Goal: Task Accomplishment & Management: Use online tool/utility

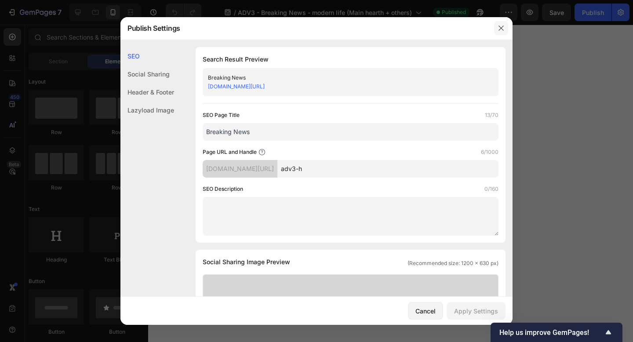
click at [508, 30] on button "button" at bounding box center [501, 28] width 14 height 14
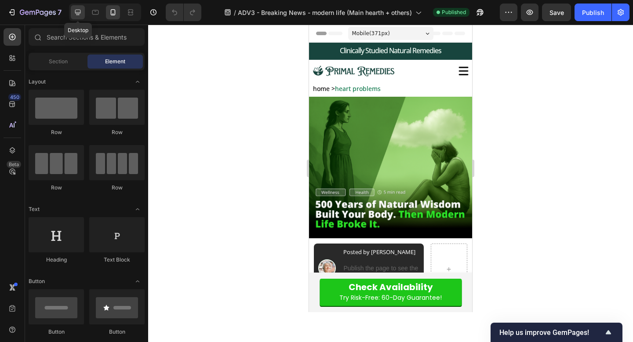
click at [77, 13] on icon at bounding box center [78, 13] width 6 height 6
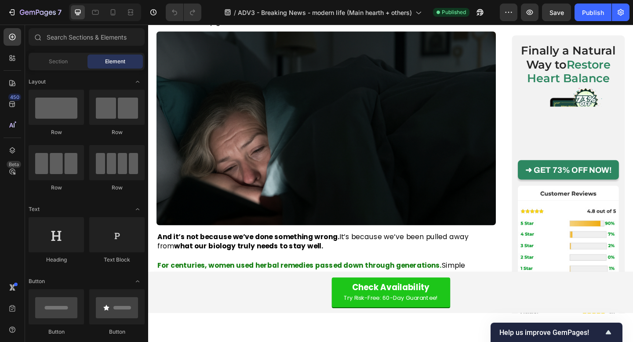
scroll to position [191, 0]
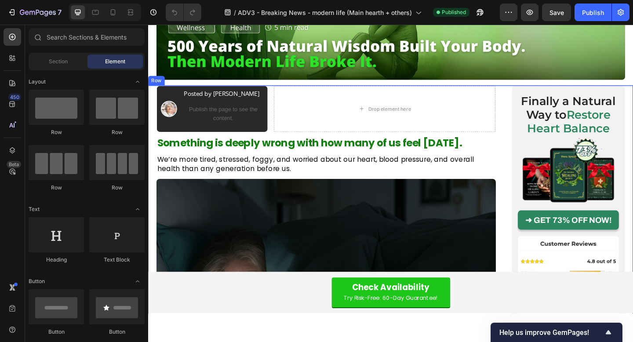
click at [586, 121] on h2 "Finally a Natural Way to Restore Heart Balance" at bounding box center [605, 123] width 110 height 46
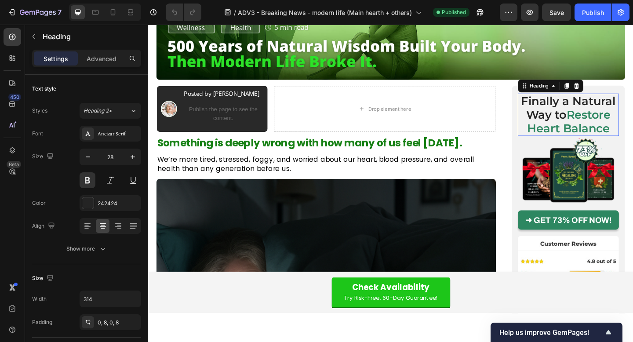
click at [586, 121] on h2 "Finally a Natural Way to Restore Heart Balance" at bounding box center [605, 123] width 110 height 46
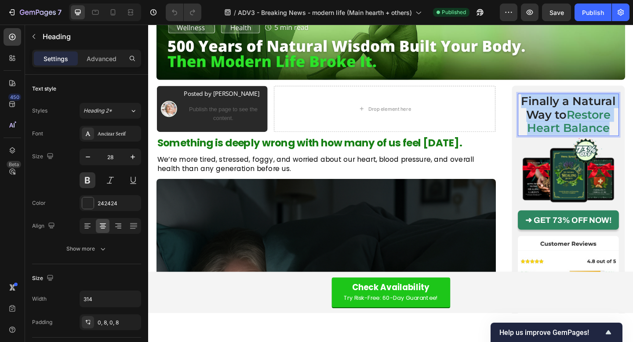
click at [586, 121] on p "Finally a Natural Way to Restore Heart Balance" at bounding box center [605, 123] width 103 height 44
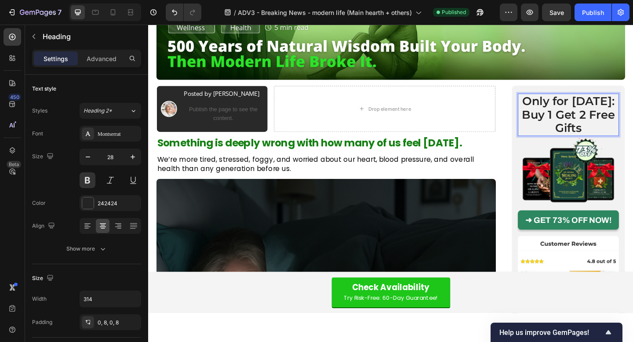
click at [586, 121] on p "Buy 1 Get 2 Free Gifts" at bounding box center [605, 130] width 103 height 29
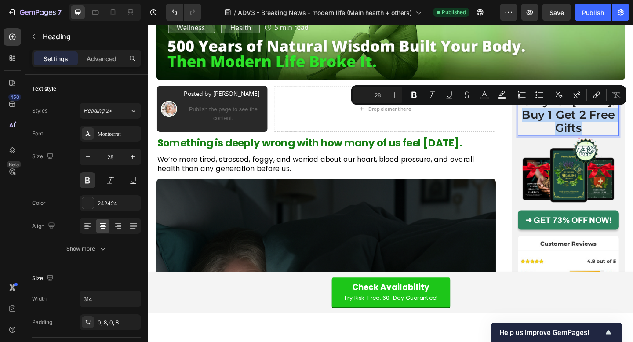
click at [574, 142] on p "Buy 1 Get 2 Free Gifts" at bounding box center [605, 130] width 103 height 29
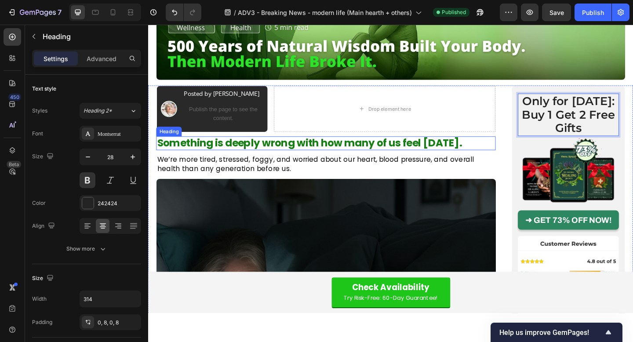
click at [511, 149] on h1 "Something is deeply wrong with how many of us feel [DATE]." at bounding box center [341, 153] width 369 height 15
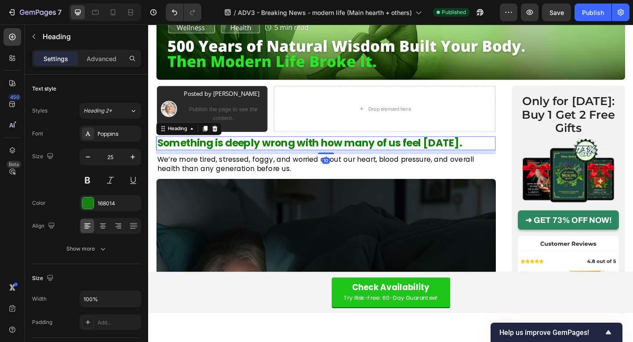
click at [601, 116] on p "Only for [DATE]: Buy 1 Get 2 Free Gifts" at bounding box center [605, 123] width 103 height 44
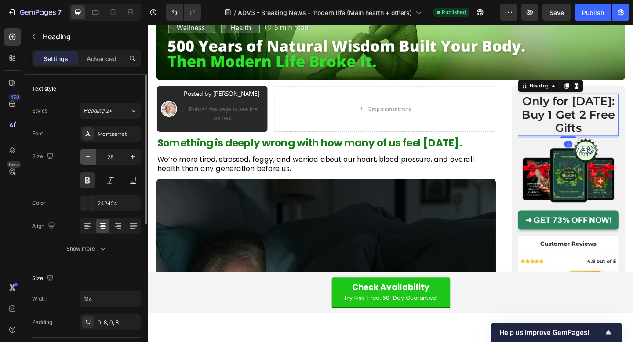
click at [88, 158] on icon "button" at bounding box center [88, 157] width 9 height 9
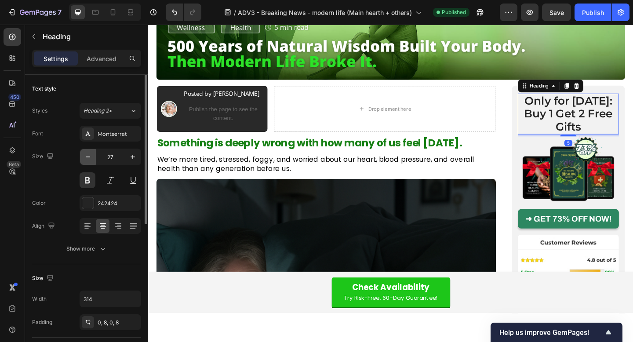
click at [88, 158] on icon "button" at bounding box center [88, 157] width 9 height 9
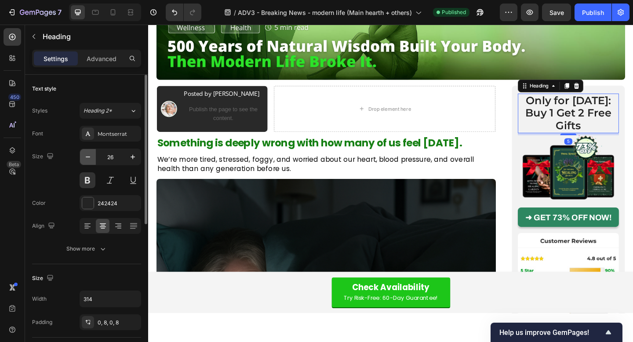
click at [88, 158] on icon "button" at bounding box center [88, 157] width 9 height 9
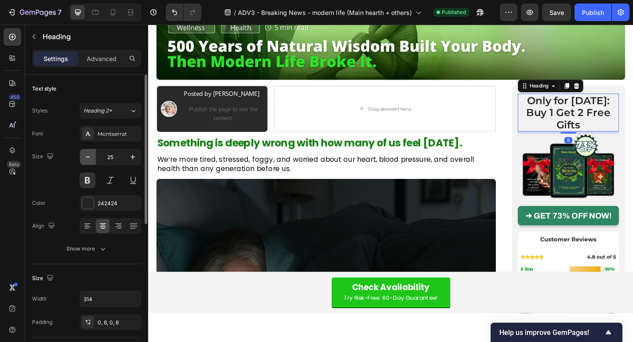
click at [88, 158] on icon "button" at bounding box center [88, 157] width 9 height 9
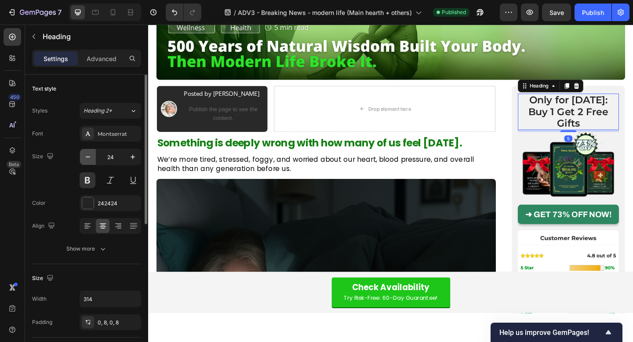
click at [88, 158] on icon "button" at bounding box center [88, 157] width 9 height 9
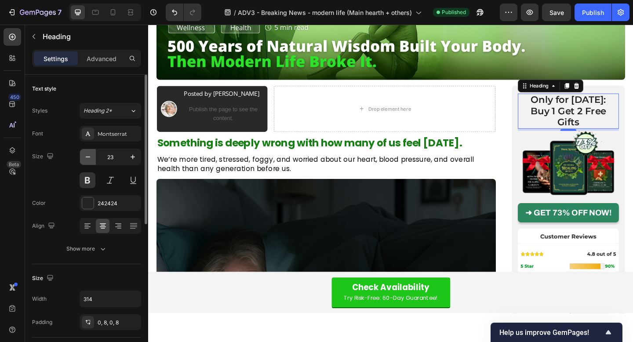
click at [88, 158] on icon "button" at bounding box center [88, 157] width 9 height 9
type input "22"
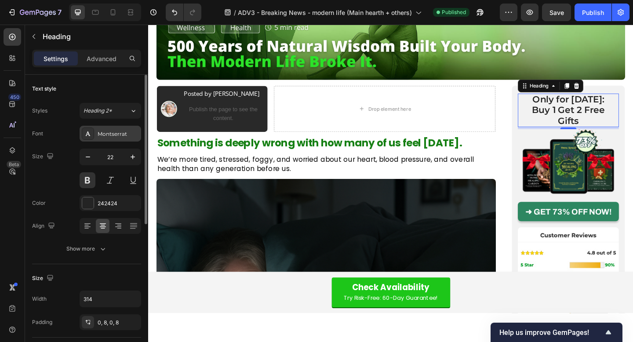
click at [109, 131] on div "Montserrat" at bounding box center [118, 134] width 41 height 8
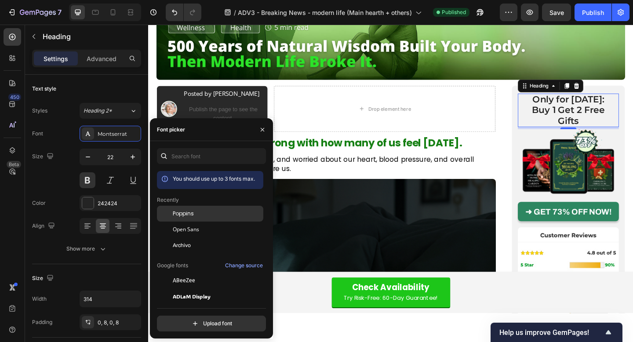
click at [190, 213] on span "Poppins" at bounding box center [183, 214] width 21 height 8
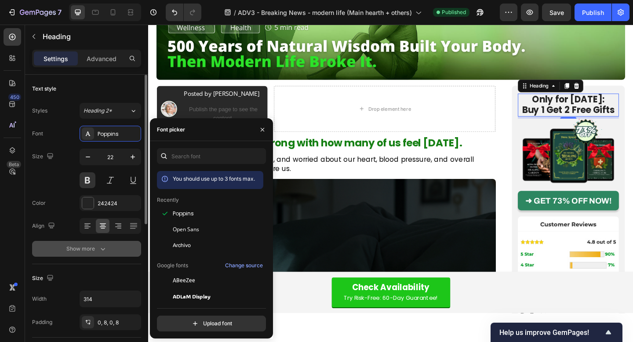
click at [100, 247] on icon "button" at bounding box center [102, 248] width 9 height 9
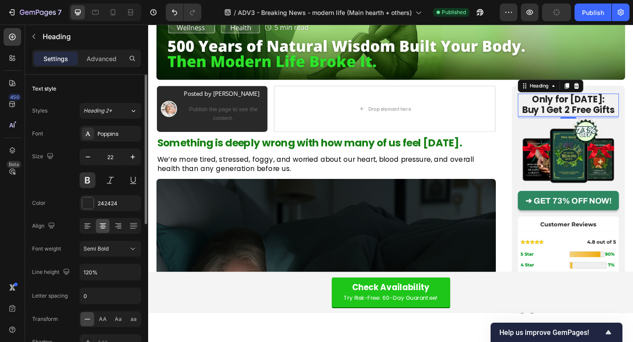
click at [577, 107] on h2 "Only for [DATE]: Buy 1 Get 2 Free Gifts" at bounding box center [605, 112] width 110 height 25
click at [577, 107] on p "Only for [DATE]: Buy 1 Get 2 Free Gifts" at bounding box center [605, 112] width 103 height 23
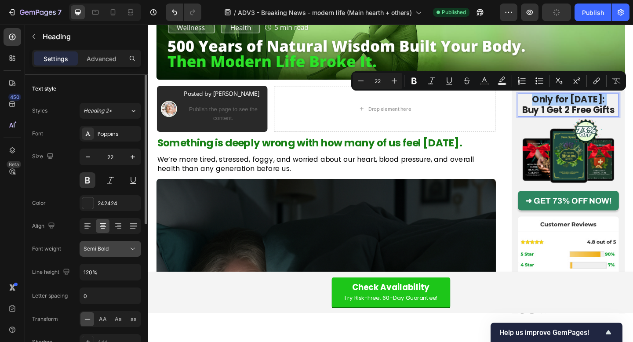
click at [124, 243] on button "Semi Bold" at bounding box center [111, 249] width 62 height 16
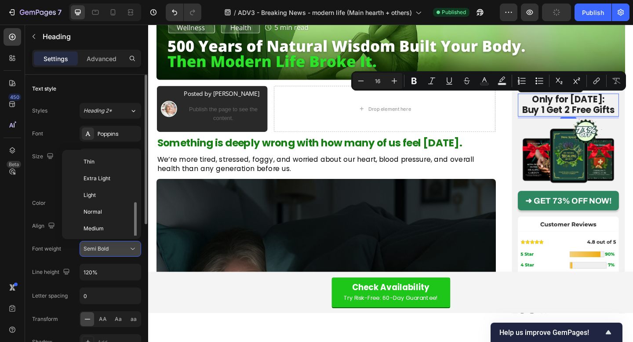
scroll to position [32, 0]
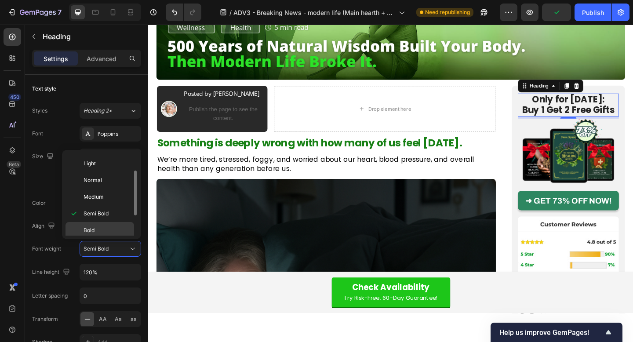
click at [119, 230] on p "Bold" at bounding box center [107, 230] width 47 height 8
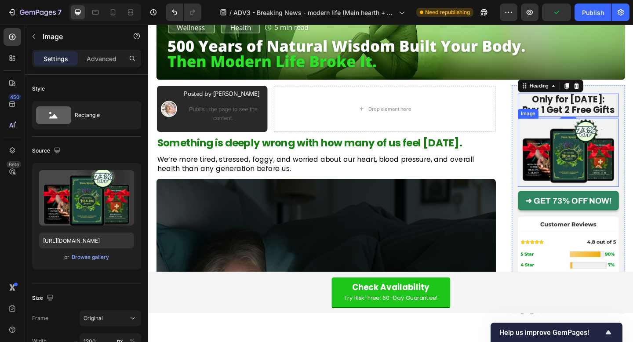
click at [564, 142] on img at bounding box center [605, 164] width 110 height 74
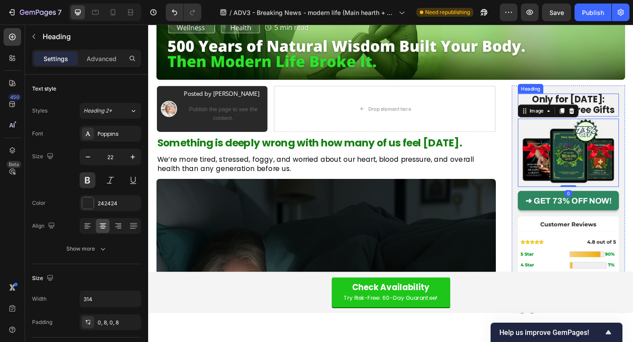
click at [609, 109] on p "Only for [DATE]: Buy 1 Get 2 Free Gifts" at bounding box center [605, 112] width 103 height 23
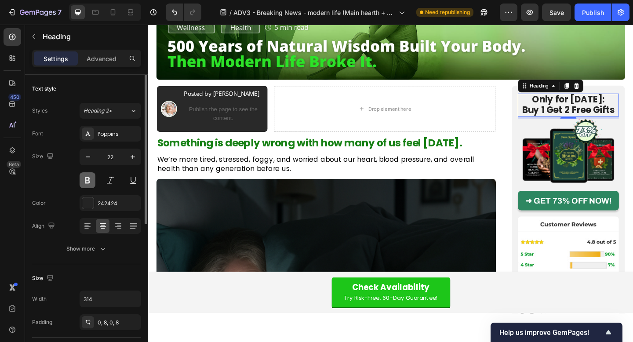
click at [88, 176] on button at bounding box center [88, 180] width 16 height 16
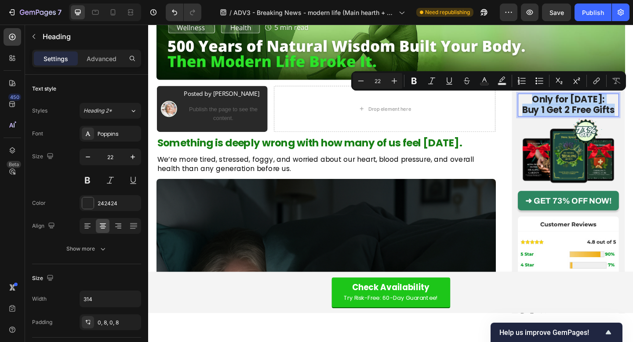
drag, startPoint x: 567, startPoint y: 105, endPoint x: 655, endPoint y: 115, distance: 89.4
click at [633, 116] on p "Only for [DATE]: Buy 1 Get 2 Free Gifts" at bounding box center [605, 112] width 103 height 23
click at [617, 79] on icon "Editor contextual toolbar" at bounding box center [616, 80] width 9 height 9
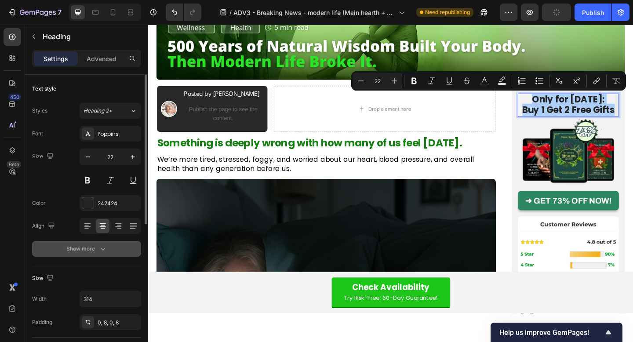
click at [88, 245] on div "Show more" at bounding box center [86, 248] width 41 height 9
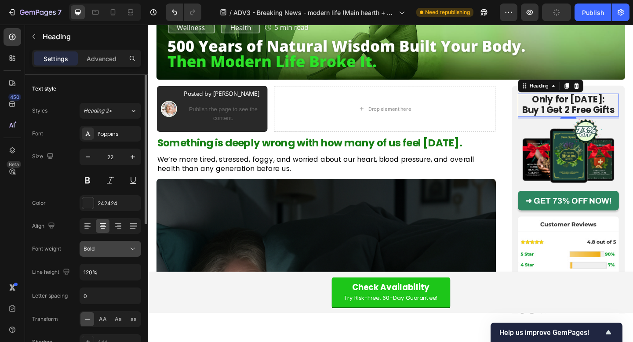
click at [127, 246] on div "Bold" at bounding box center [106, 249] width 45 height 8
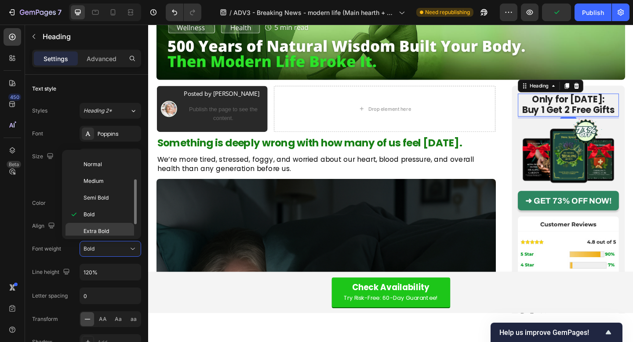
scroll to position [68, 0]
click at [113, 225] on p "Black" at bounding box center [107, 227] width 47 height 8
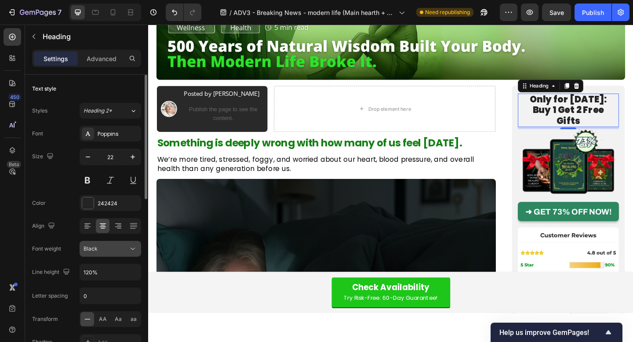
click at [116, 254] on button "Black" at bounding box center [111, 249] width 62 height 16
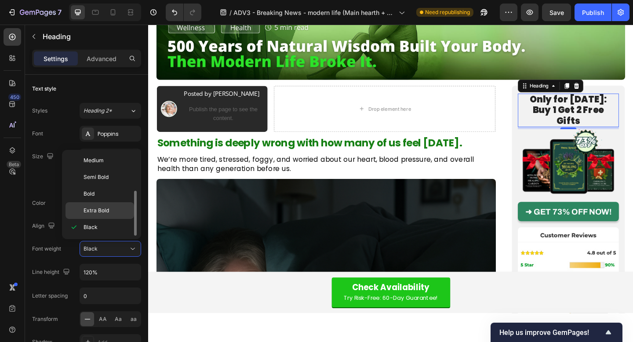
click at [120, 202] on div "Extra Bold" at bounding box center [100, 210] width 69 height 17
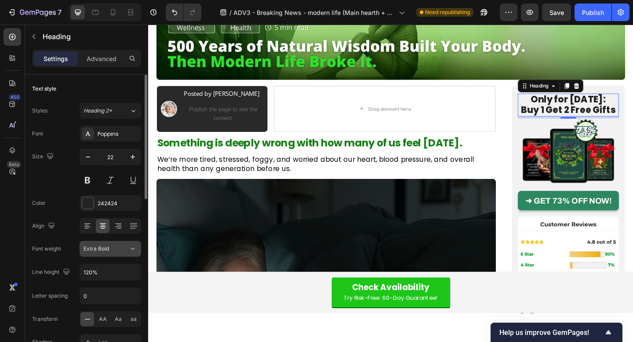
click at [115, 245] on div "Extra Bold" at bounding box center [106, 249] width 45 height 8
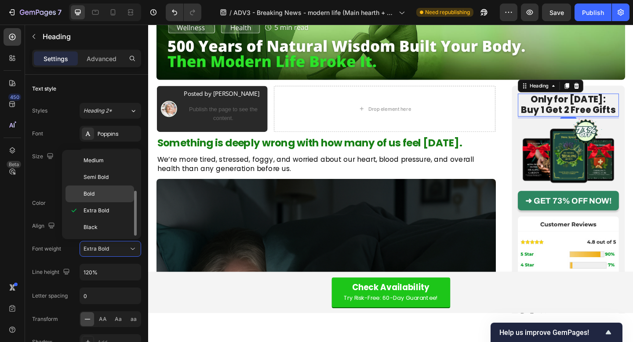
click at [122, 196] on p "Bold" at bounding box center [107, 194] width 47 height 8
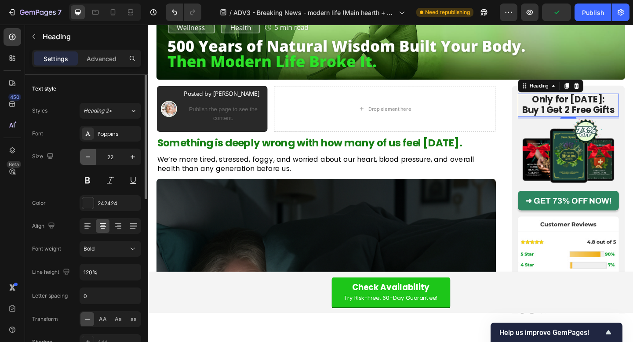
click at [88, 157] on icon "button" at bounding box center [88, 157] width 4 height 1
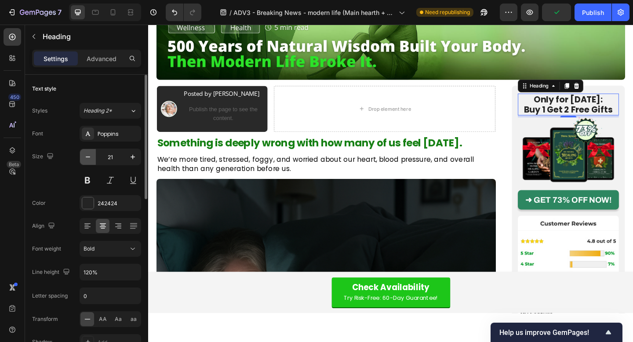
type input "20"
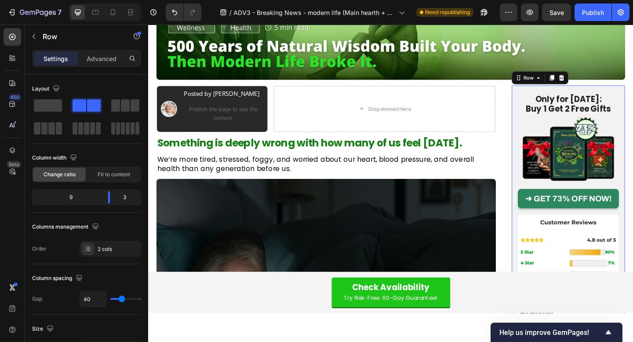
click at [547, 109] on div "Only for [DATE]: Buy 1 Get 2 Free Gifts Heading Image ➜ GET 73% OFF NOW! Button…" at bounding box center [605, 243] width 123 height 305
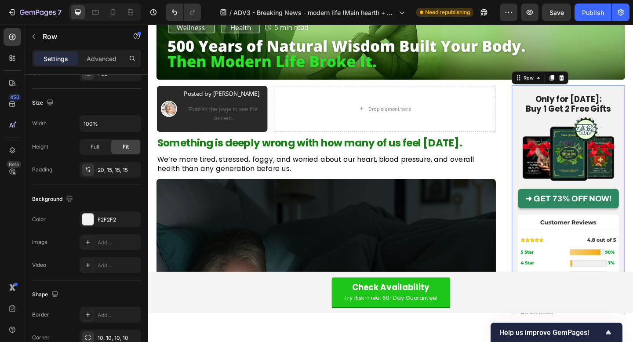
scroll to position [0, 0]
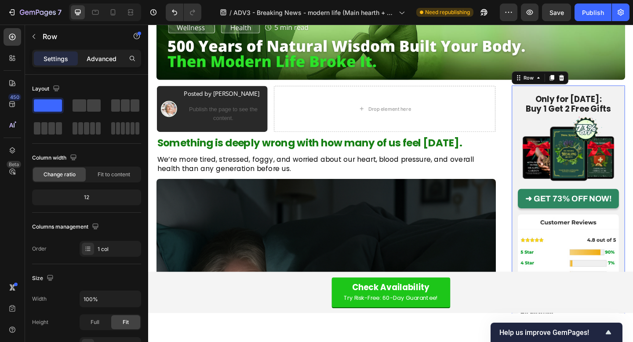
click at [95, 53] on div "Advanced" at bounding box center [102, 58] width 44 height 14
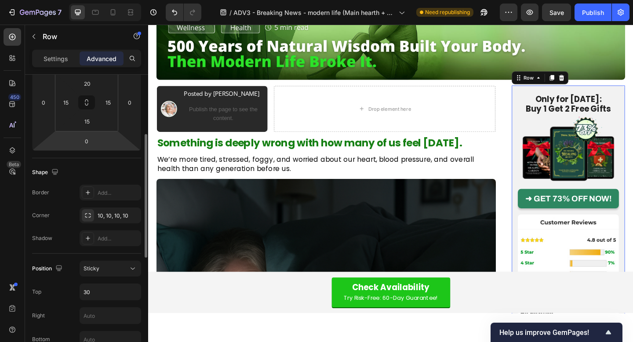
scroll to position [141, 0]
drag, startPoint x: 55, startPoint y: 244, endPoint x: 33, endPoint y: 174, distance: 73.4
click at [33, 174] on div "Shape Border Add... Corner 10, 10, 10, 10 Shadow Add..." at bounding box center [86, 207] width 109 height 95
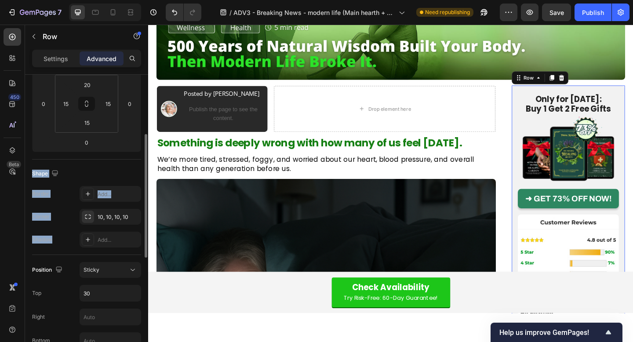
click at [33, 174] on div "Shape" at bounding box center [46, 174] width 28 height 12
drag, startPoint x: 33, startPoint y: 174, endPoint x: 58, endPoint y: 235, distance: 66.3
click at [58, 235] on div "Shape Border Add... Corner 10, 10, 10, 10 Shadow Add..." at bounding box center [86, 207] width 109 height 95
click at [57, 241] on div "Shadow Add..." at bounding box center [86, 240] width 109 height 16
drag, startPoint x: 57, startPoint y: 241, endPoint x: 32, endPoint y: 173, distance: 72.6
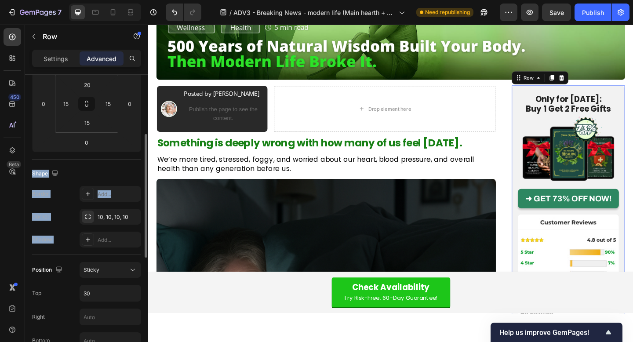
click at [32, 173] on div "Shape Border Add... Corner 10, 10, 10, 10 Shadow Add..." at bounding box center [86, 207] width 109 height 95
click at [32, 173] on div "Shape" at bounding box center [46, 174] width 28 height 12
drag, startPoint x: 32, startPoint y: 173, endPoint x: 47, endPoint y: 229, distance: 58.8
click at [47, 229] on div "Shape Border Add... Corner 10, 10, 10, 10 Shadow Add..." at bounding box center [86, 207] width 109 height 95
click at [59, 239] on div "Shadow Add..." at bounding box center [86, 240] width 109 height 16
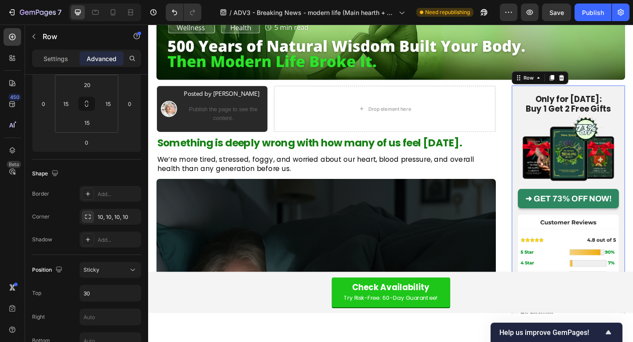
click at [588, 250] on img at bounding box center [605, 309] width 110 height 157
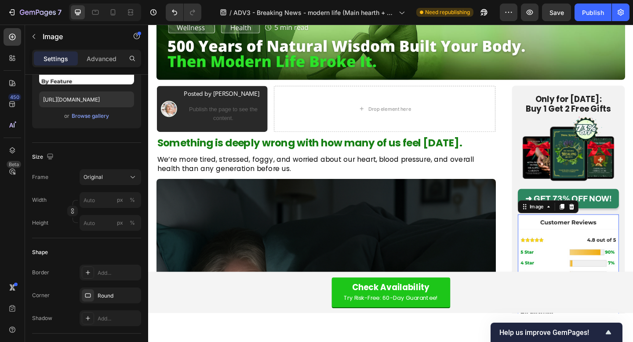
scroll to position [0, 0]
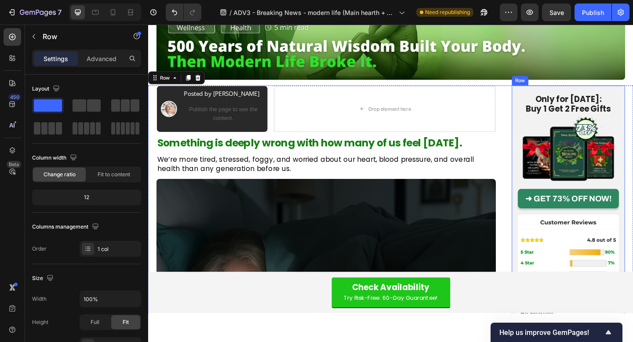
click at [548, 127] on div "Only for [DATE]: Buy 1 Get 2 Free Gifts Heading Image ➜ GET 73% OFF NOW! Button…" at bounding box center [605, 243] width 123 height 305
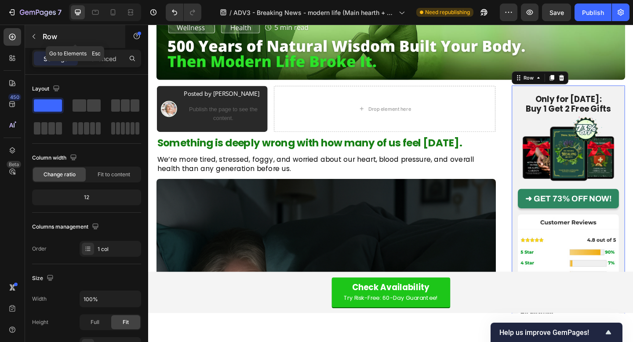
click at [40, 33] on button "button" at bounding box center [34, 36] width 14 height 14
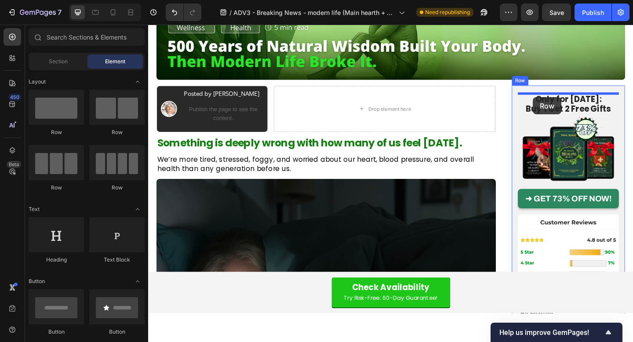
drag, startPoint x: 213, startPoint y: 126, endPoint x: 497, endPoint y: 110, distance: 284.0
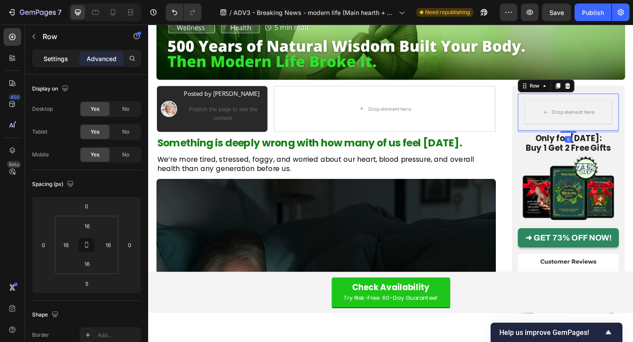
click at [58, 60] on p "Settings" at bounding box center [56, 58] width 25 height 9
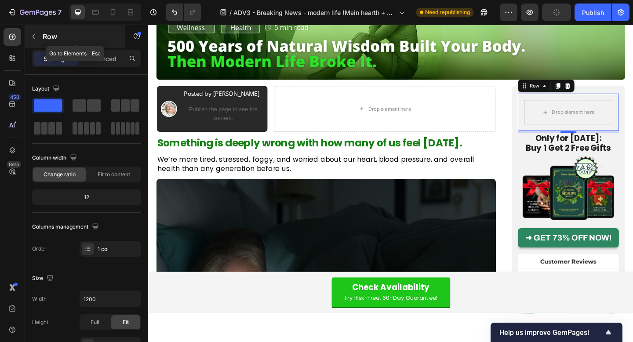
click at [38, 36] on button "button" at bounding box center [34, 36] width 14 height 14
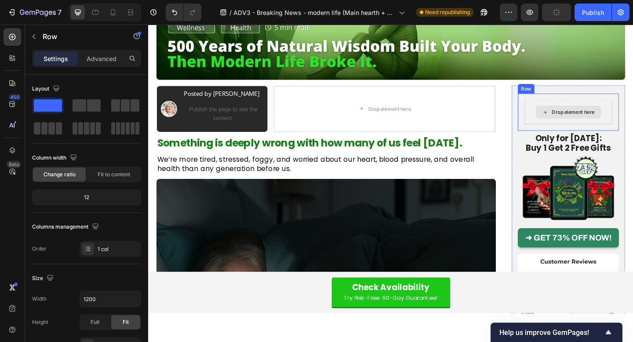
click at [633, 116] on div "Drop element here" at bounding box center [605, 120] width 96 height 26
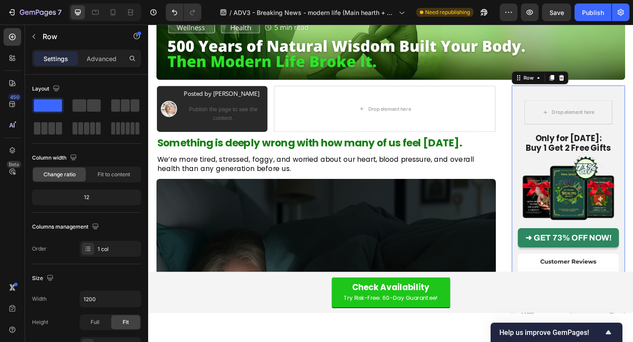
click at [548, 153] on div "Drop element here Row Only for [DATE]: Buy 1 Get 2 Free Gifts Heading Image ➜ G…" at bounding box center [605, 264] width 123 height 347
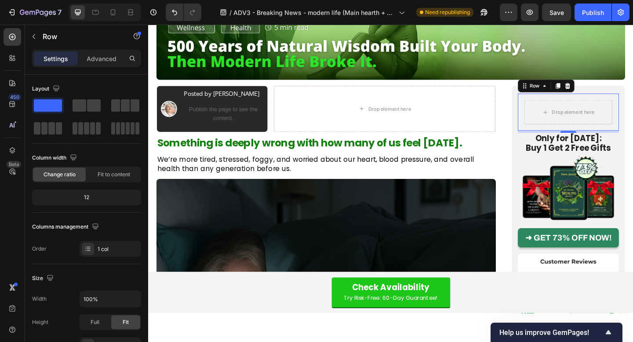
click at [556, 118] on div "Drop element here Row 0" at bounding box center [605, 120] width 110 height 40
click at [592, 89] on icon at bounding box center [593, 91] width 7 height 7
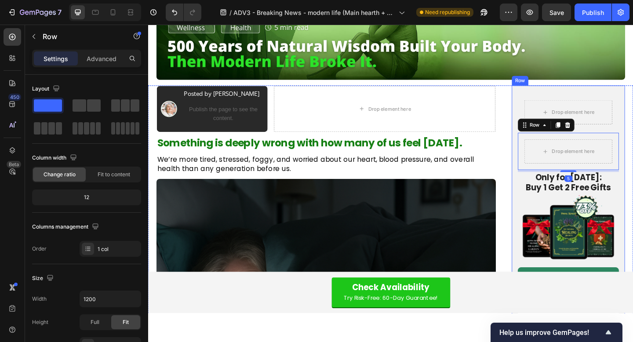
click at [550, 134] on div "Drop element here Row Drop element here Row Only for [DATE]: Buy 1 Get 2 Free G…" at bounding box center [605, 286] width 123 height 390
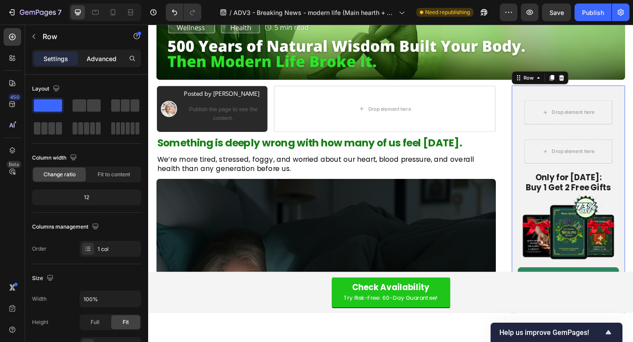
click at [94, 64] on div "Advanced" at bounding box center [102, 58] width 44 height 14
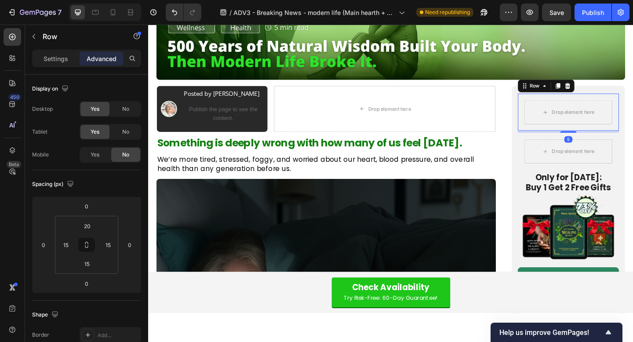
click at [552, 121] on div "Drop element here Row 5" at bounding box center [605, 120] width 110 height 40
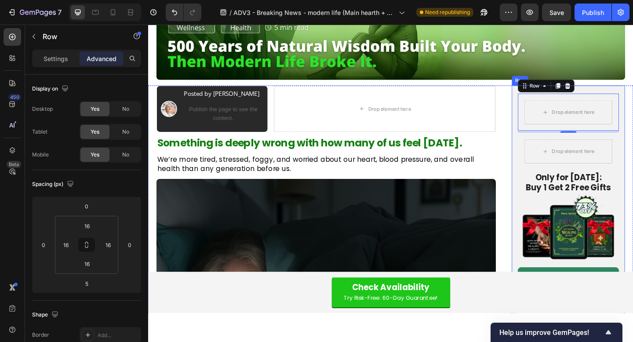
click at [546, 116] on div "Drop element here Row 5 Drop element here Row Only for [DATE]: Buy 1 Get 2 Free…" at bounding box center [605, 286] width 123 height 390
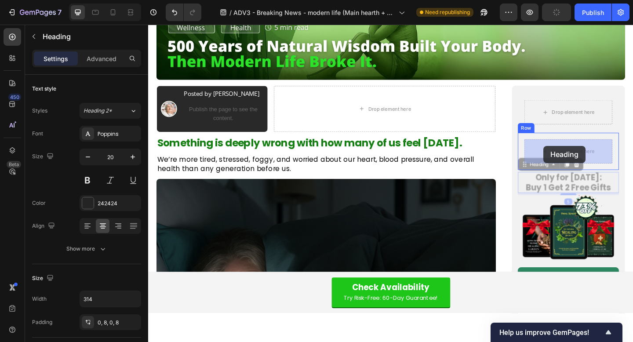
drag, startPoint x: 577, startPoint y: 196, endPoint x: 578, endPoint y: 157, distance: 39.6
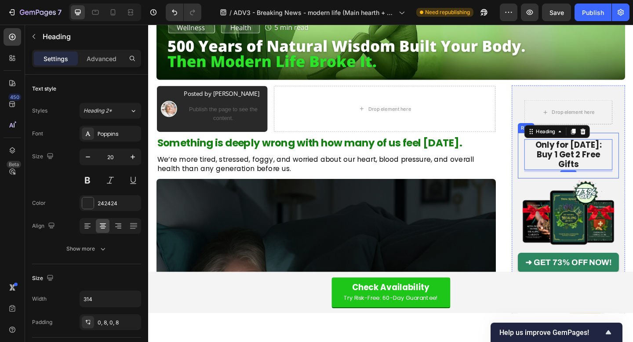
click at [558, 187] on div "Only for [DATE]: Buy 1 Get 2 Free Gifts Heading 5 Row" at bounding box center [605, 167] width 110 height 50
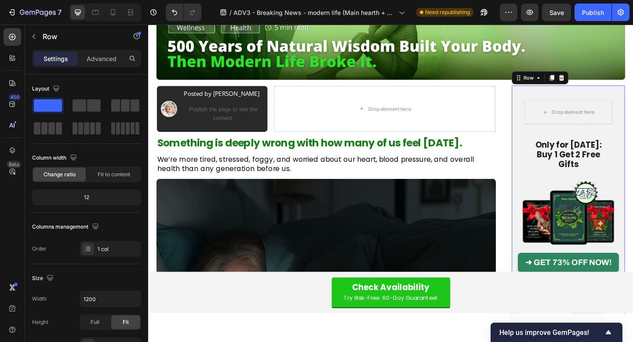
click at [548, 172] on div "Drop element here Row Only for [DATE]: Buy 1 Get 2 Free Gifts Heading Row Image…" at bounding box center [605, 278] width 123 height 374
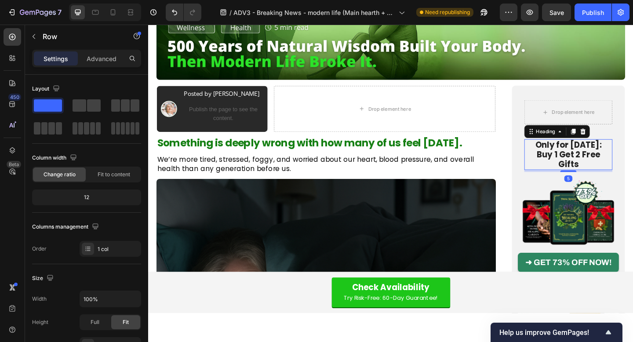
click at [580, 155] on h2 "Only for [DATE]: Buy 1 Get 2 Free Gifts" at bounding box center [605, 165] width 96 height 33
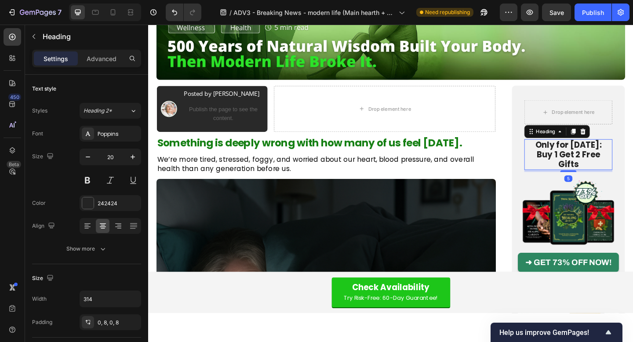
click at [615, 142] on div at bounding box center [610, 141] width 11 height 11
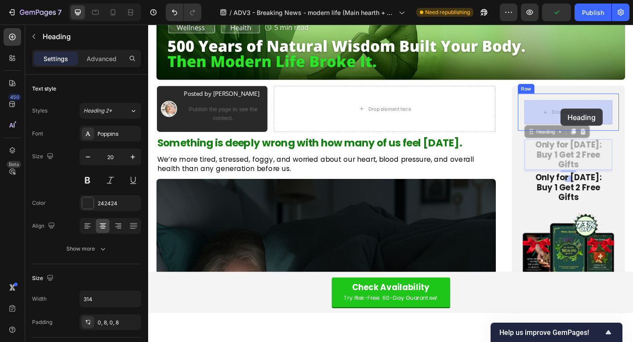
drag, startPoint x: 599, startPoint y: 162, endPoint x: 597, endPoint y: 116, distance: 45.8
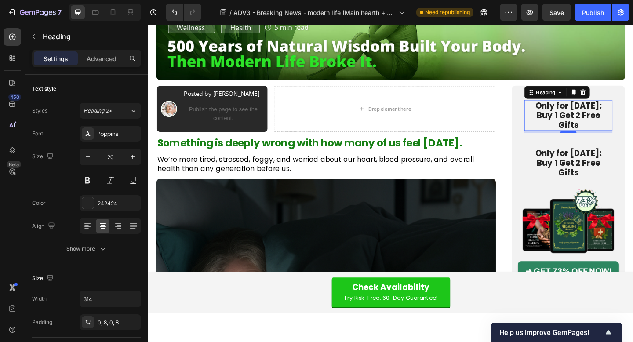
click at [617, 117] on h2 "Only for [DATE]: Buy 1 Get 2 Free Gifts" at bounding box center [605, 123] width 96 height 33
click at [617, 117] on p "Only for [DATE]: Buy 1 Get 2 Free Gifts" at bounding box center [605, 124] width 89 height 32
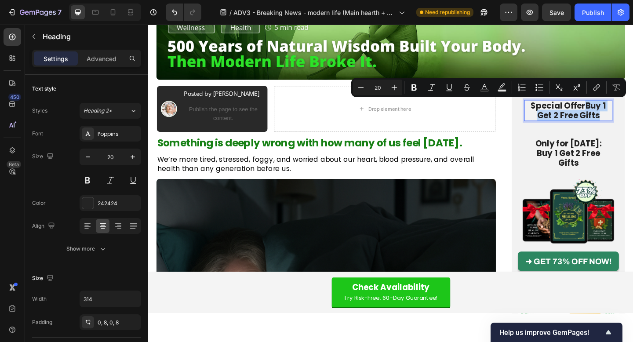
drag, startPoint x: 624, startPoint y: 111, endPoint x: 637, endPoint y: 121, distance: 16.7
click at [633, 121] on p "Special OfferBuy 1 Get 2 Free Gifts" at bounding box center [605, 118] width 89 height 21
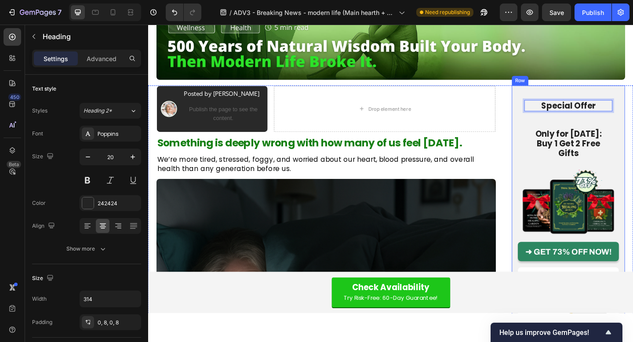
click at [633, 99] on div "Special Offer Heading 5 Row Only for [DATE]: Buy 1 Get 2 Free Gifts Heading Row…" at bounding box center [605, 272] width 123 height 362
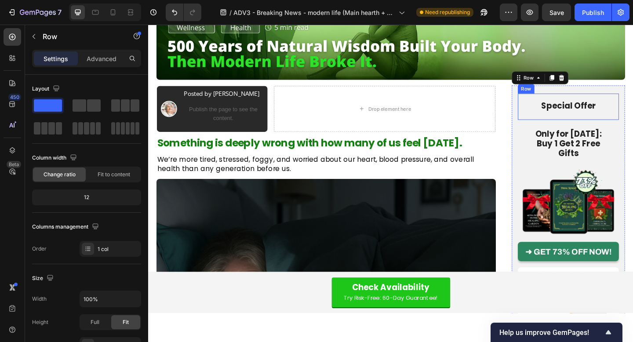
click at [633, 105] on div "Special Offer Heading Row" at bounding box center [605, 114] width 110 height 29
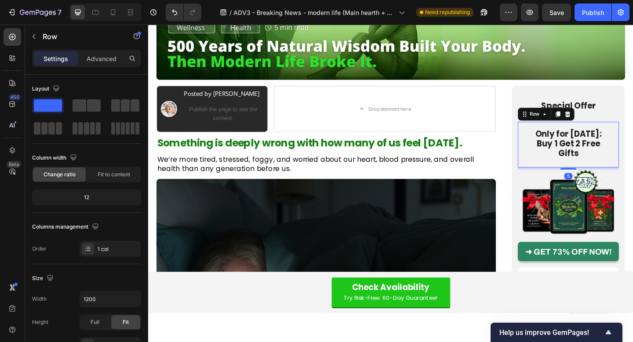
click at [585, 137] on div "Only for [DATE]: Buy 1 Get 2 Free Gifts Heading Row 5" at bounding box center [605, 156] width 110 height 50
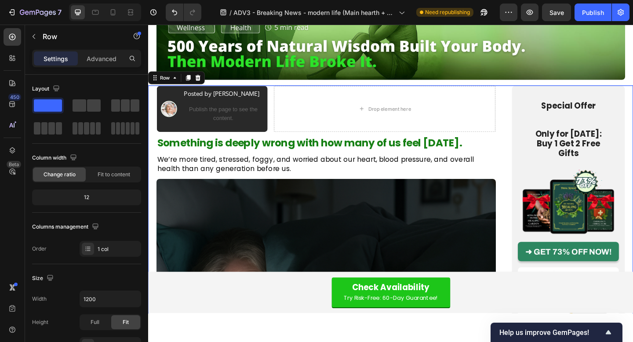
click at [557, 118] on div "Special Offer Heading Row" at bounding box center [605, 114] width 110 height 29
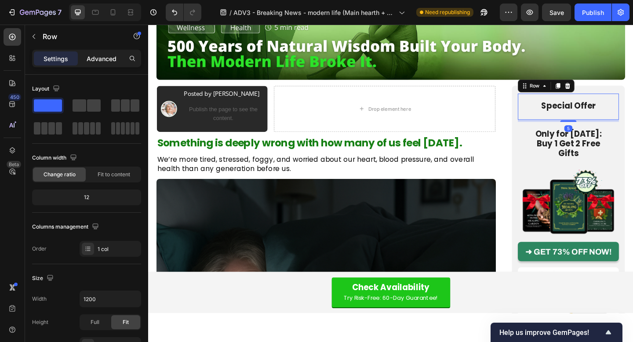
click at [107, 52] on div "Advanced" at bounding box center [102, 58] width 44 height 14
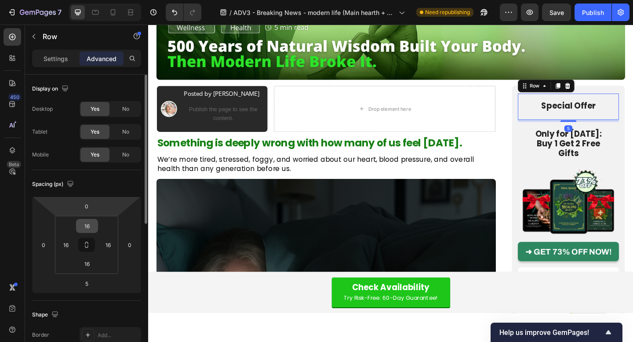
click at [87, 224] on input "16" at bounding box center [87, 225] width 18 height 13
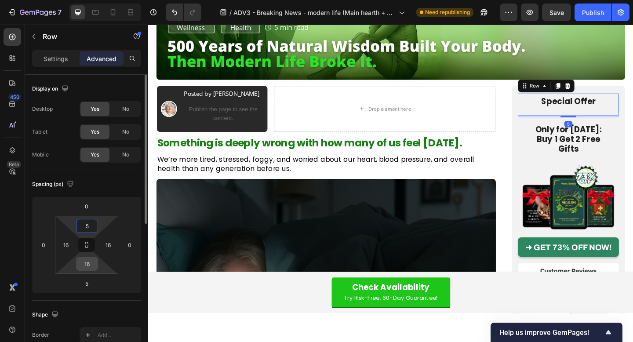
type input "5"
click at [89, 260] on input "16" at bounding box center [87, 263] width 18 height 13
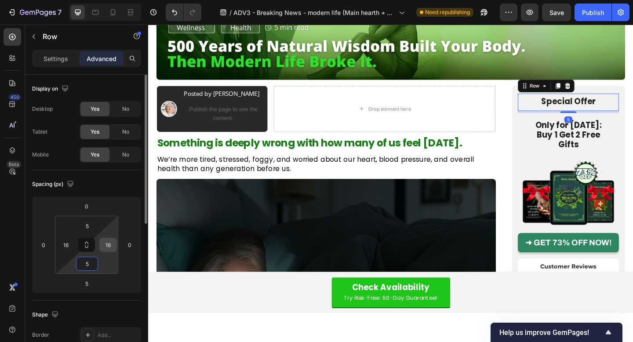
type input "5"
click at [108, 239] on input "16" at bounding box center [108, 244] width 13 height 13
type input "10"
click at [65, 244] on input "16" at bounding box center [65, 244] width 13 height 13
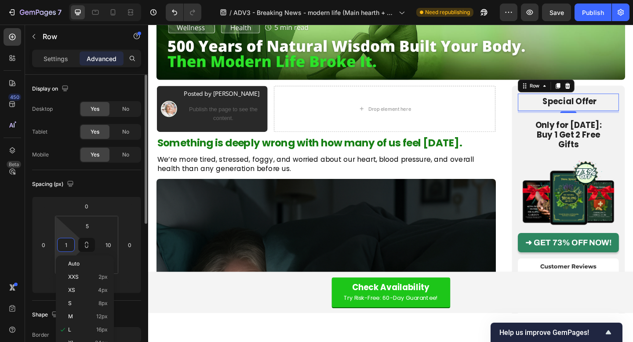
type input "10"
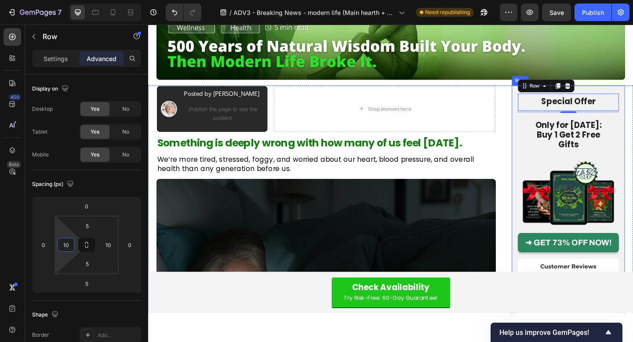
click at [549, 117] on div "Special Offer Heading Row 5 Only for [DATE]: Buy 1 Get 2 Free Gifts Heading Row…" at bounding box center [605, 267] width 123 height 353
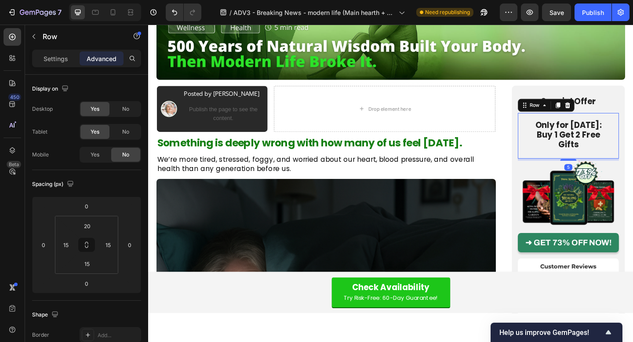
click at [552, 145] on div "Only for [DATE]: Buy 1 Get 2 Free Gifts Heading Row 5" at bounding box center [605, 146] width 110 height 50
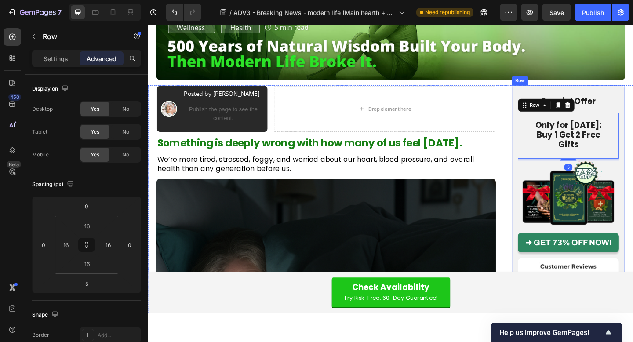
click at [547, 137] on div "Special Offer Heading Row Only for [DATE]: Buy 1 Get 2 Free Gifts Heading Row 5…" at bounding box center [605, 267] width 123 height 353
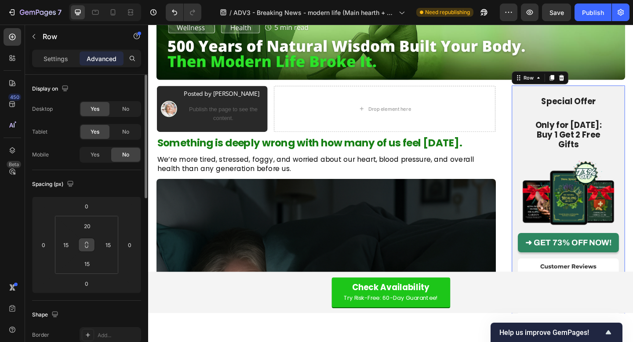
click at [87, 244] on icon at bounding box center [86, 244] width 7 height 7
click at [108, 245] on input "15" at bounding box center [108, 244] width 13 height 13
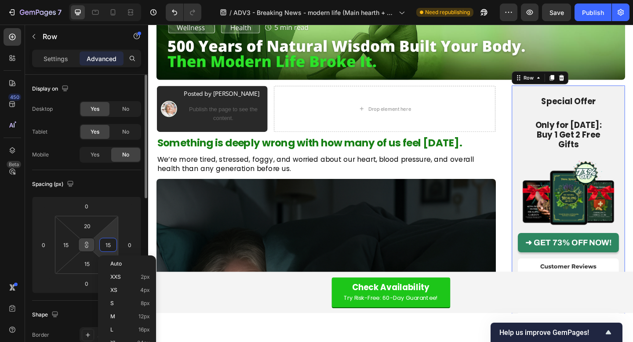
type input "0"
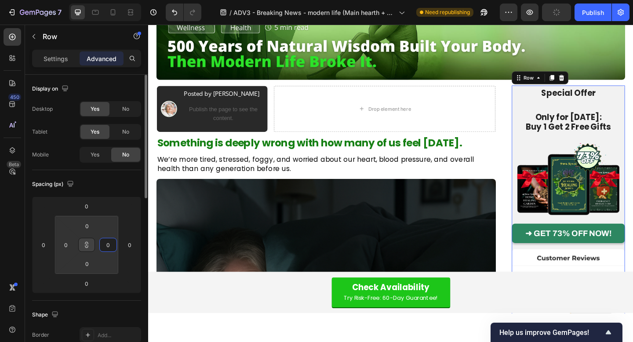
type input "0"
click at [115, 188] on div "Spacing (px)" at bounding box center [86, 184] width 109 height 14
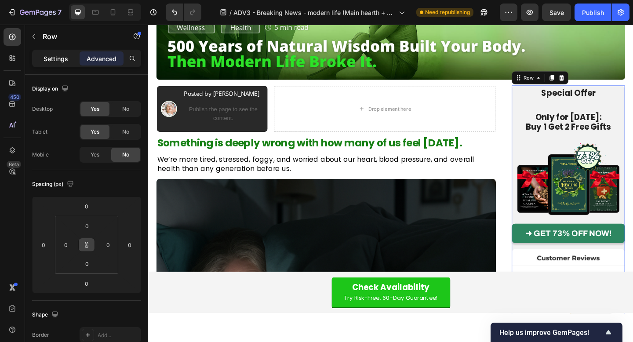
click at [50, 56] on p "Settings" at bounding box center [56, 58] width 25 height 9
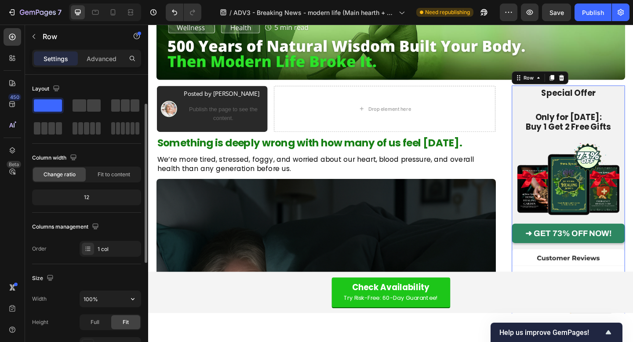
scroll to position [244, 0]
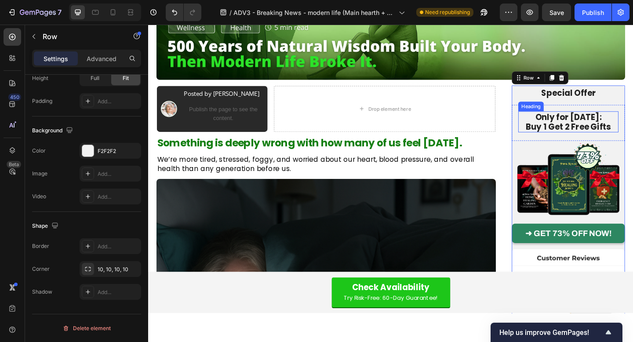
click at [626, 129] on h2 "Only for [DATE]: Buy 1 Get 2 Free Gifts" at bounding box center [605, 130] width 109 height 23
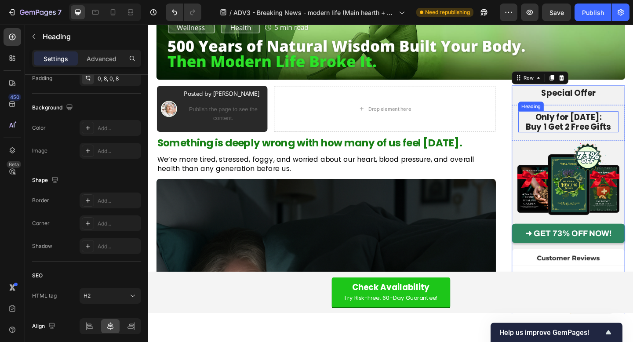
scroll to position [0, 0]
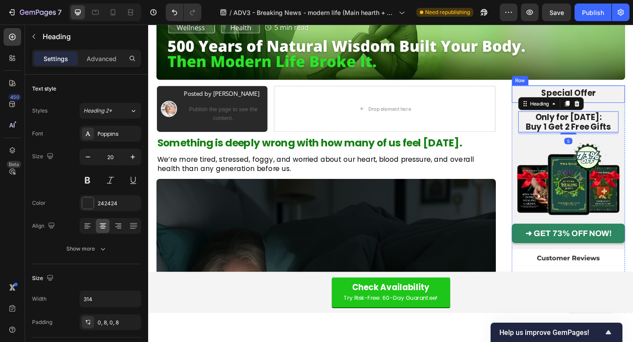
click at [633, 109] on div "Special Offer Heading Row" at bounding box center [605, 100] width 123 height 19
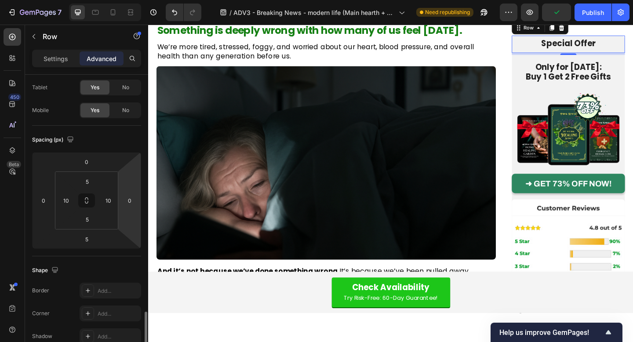
scroll to position [186, 0]
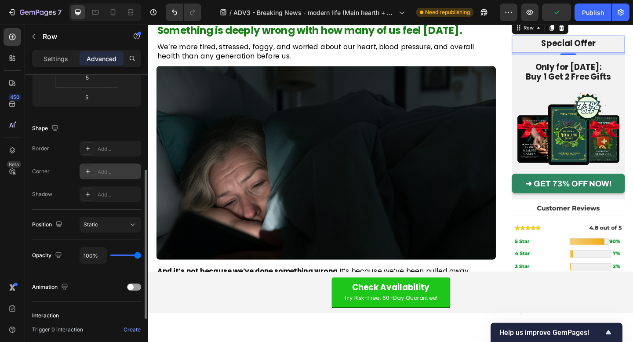
click at [114, 170] on div "Add..." at bounding box center [118, 172] width 41 height 8
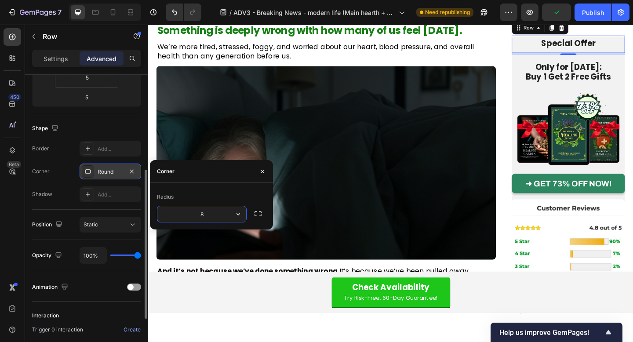
click at [248, 208] on div "8" at bounding box center [211, 214] width 109 height 17
click at [257, 213] on icon "button" at bounding box center [258, 213] width 9 height 9
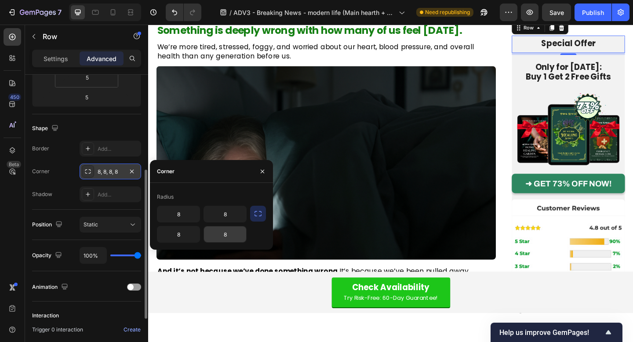
click at [226, 233] on input "8" at bounding box center [225, 234] width 42 height 16
click at [183, 235] on input "8" at bounding box center [178, 234] width 42 height 16
type input "0"
click at [215, 236] on input "text" at bounding box center [225, 234] width 42 height 16
type input "0"
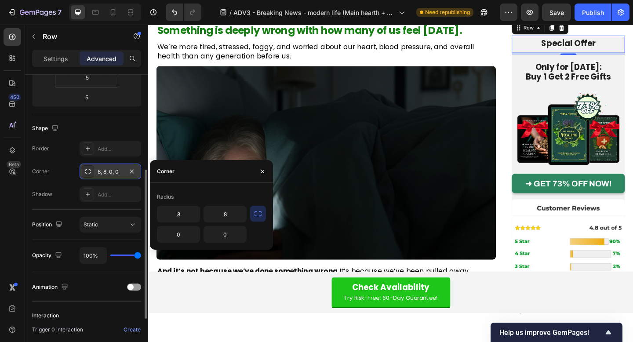
click at [228, 196] on div "Radius" at bounding box center [211, 197] width 109 height 14
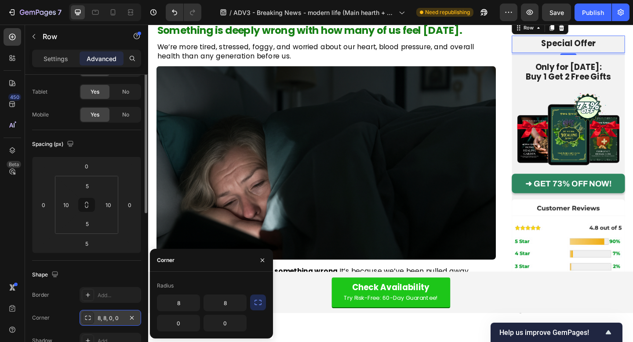
scroll to position [0, 0]
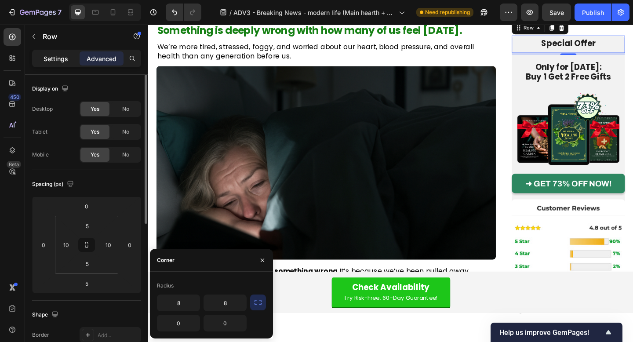
click at [66, 58] on p "Settings" at bounding box center [56, 58] width 25 height 9
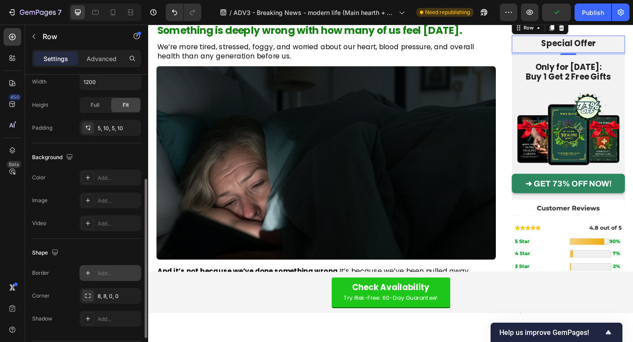
scroll to position [228, 0]
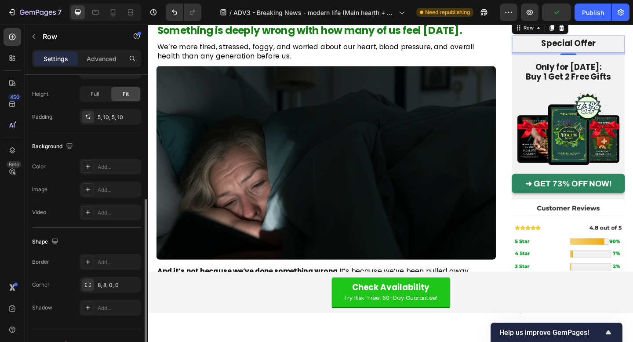
click at [106, 175] on div "The changes might be hidden by the video. Color Add... Image Add... Video Add..." at bounding box center [86, 190] width 109 height 62
click at [111, 166] on div "Add..." at bounding box center [118, 167] width 41 height 8
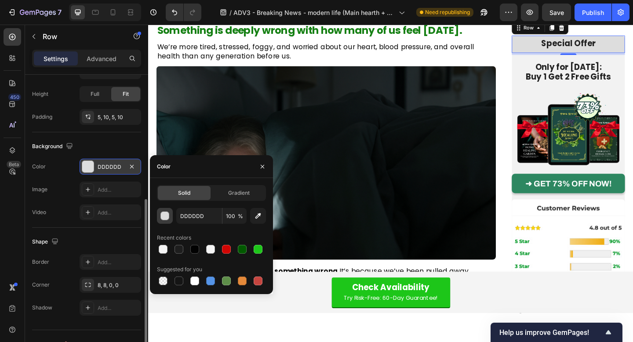
click at [165, 217] on div "button" at bounding box center [165, 216] width 9 height 9
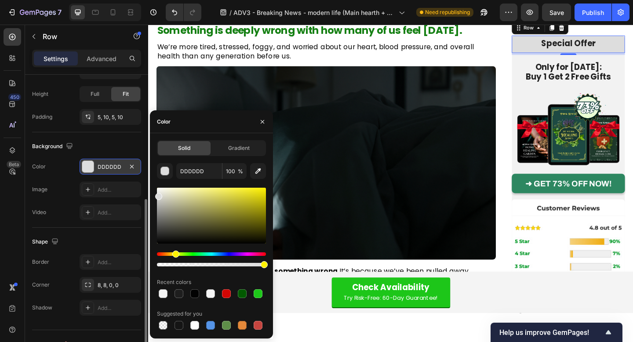
click at [175, 253] on div "Hue" at bounding box center [211, 254] width 109 height 4
click at [202, 171] on input "DDDDDD" at bounding box center [199, 171] width 46 height 16
paste input "#F8E71C"
type input "#F8E71C"
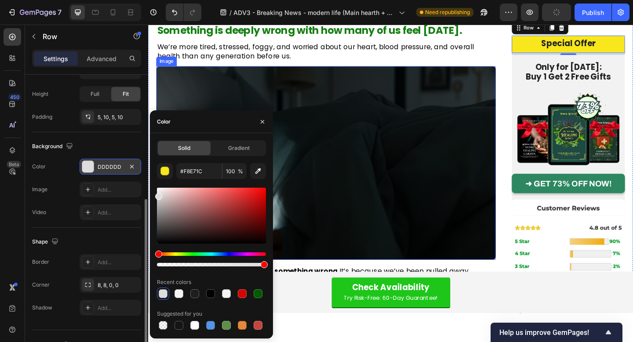
click at [516, 150] on img at bounding box center [341, 175] width 369 height 211
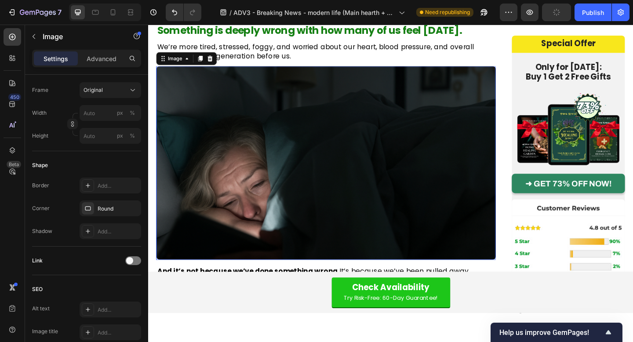
scroll to position [0, 0]
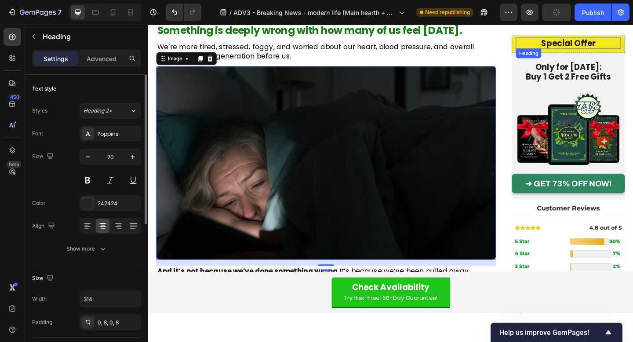
click at [608, 43] on p "Special Offer" at bounding box center [605, 45] width 107 height 11
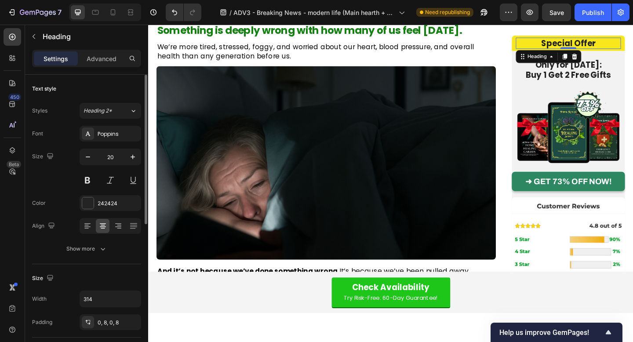
drag, startPoint x: 609, startPoint y: 51, endPoint x: 609, endPoint y: 41, distance: 10.6
click at [609, 41] on div "Special Offer Heading 0" at bounding box center [605, 45] width 114 height 12
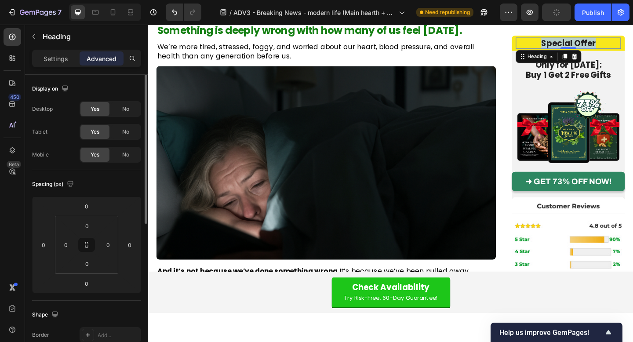
click at [597, 41] on p "Special Offer" at bounding box center [605, 45] width 107 height 11
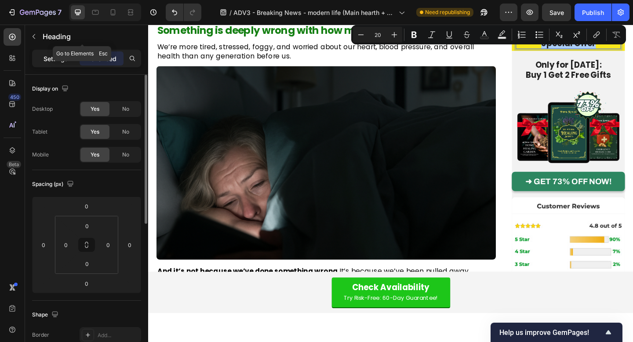
click at [63, 54] on p "Settings" at bounding box center [56, 58] width 25 height 9
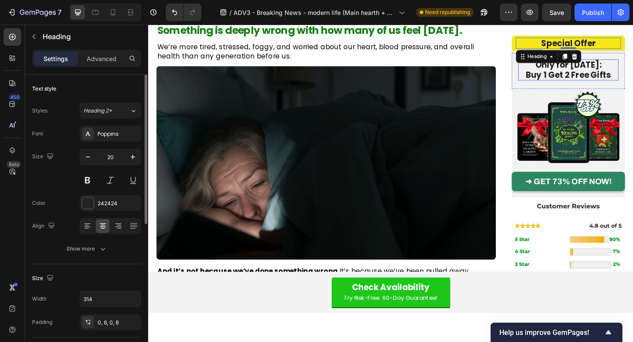
click at [593, 69] on h2 "Only for [DATE]: Buy 1 Get 2 Free Gifts" at bounding box center [605, 73] width 109 height 23
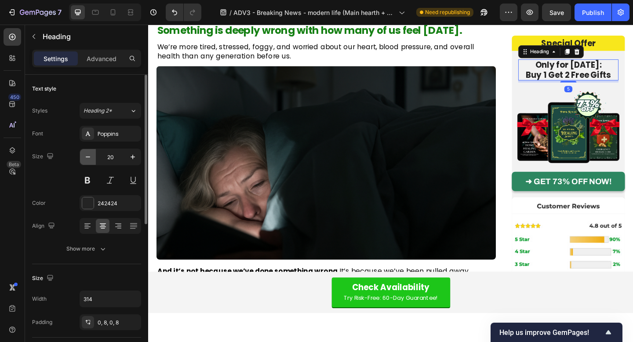
click at [89, 156] on icon "button" at bounding box center [88, 157] width 9 height 9
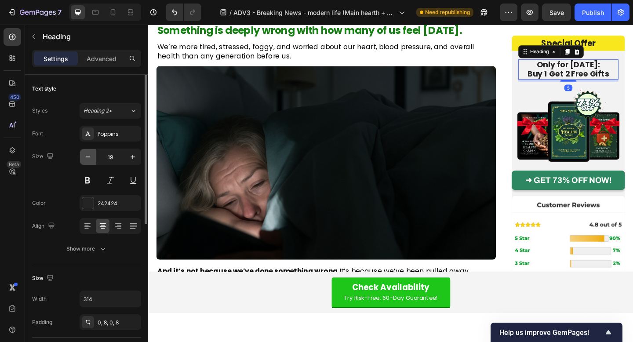
click at [89, 156] on icon "button" at bounding box center [88, 157] width 9 height 9
type input "18"
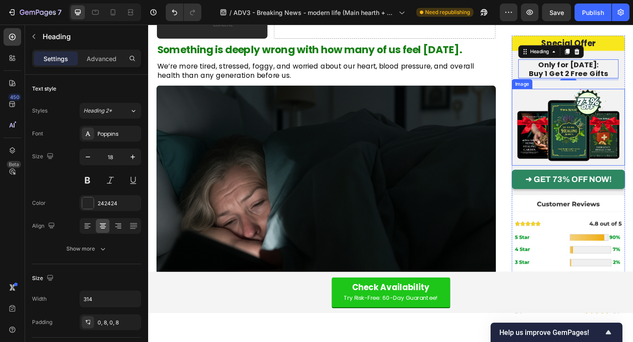
scroll to position [286, 0]
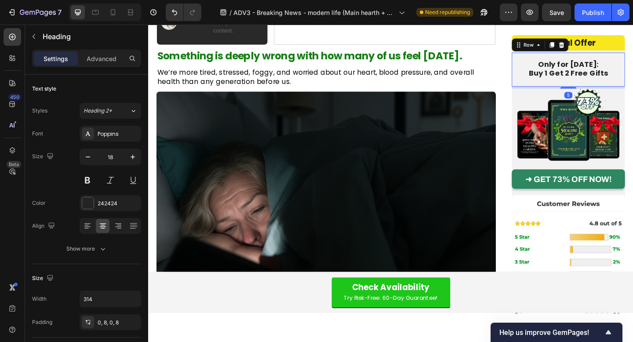
click at [549, 76] on div "Only for [DATE]: Buy 1 Get 2 Free Gifts Heading Row 5" at bounding box center [605, 73] width 123 height 37
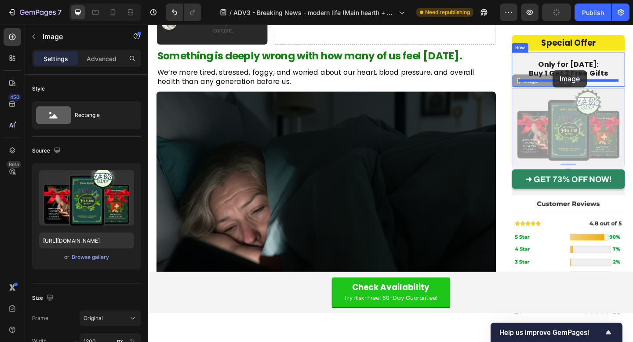
drag, startPoint x: 583, startPoint y: 128, endPoint x: 588, endPoint y: 75, distance: 53.4
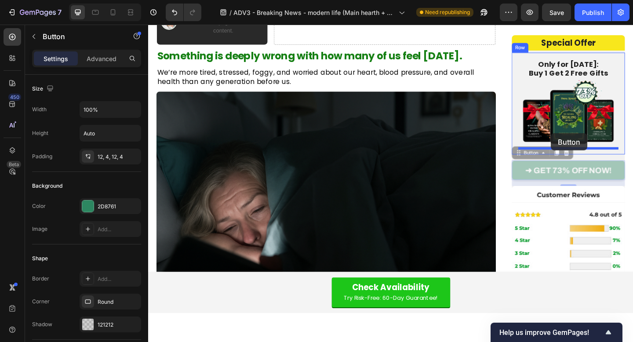
drag, startPoint x: 579, startPoint y: 174, endPoint x: 586, endPoint y: 143, distance: 31.1
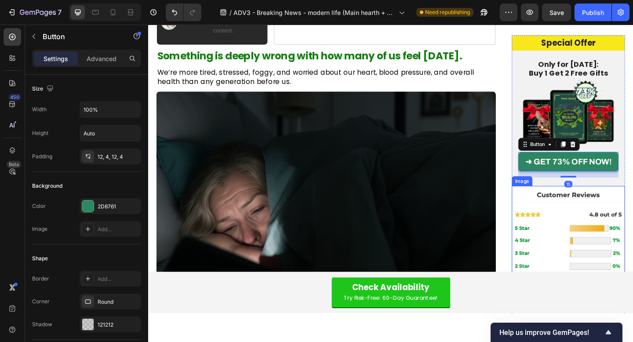
click at [564, 222] on img at bounding box center [605, 288] width 123 height 176
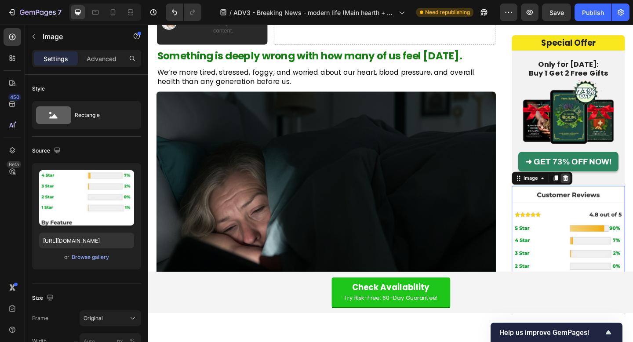
click at [605, 193] on icon at bounding box center [602, 192] width 7 height 7
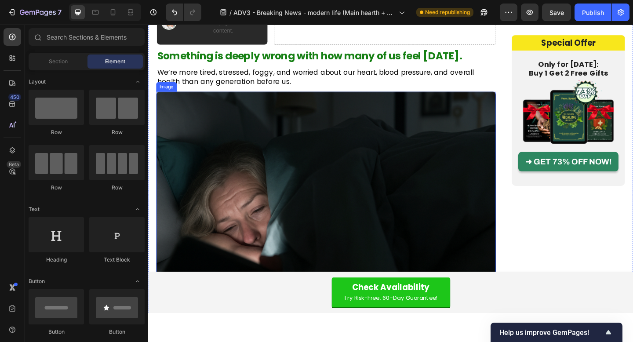
scroll to position [277, 0]
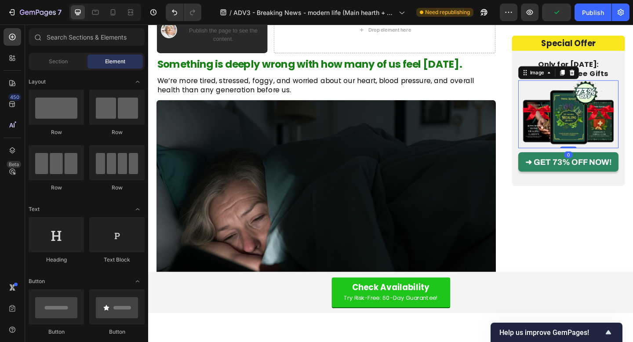
click at [575, 137] on img at bounding box center [605, 122] width 109 height 74
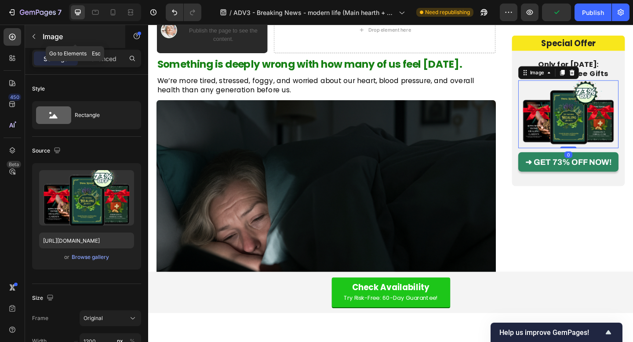
click at [37, 35] on icon "button" at bounding box center [33, 36] width 7 height 7
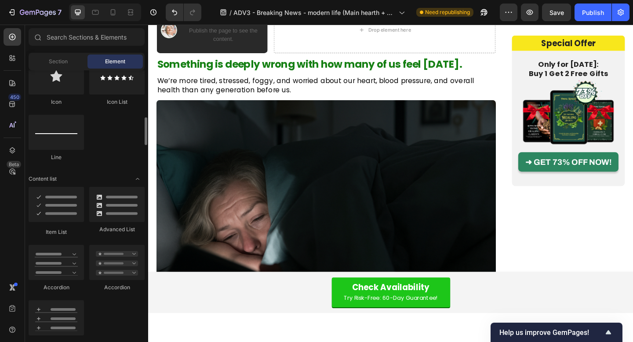
scroll to position [663, 0]
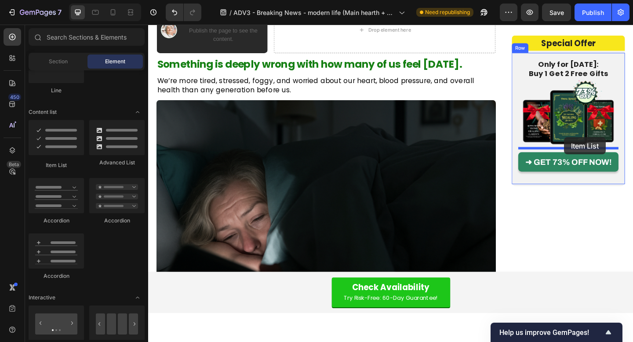
drag, startPoint x: 198, startPoint y: 162, endPoint x: 601, endPoint y: 148, distance: 402.5
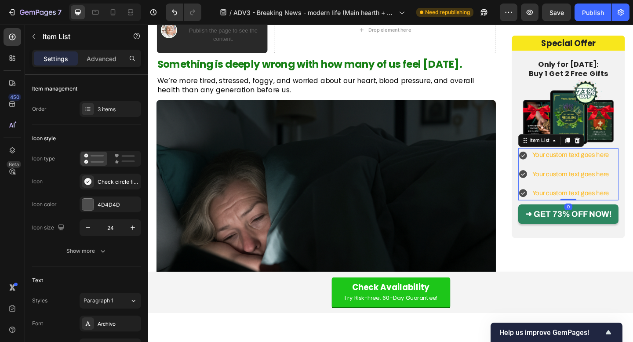
click at [567, 178] on div "Your custom text goes here Your custom text goes here Your custom text goes here" at bounding box center [601, 187] width 100 height 56
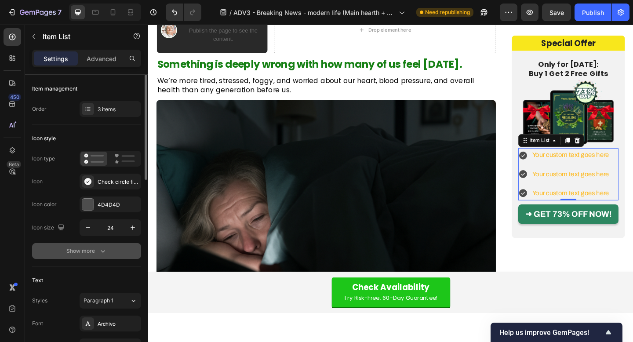
click at [108, 247] on button "Show more" at bounding box center [86, 251] width 109 height 16
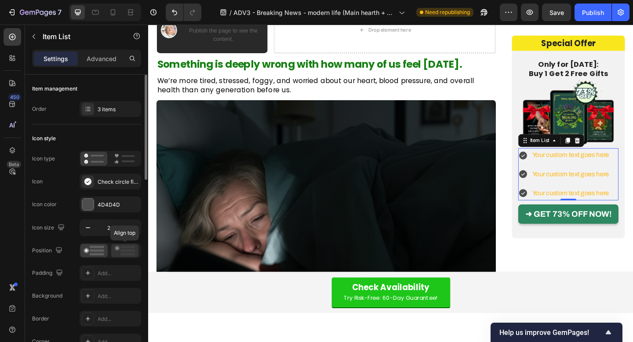
click at [119, 251] on icon at bounding box center [125, 251] width 20 height 10
click at [117, 207] on div "4D4D4D" at bounding box center [110, 205] width 25 height 8
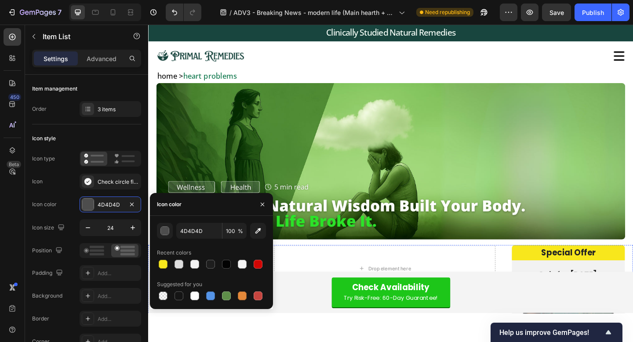
scroll to position [0, 0]
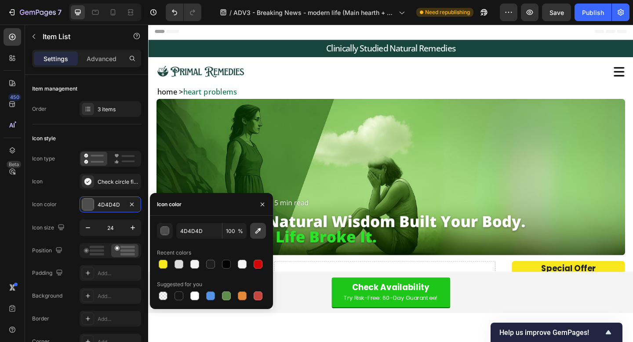
click at [254, 230] on icon "button" at bounding box center [258, 230] width 9 height 9
type input "19453E"
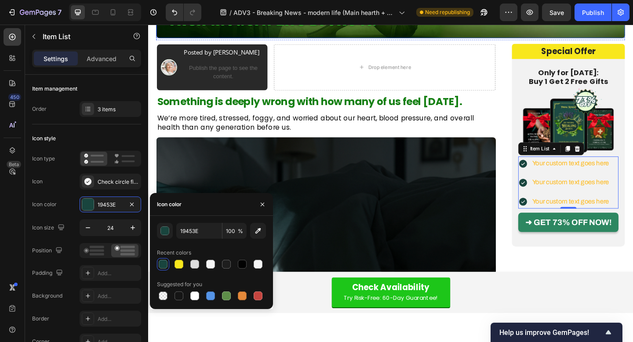
scroll to position [243, 0]
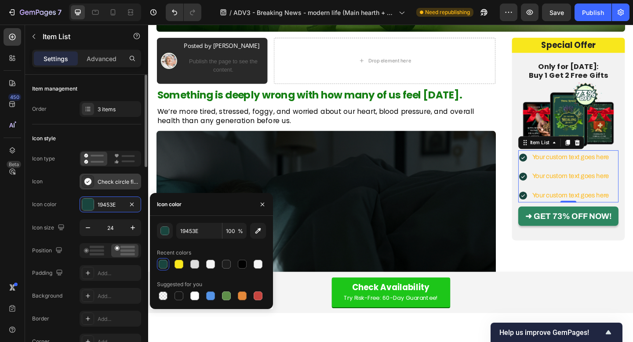
click at [101, 186] on div "Check circle filled" at bounding box center [111, 182] width 62 height 16
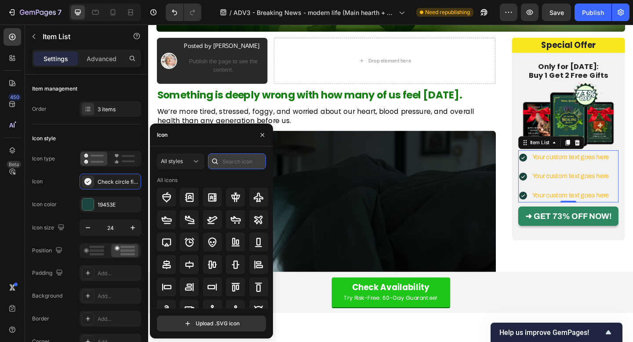
click at [233, 162] on input "text" at bounding box center [237, 161] width 58 height 16
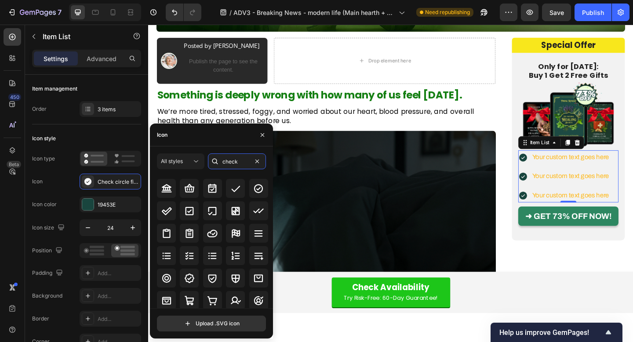
scroll to position [0, 0]
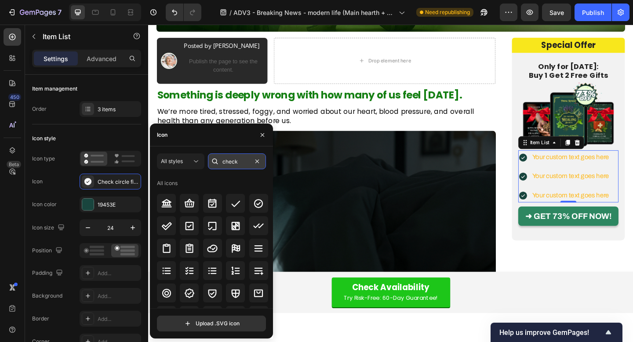
click at [233, 160] on input "check" at bounding box center [237, 161] width 58 height 16
type input "check"
click at [189, 291] on icon at bounding box center [189, 293] width 11 height 11
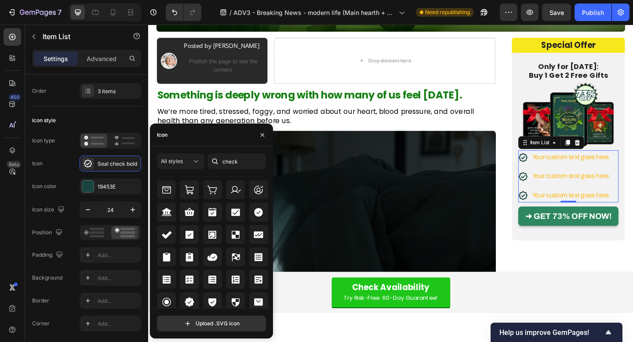
scroll to position [361, 0]
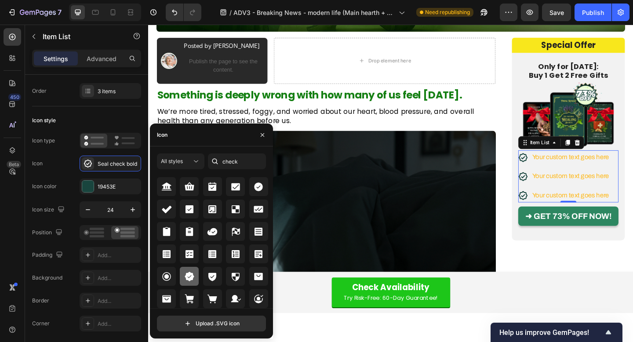
click at [190, 281] on icon at bounding box center [189, 276] width 11 height 11
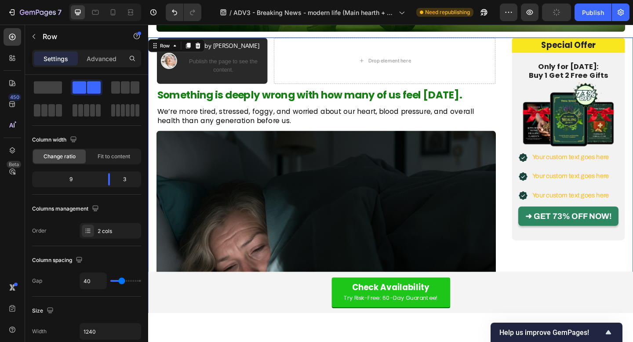
scroll to position [0, 0]
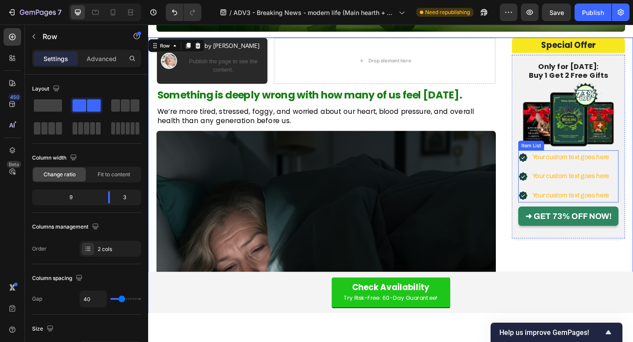
click at [562, 176] on div "Your custom text goes here" at bounding box center [601, 168] width 100 height 15
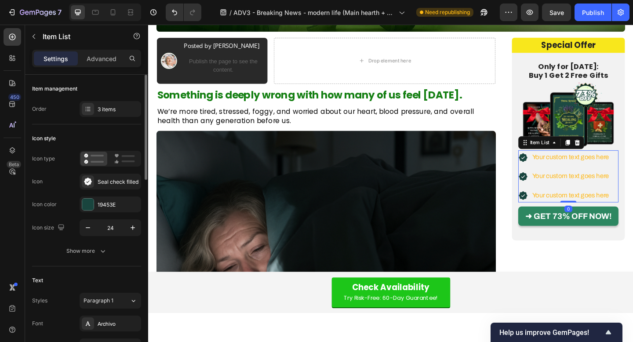
click at [93, 263] on div "Icon style Icon type Icon Seal check filled Icon color 19453E Icon size 24 Show…" at bounding box center [86, 195] width 109 height 142
click at [93, 252] on div "Show more" at bounding box center [86, 251] width 41 height 9
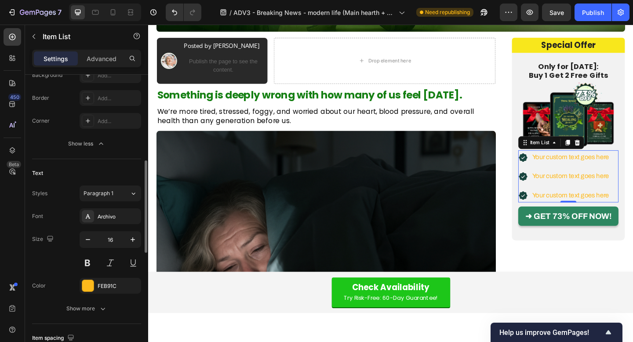
scroll to position [244, 0]
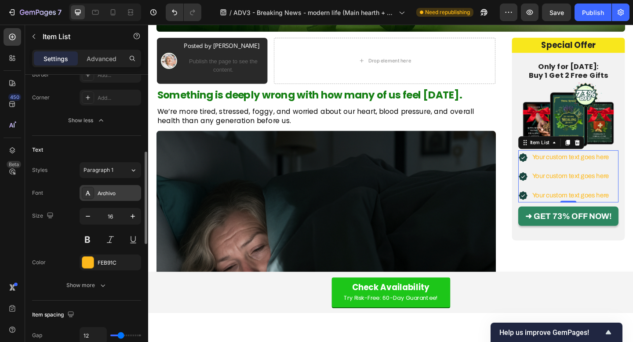
click at [110, 191] on div "Archivo" at bounding box center [118, 193] width 41 height 8
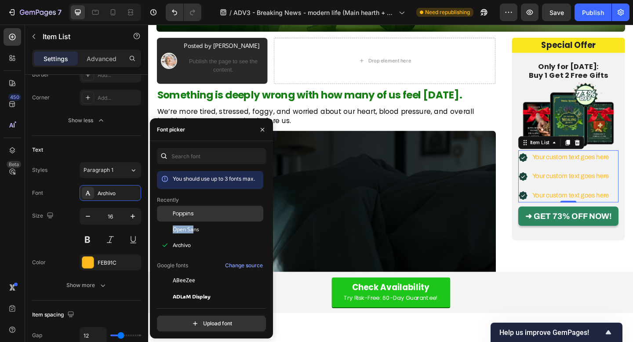
drag, startPoint x: 193, startPoint y: 228, endPoint x: 196, endPoint y: 213, distance: 15.7
click at [196, 213] on div "Poppins" at bounding box center [217, 214] width 89 height 8
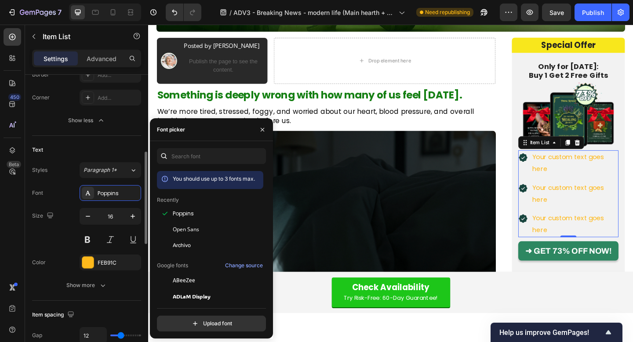
click at [74, 226] on div "Size 16" at bounding box center [86, 228] width 109 height 40
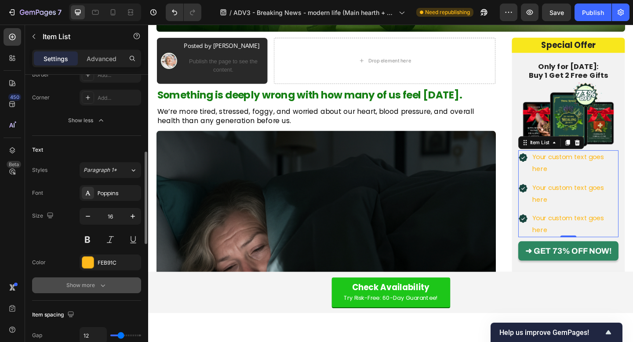
click at [81, 286] on div "Show more" at bounding box center [86, 285] width 41 height 9
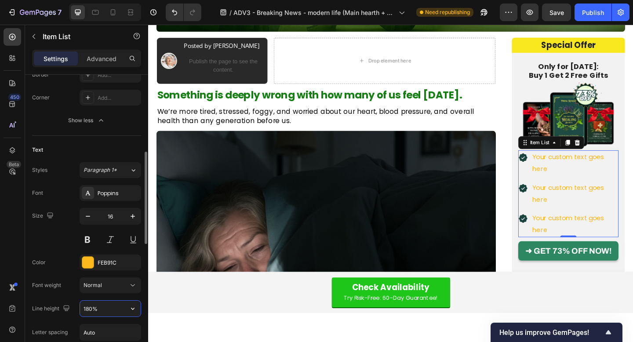
click at [122, 309] on input "180%" at bounding box center [110, 309] width 61 height 16
click at [135, 310] on icon "button" at bounding box center [132, 308] width 9 height 9
click at [88, 310] on input "180%" at bounding box center [110, 309] width 61 height 16
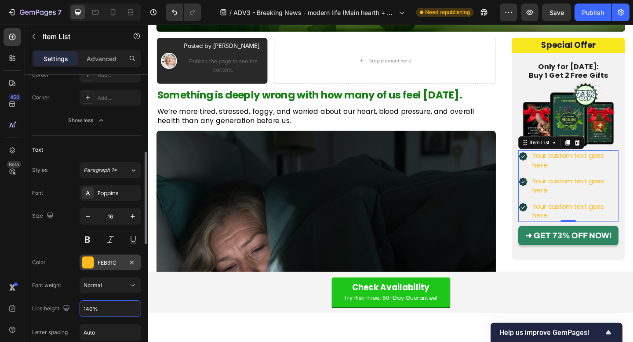
type input "140%"
click at [103, 262] on div "FEB91C" at bounding box center [110, 263] width 25 height 8
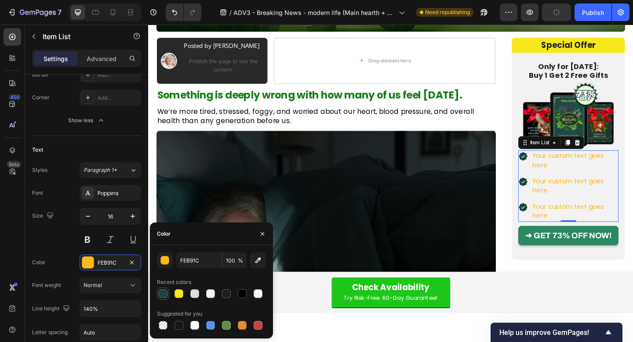
click at [163, 295] on div at bounding box center [163, 293] width 9 height 9
type input "19453E"
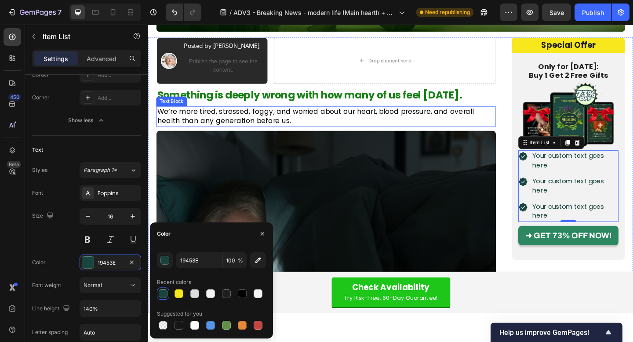
click at [428, 124] on p "We’re more tired, stressed, foggy, and worried about our heart, blood pressure,…" at bounding box center [342, 124] width 368 height 21
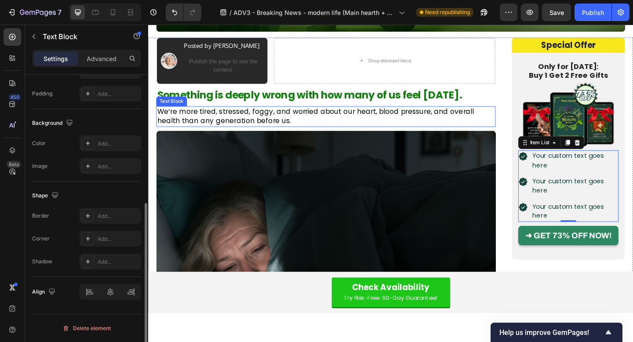
scroll to position [0, 0]
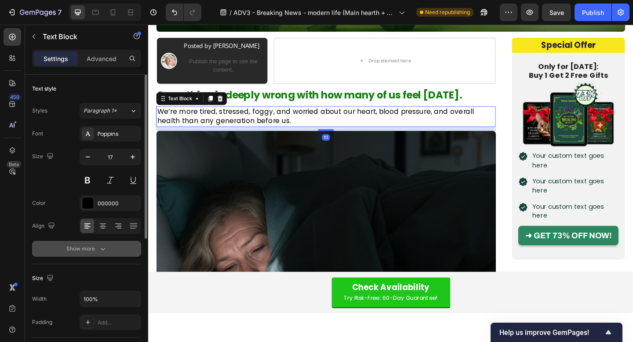
click at [114, 242] on button "Show more" at bounding box center [86, 249] width 109 height 16
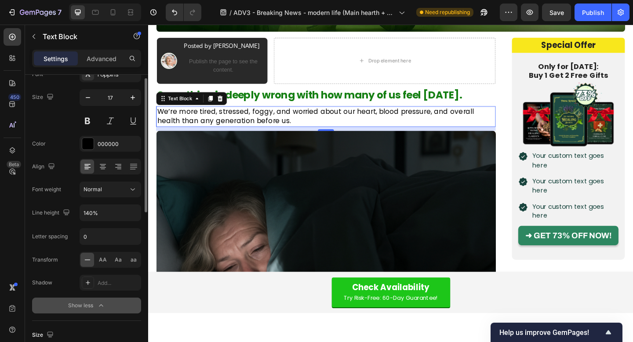
scroll to position [61, 0]
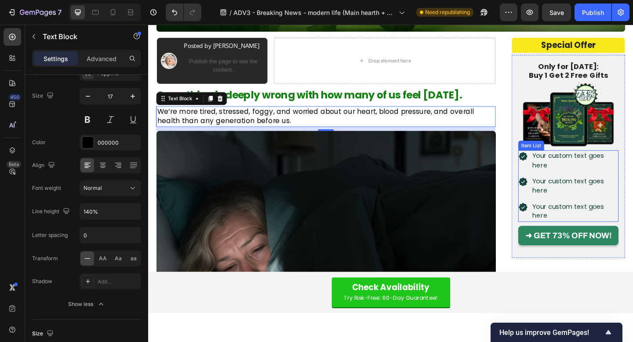
click at [612, 165] on div "Your custom text goes here" at bounding box center [612, 172] width 95 height 22
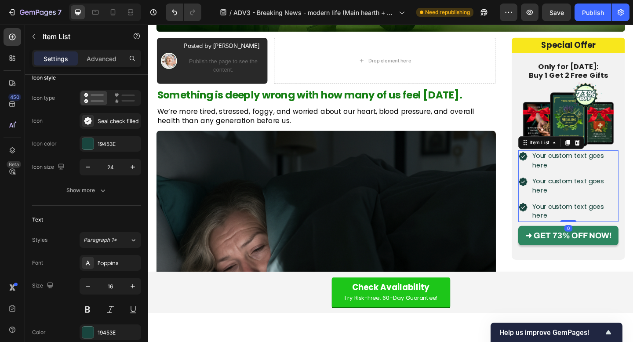
scroll to position [0, 0]
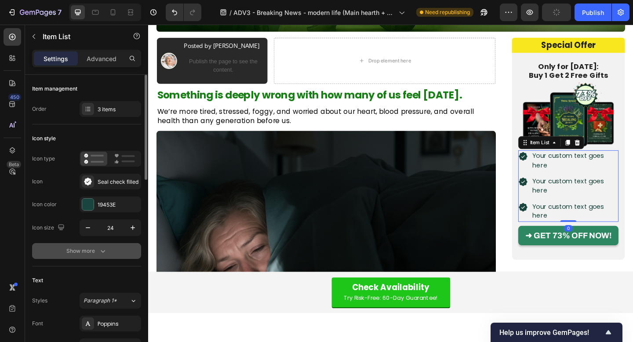
click at [109, 245] on button "Show more" at bounding box center [86, 251] width 109 height 16
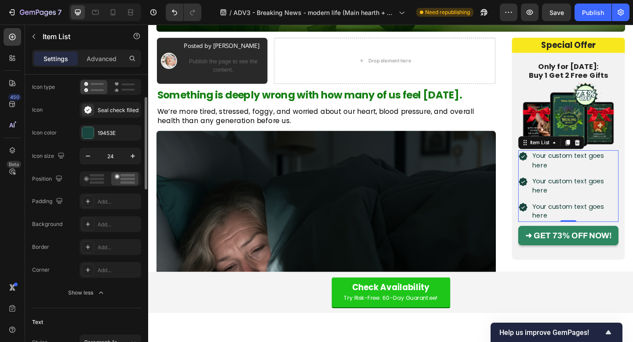
scroll to position [283, 0]
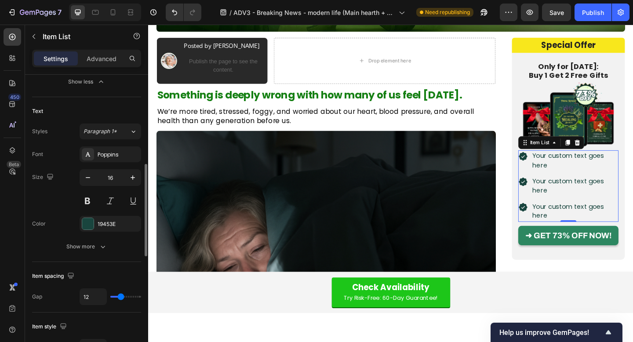
click at [95, 259] on div "Text Styles Paragraph 1* Font Poppins Size 16 Color 19453E Show more" at bounding box center [86, 179] width 109 height 165
click at [102, 246] on icon "button" at bounding box center [102, 246] width 9 height 9
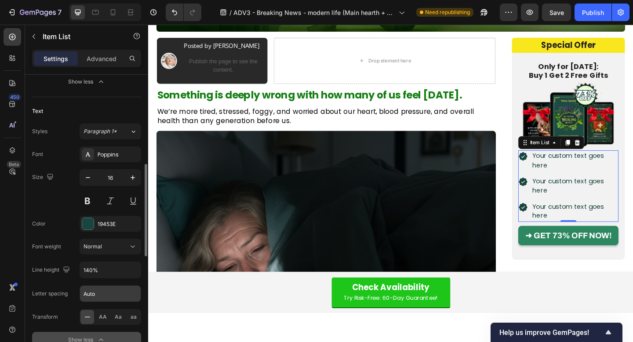
click at [110, 291] on input "Auto" at bounding box center [110, 294] width 61 height 16
type input "0"
click at [115, 282] on div "Font Poppins Size 16 Color 19453E Font weight Normal Line height 140% Letter sp…" at bounding box center [86, 246] width 109 height 201
click at [561, 182] on div "Your custom text goes here" at bounding box center [605, 172] width 109 height 22
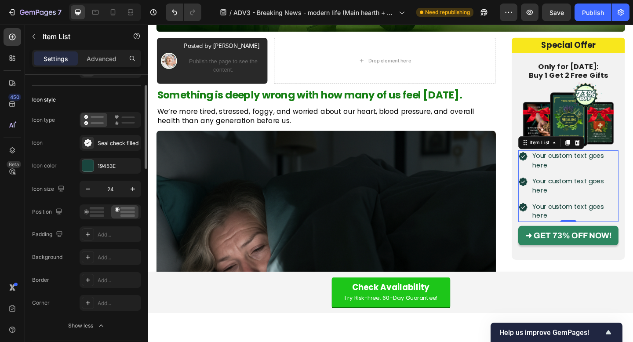
scroll to position [0, 0]
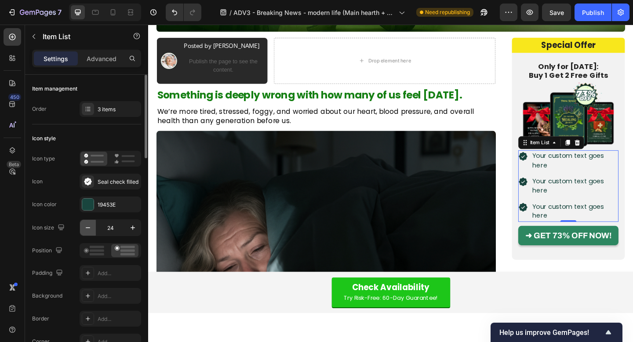
click at [89, 225] on icon "button" at bounding box center [88, 227] width 9 height 9
click at [128, 229] on icon "button" at bounding box center [132, 227] width 9 height 9
type input "23"
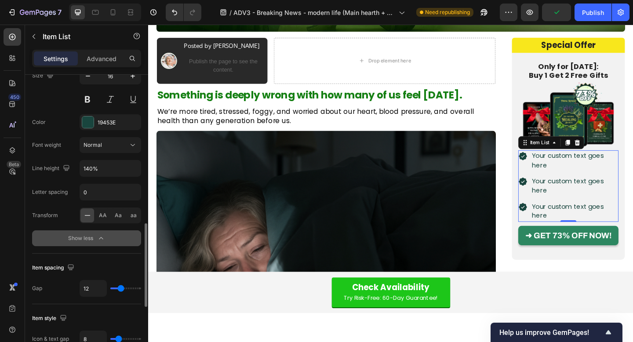
scroll to position [422, 0]
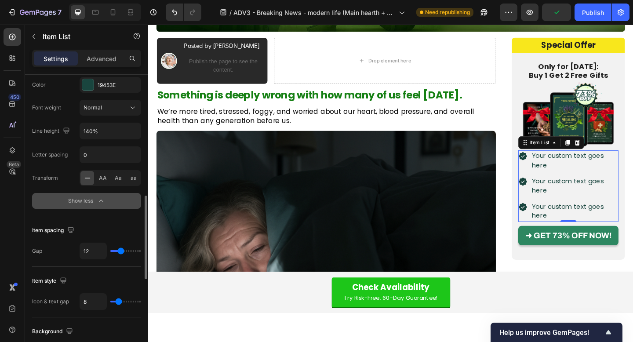
type input "11"
type input "10"
type input "8"
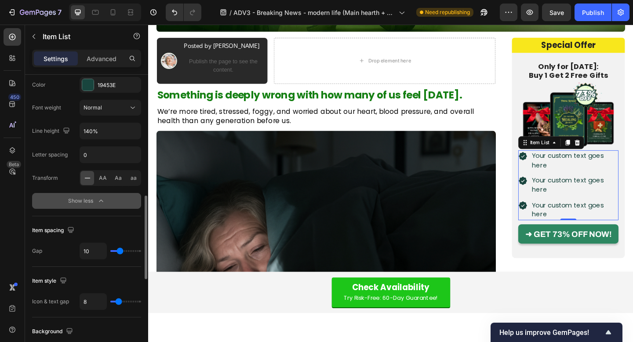
type input "8"
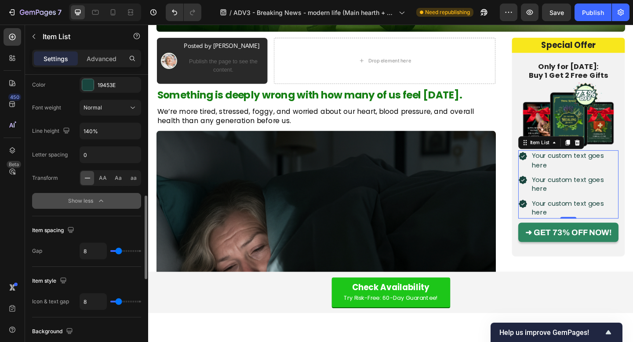
type input "7"
type input "8"
type input "9"
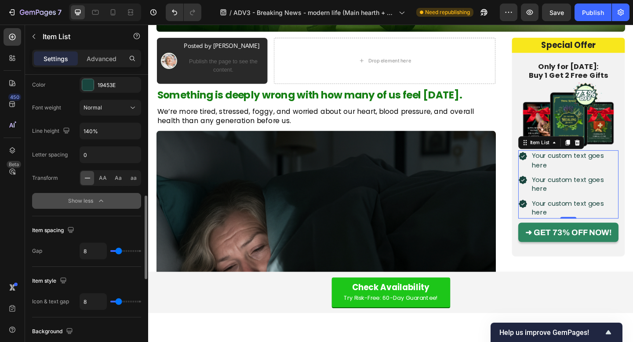
type input "9"
type input "10"
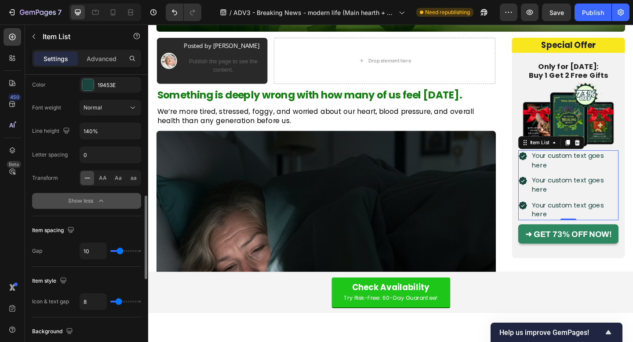
type input "10"
click at [120, 251] on input "range" at bounding box center [125, 251] width 31 height 2
click at [625, 168] on div "Your custom text goes here" at bounding box center [611, 172] width 95 height 22
click at [625, 168] on p "Your custom text goes here" at bounding box center [612, 173] width 93 height 20
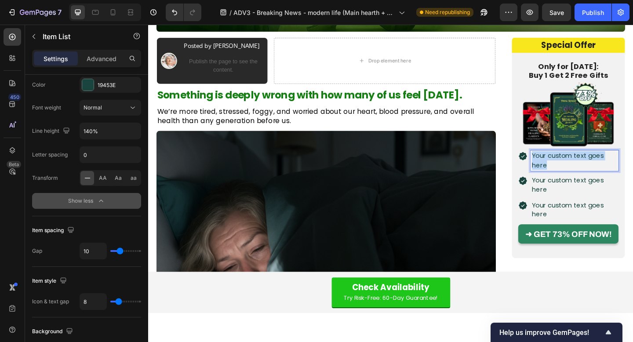
click at [625, 168] on p "Your custom text goes here" at bounding box center [612, 173] width 93 height 20
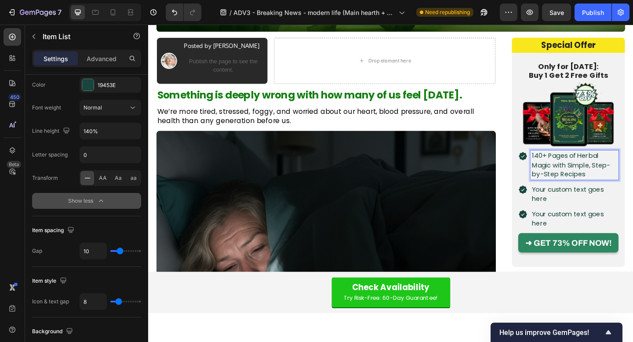
click at [590, 202] on p "Your custom text goes here" at bounding box center [612, 209] width 93 height 20
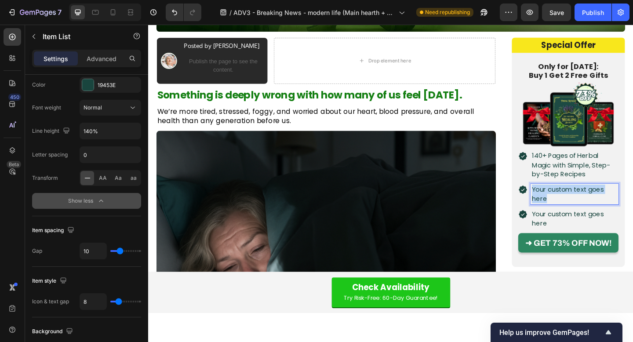
click at [590, 202] on p "Your custom text goes here" at bounding box center [612, 209] width 93 height 20
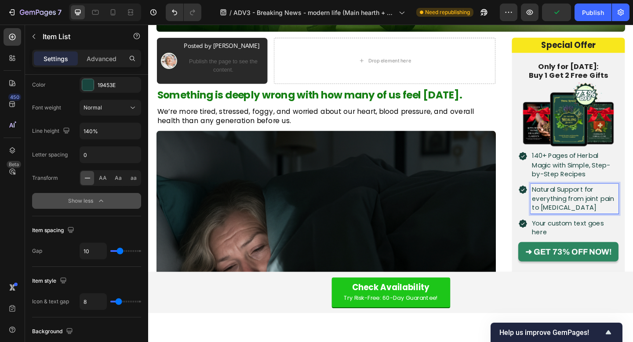
click at [591, 247] on p "Your custom text goes here" at bounding box center [612, 246] width 93 height 20
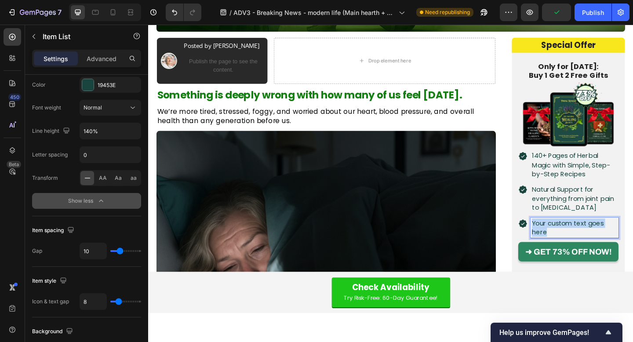
click at [591, 247] on p "Your custom text goes here" at bounding box center [612, 246] width 93 height 20
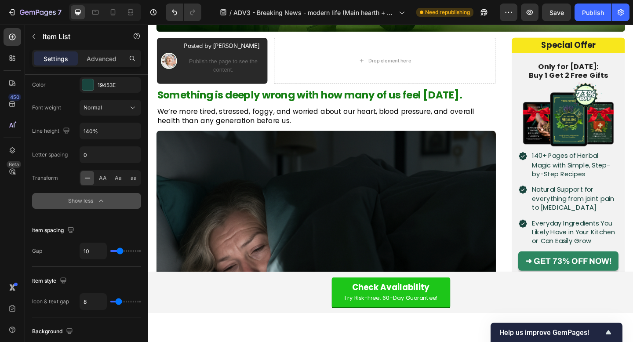
click at [558, 253] on div "Everyday Ingredients You Likely Have in Your Kitchen or Can Easily Grow" at bounding box center [605, 251] width 109 height 32
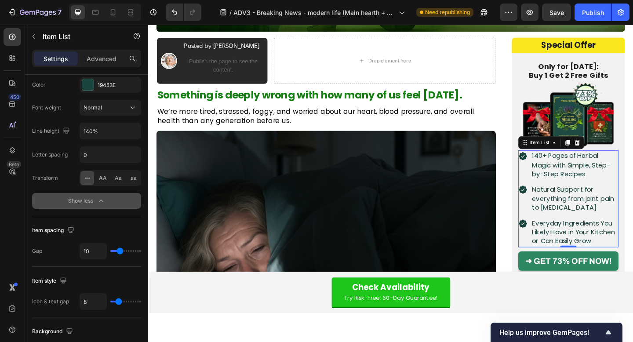
click at [558, 253] on div "Everyday Ingredients You Likely Have in Your Kitchen or Can Easily Grow" at bounding box center [605, 251] width 109 height 32
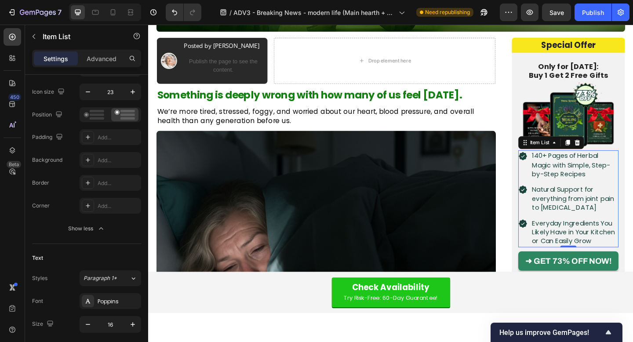
scroll to position [0, 0]
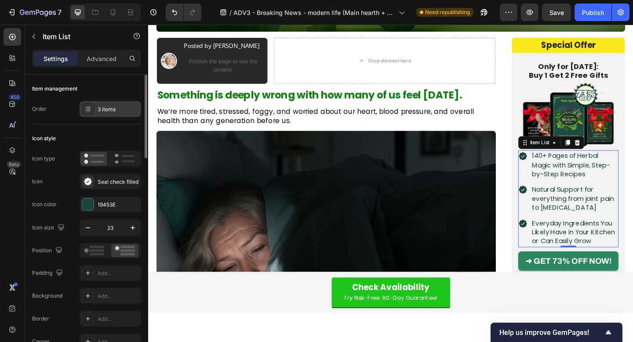
click at [118, 107] on div "3 items" at bounding box center [118, 110] width 41 height 8
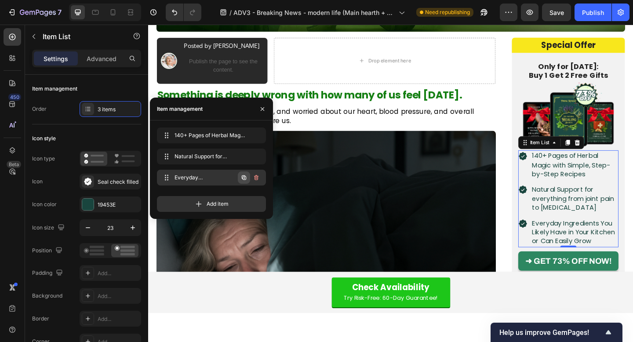
click at [242, 176] on icon "button" at bounding box center [244, 177] width 4 height 4
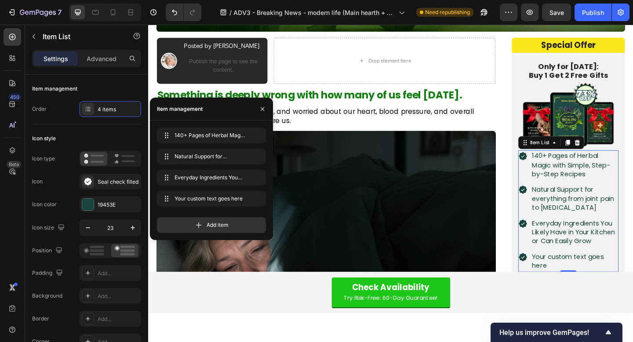
click at [580, 283] on div "Your custom text goes here" at bounding box center [611, 282] width 95 height 22
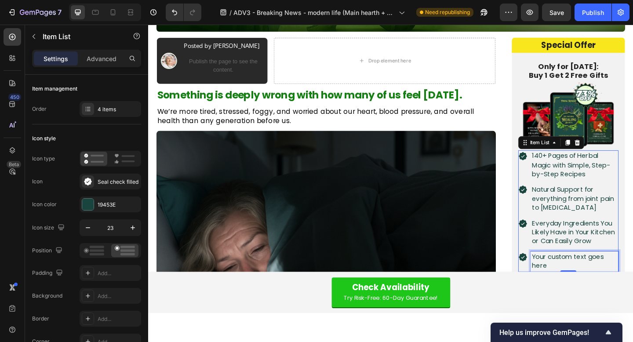
click at [580, 283] on p "Your custom text goes here" at bounding box center [612, 283] width 93 height 20
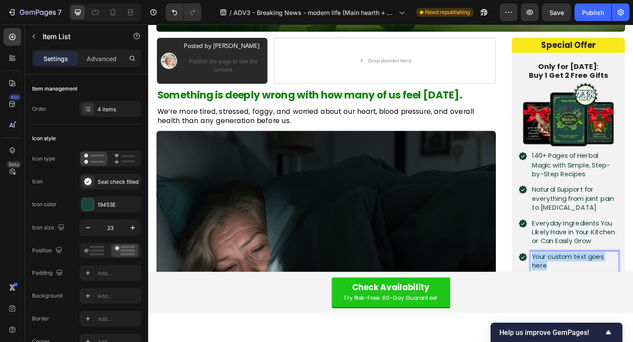
click at [580, 283] on p "Your custom text goes here" at bounding box center [612, 283] width 93 height 20
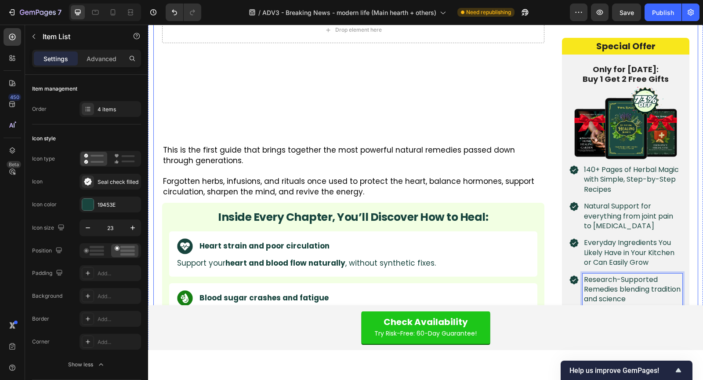
scroll to position [1377, 0]
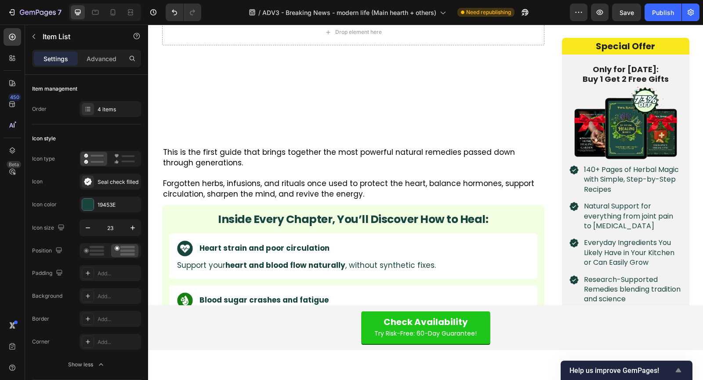
click at [633, 342] on icon "Show survey - Help us improve GemPages!" at bounding box center [679, 370] width 11 height 11
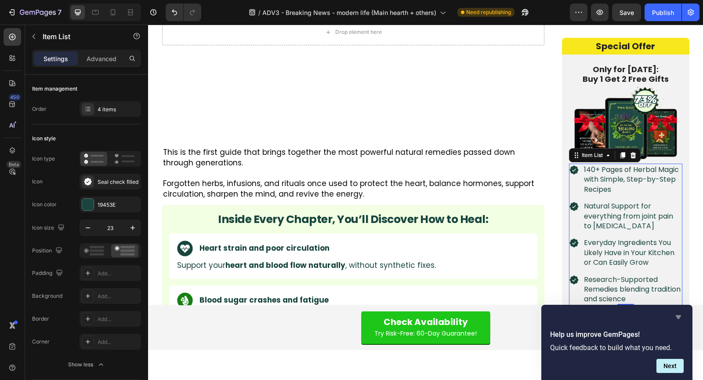
click at [633, 317] on icon "Hide survey" at bounding box center [679, 317] width 11 height 11
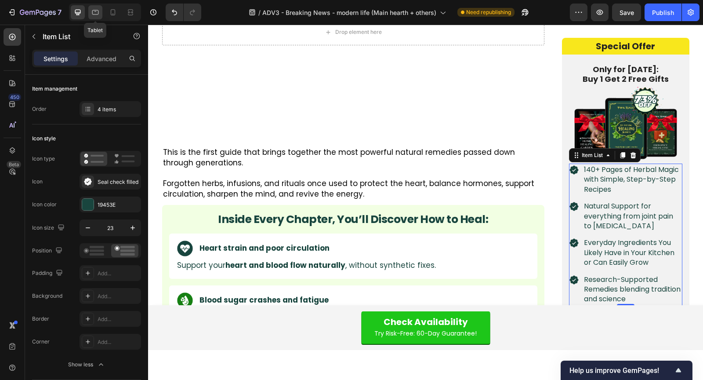
click at [93, 8] on icon at bounding box center [95, 12] width 9 height 9
type input "180%"
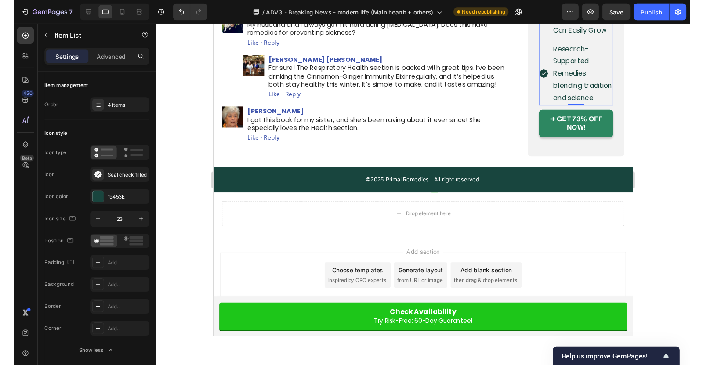
scroll to position [3580, 0]
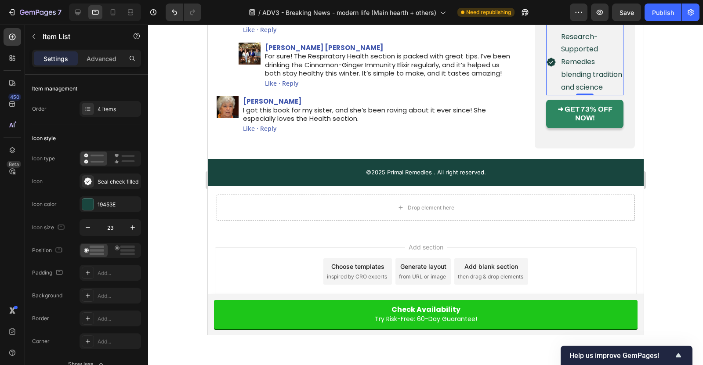
click at [233, 342] on div at bounding box center [425, 195] width 555 height 341
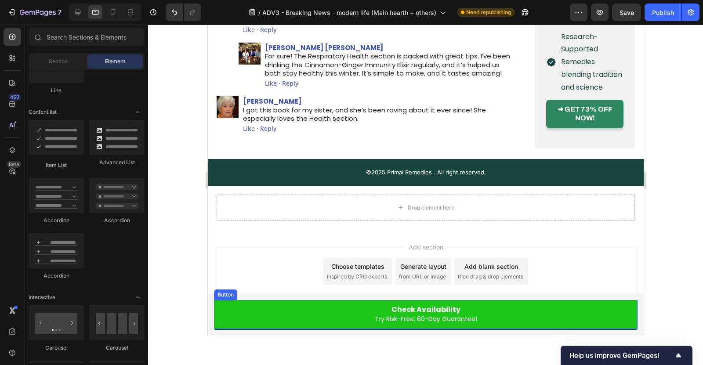
scroll to position [3595, 0]
click at [633, 342] on icon "Show survey - Help us improve GemPages!" at bounding box center [679, 355] width 11 height 11
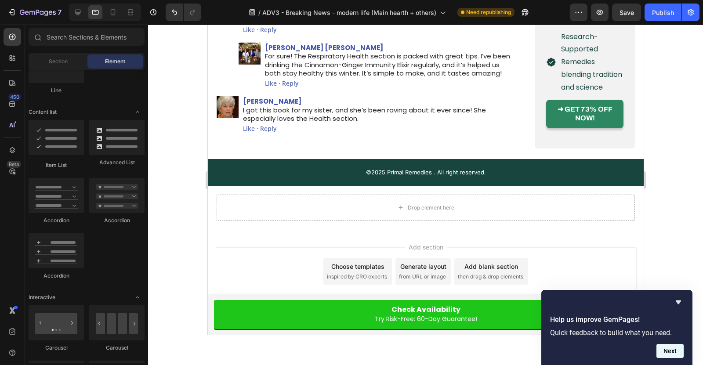
click at [633, 342] on button "Next" at bounding box center [670, 351] width 27 height 14
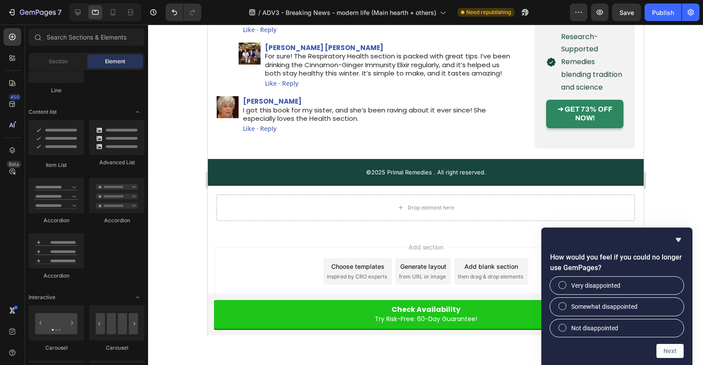
click at [633, 245] on div "How would you feel if you could no longer use GemPages? Very disappointed Somew…" at bounding box center [617, 297] width 134 height 124
click at [633, 236] on div "How would you feel if you could no longer use GemPages? Very disappointed Somew…" at bounding box center [617, 297] width 151 height 138
click at [633, 243] on icon "Hide survey" at bounding box center [679, 240] width 11 height 11
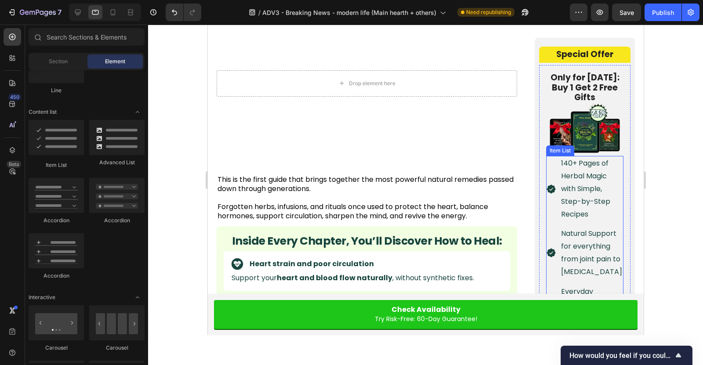
scroll to position [1081, 0]
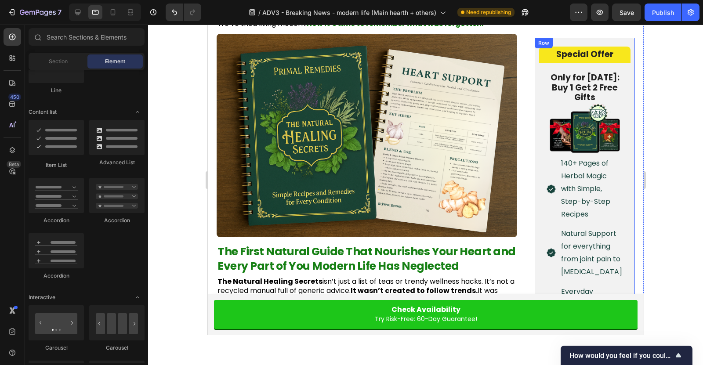
click at [538, 134] on div "Special Offer Heading Row Only for [DATE]: Buy 1 Get 2 Free Gifts Heading Image…" at bounding box center [585, 256] width 100 height 436
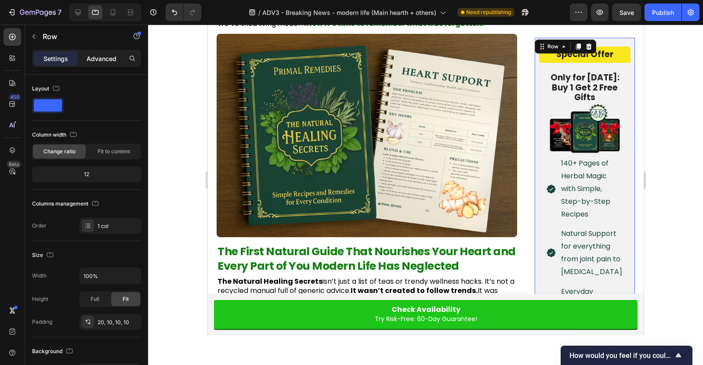
click at [104, 56] on p "Advanced" at bounding box center [102, 58] width 30 height 9
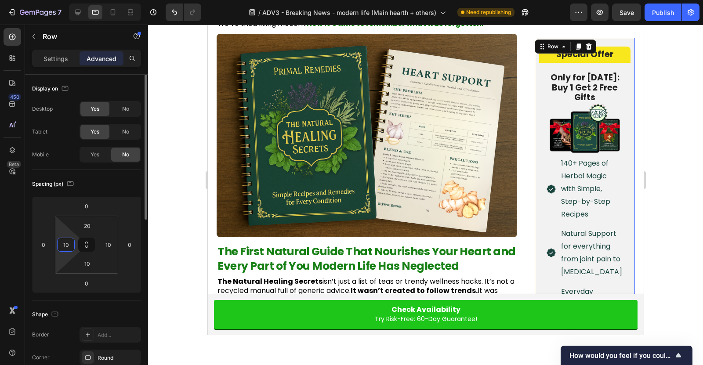
click at [67, 244] on input "10" at bounding box center [65, 244] width 13 height 13
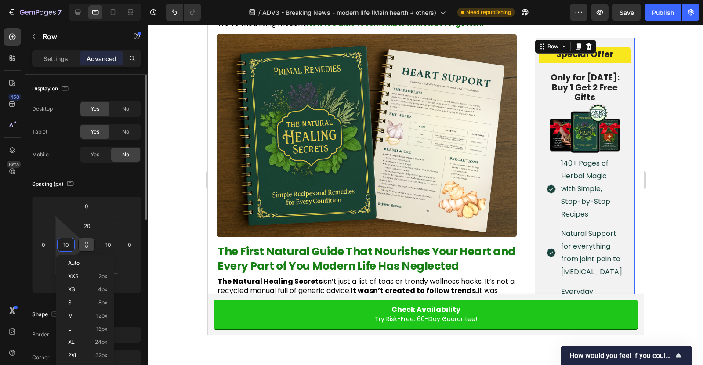
click at [87, 244] on icon at bounding box center [86, 244] width 7 height 7
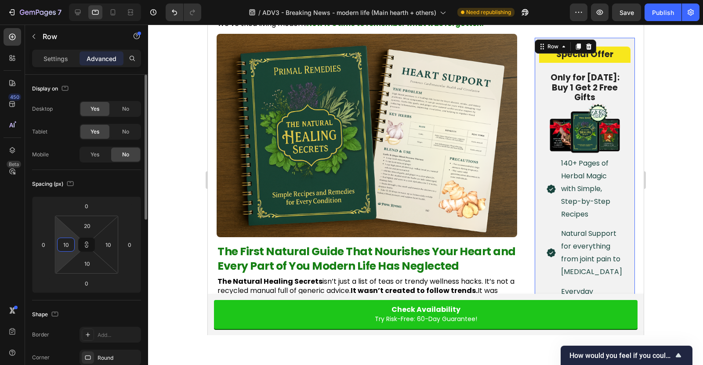
click at [66, 244] on input "10" at bounding box center [65, 244] width 13 height 13
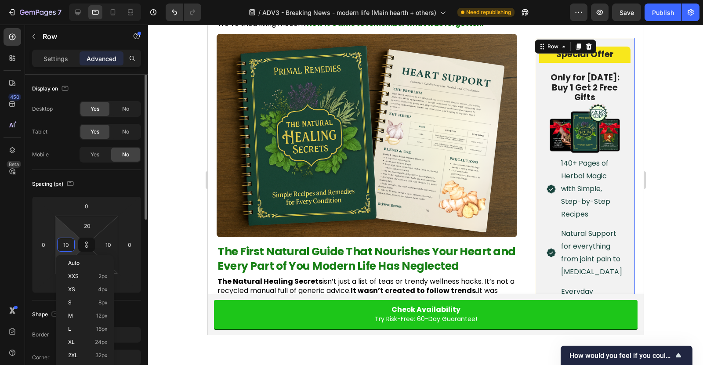
click at [66, 244] on input "10" at bounding box center [65, 244] width 13 height 13
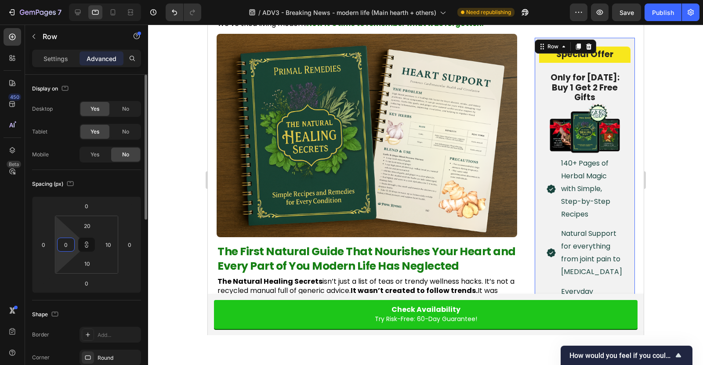
type input "0"
click at [93, 184] on div "Spacing (px)" at bounding box center [86, 184] width 109 height 14
type input "0"
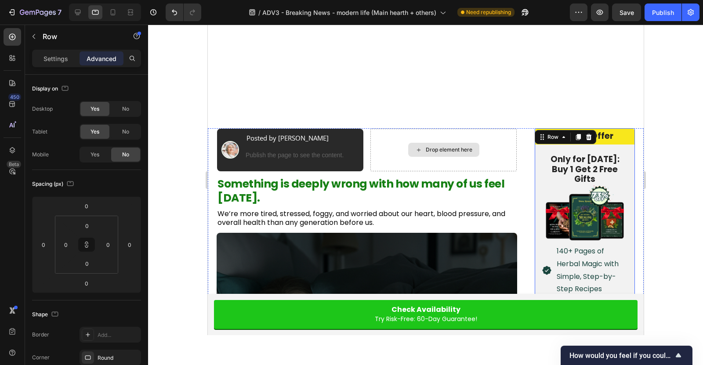
scroll to position [187, 0]
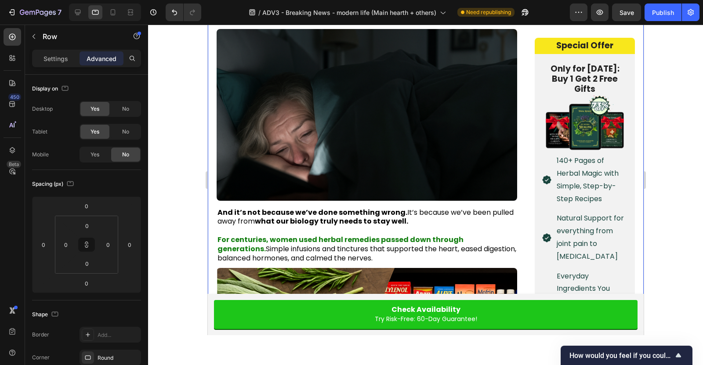
click at [70, 63] on div "Settings" at bounding box center [56, 58] width 44 height 14
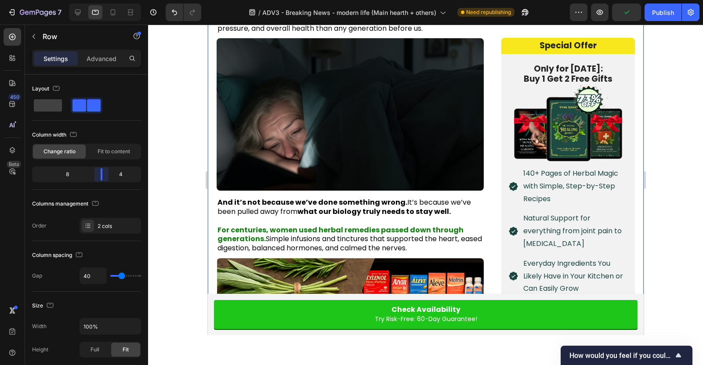
click at [108, 0] on body "7 Version history / ADV3 - Breaking News - modern life (Main hearth + others) N…" at bounding box center [351, 0] width 703 height 0
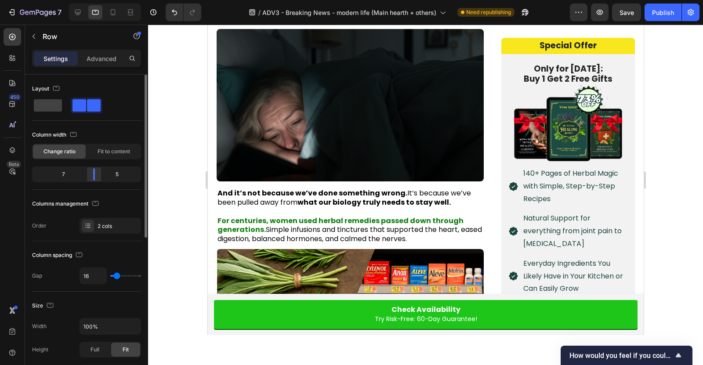
drag, startPoint x: 83, startPoint y: 170, endPoint x: 94, endPoint y: 172, distance: 11.2
click at [94, 0] on body "7 Version history / ADV3 - Breaking News - modern life (Main hearth + others) N…" at bounding box center [351, 0] width 703 height 0
click at [74, 12] on icon at bounding box center [77, 12] width 9 height 9
type input "1200"
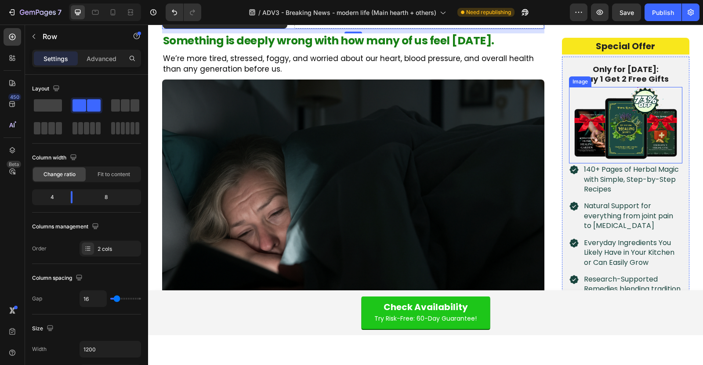
scroll to position [321, 0]
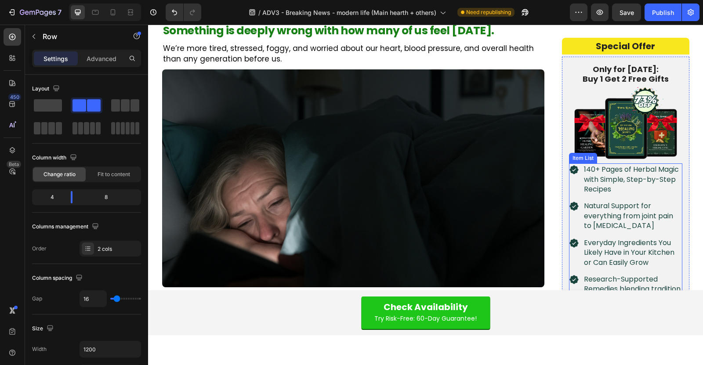
click at [608, 180] on p "140+ Pages of Herbal Magic with Simple, Step-by-Step Recipes" at bounding box center [632, 179] width 97 height 29
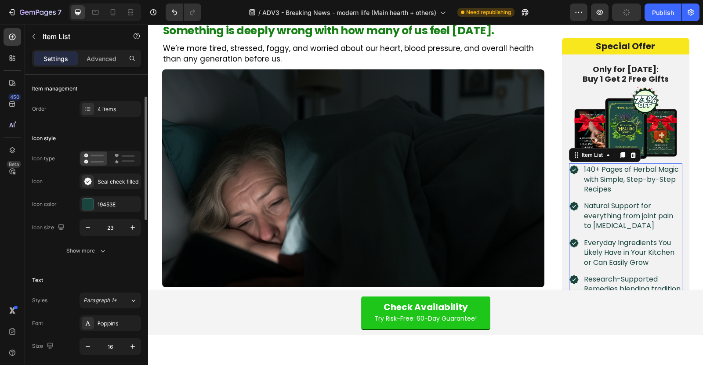
scroll to position [80, 0]
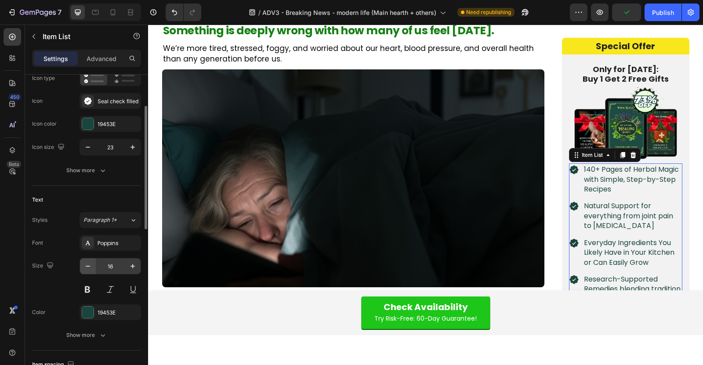
click at [86, 258] on button "button" at bounding box center [88, 266] width 16 height 16
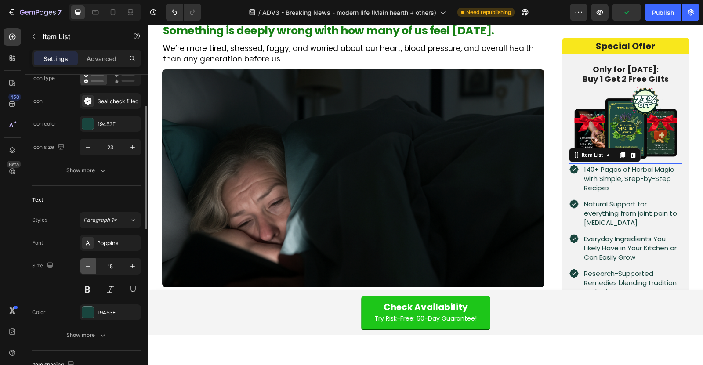
click at [86, 262] on icon "button" at bounding box center [88, 266] width 9 height 9
type input "14"
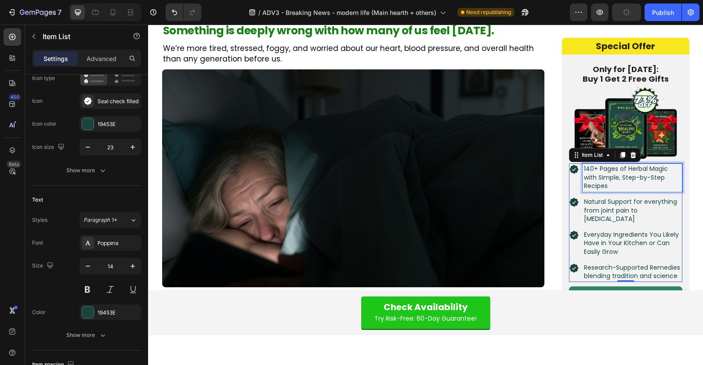
click at [633, 169] on p "140+ Pages of Herbal Magic with Simple, Step-by-Step Recipes" at bounding box center [632, 178] width 97 height 26
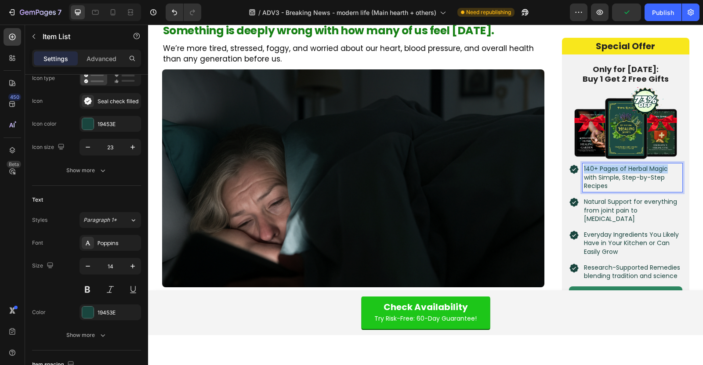
drag, startPoint x: 670, startPoint y: 169, endPoint x: 584, endPoint y: 170, distance: 85.7
click at [584, 170] on p "140+ Pages of Herbal Magic with Simple, Step-by-Step Recipes" at bounding box center [632, 178] width 97 height 26
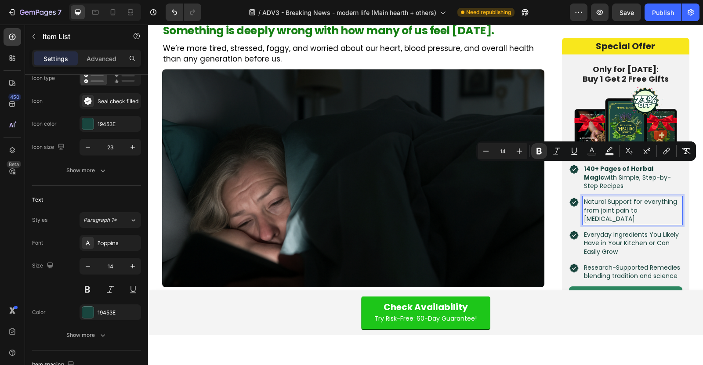
click at [590, 207] on p "Natural Support for everything from joint pain to [MEDICAL_DATA]" at bounding box center [632, 211] width 97 height 26
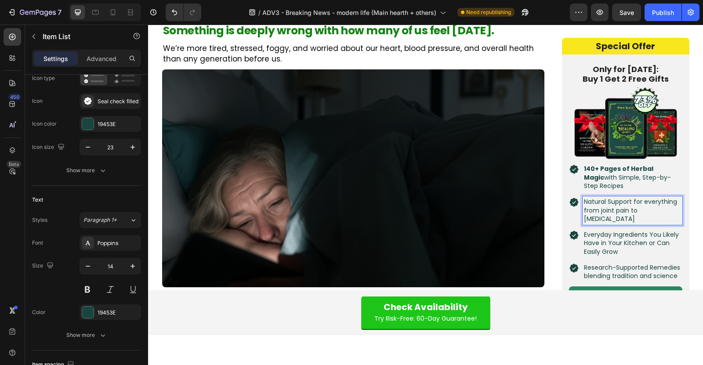
click at [633, 205] on p "Natural Support for everything from joint pain to [MEDICAL_DATA]" at bounding box center [632, 211] width 97 height 26
drag, startPoint x: 678, startPoint y: 202, endPoint x: 584, endPoint y: 204, distance: 94.5
click at [584, 204] on p "Natural Support for everything from joint pain to [MEDICAL_DATA]" at bounding box center [632, 211] width 97 height 26
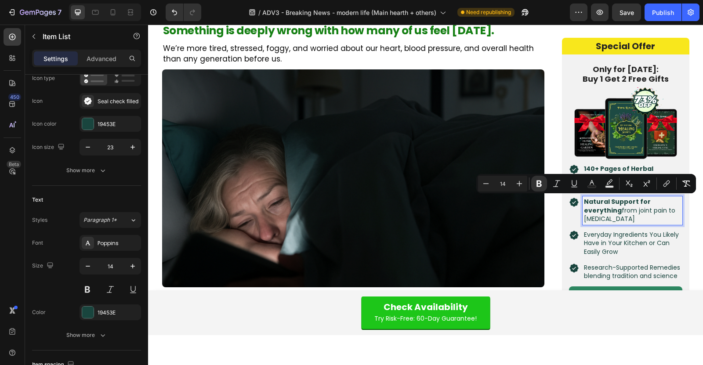
click at [623, 235] on p "Everyday Ingredients You Likely Have in Your Kitchen or Can Easily Grow" at bounding box center [632, 243] width 97 height 26
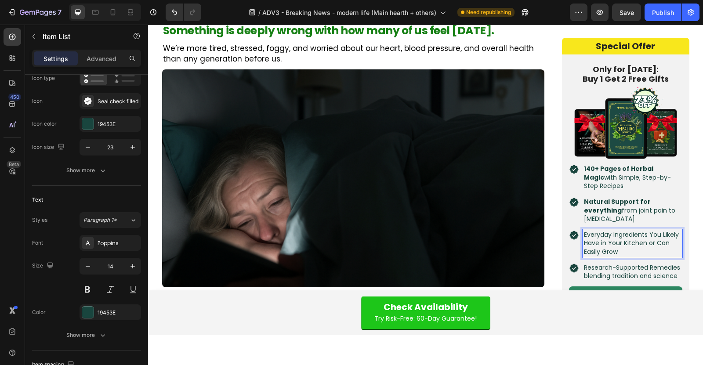
click at [633, 235] on p "Everyday Ingredients You Likely Have in Your Kitchen or Can Easily Grow" at bounding box center [632, 243] width 97 height 26
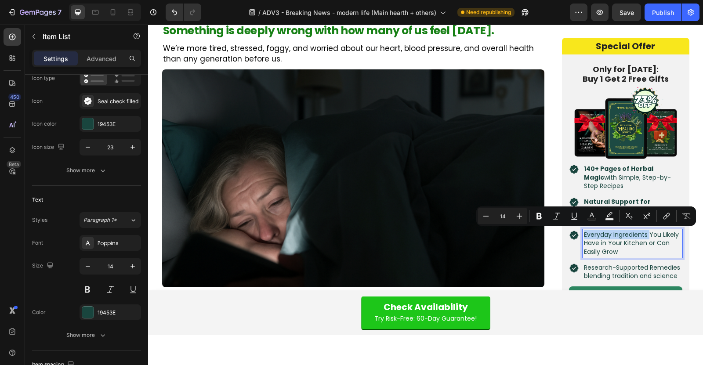
drag, startPoint x: 649, startPoint y: 234, endPoint x: 584, endPoint y: 233, distance: 65.1
click at [584, 233] on p "Everyday Ingredients You Likely Have in Your Kitchen or Can Easily Grow" at bounding box center [632, 243] width 97 height 26
click at [623, 269] on p "Research-Supported Remedies blending tradition and science" at bounding box center [632, 271] width 97 height 17
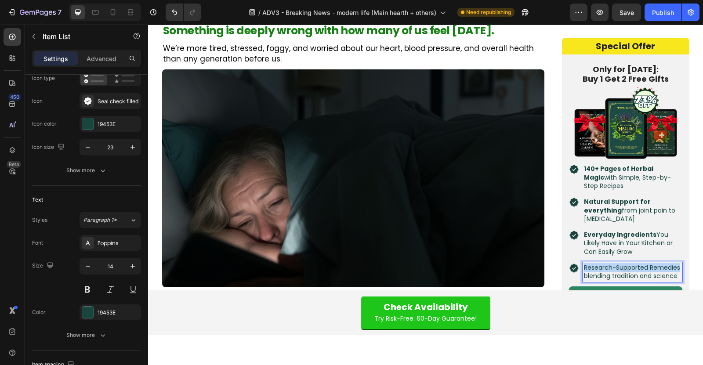
drag, startPoint x: 680, startPoint y: 267, endPoint x: 584, endPoint y: 269, distance: 95.9
click at [584, 269] on p "Research-Supported Remedies blending tradition and science" at bounding box center [632, 271] width 97 height 17
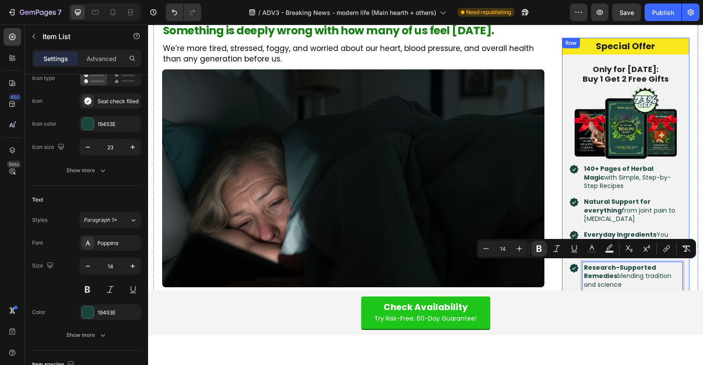
click at [600, 55] on div "Special Offer Heading Row Only for [DATE]: Buy 1 Get 2 Free Gifts Heading Image…" at bounding box center [625, 185] width 127 height 294
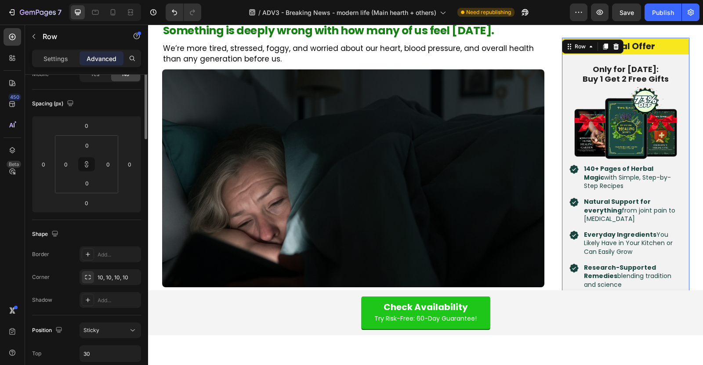
scroll to position [0, 0]
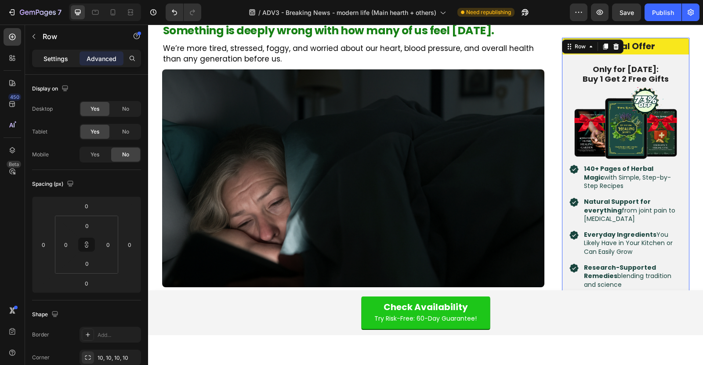
click at [58, 55] on p "Settings" at bounding box center [56, 58] width 25 height 9
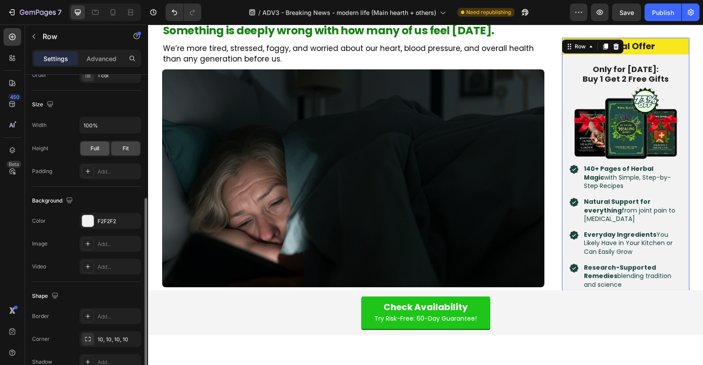
scroll to position [187, 0]
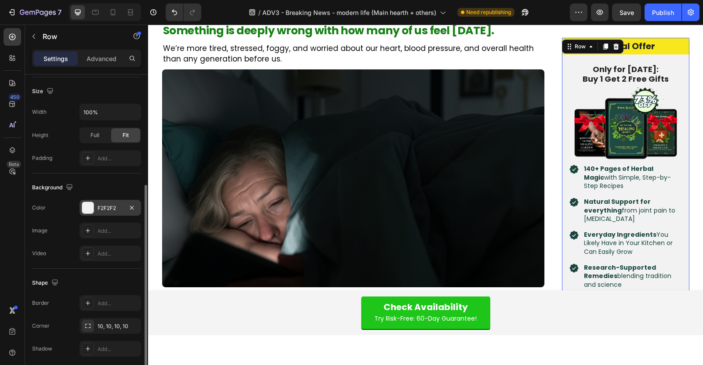
click at [109, 202] on div "F2F2F2" at bounding box center [111, 208] width 62 height 16
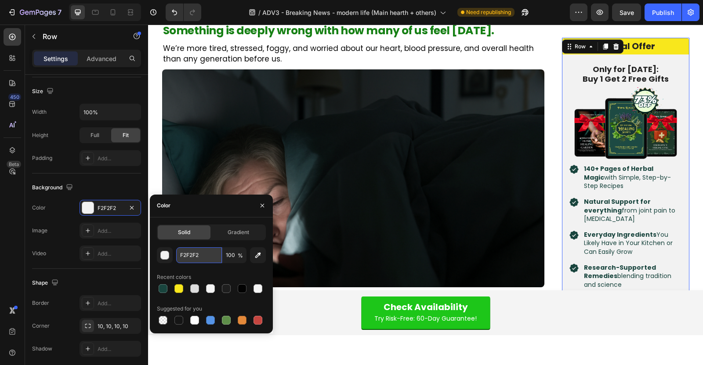
click at [194, 252] on input "F2F2F2" at bounding box center [199, 256] width 46 height 16
paste input "#E8FFE3"
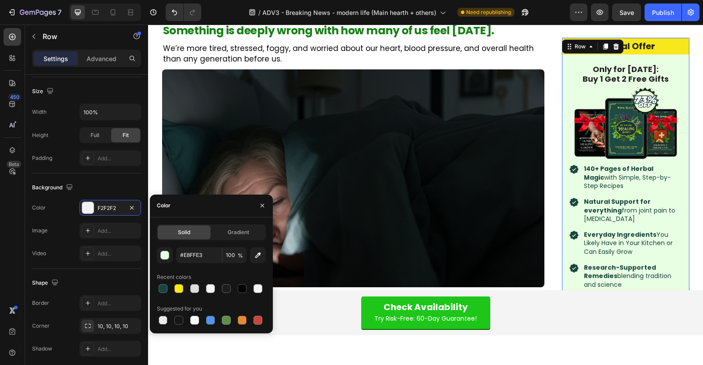
click at [214, 210] on div "Color" at bounding box center [211, 206] width 123 height 23
type input "E8FFE3"
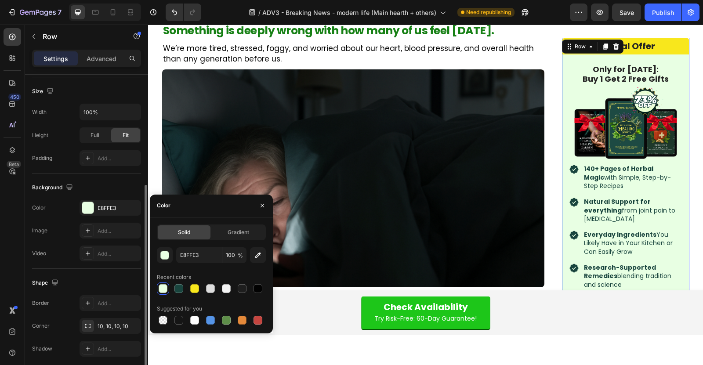
click at [112, 182] on div "Background" at bounding box center [86, 188] width 109 height 14
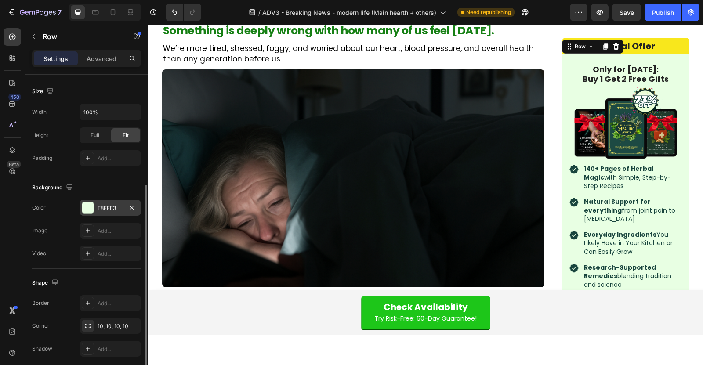
scroll to position [219, 0]
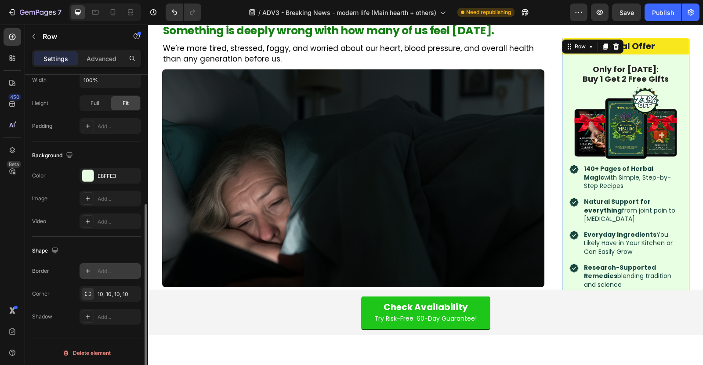
click at [102, 268] on div "Add..." at bounding box center [118, 272] width 41 height 8
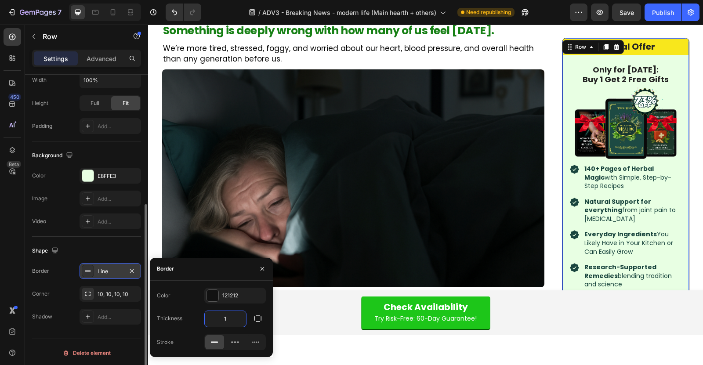
click at [236, 319] on input "1" at bounding box center [225, 319] width 41 height 16
type input "2"
click at [240, 302] on div "121212" at bounding box center [235, 296] width 62 height 16
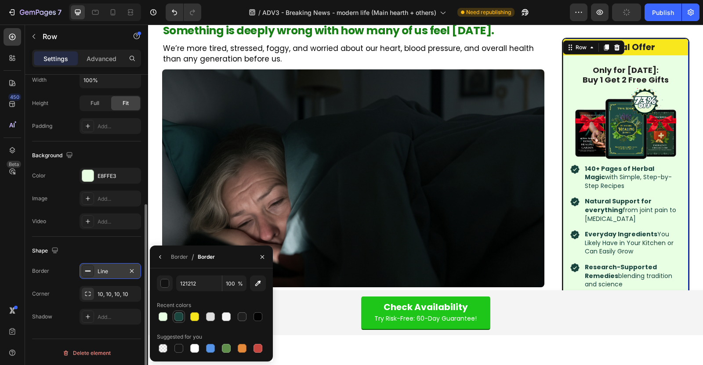
click at [178, 314] on div at bounding box center [179, 317] width 9 height 9
type input "19453E"
click at [134, 233] on div "Background The changes might be hidden by the video. Color E8FFE3 Image Add... …" at bounding box center [86, 189] width 109 height 95
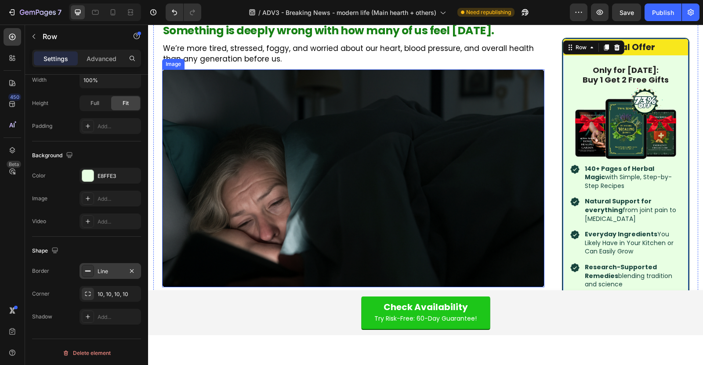
click at [215, 236] on img at bounding box center [353, 178] width 382 height 218
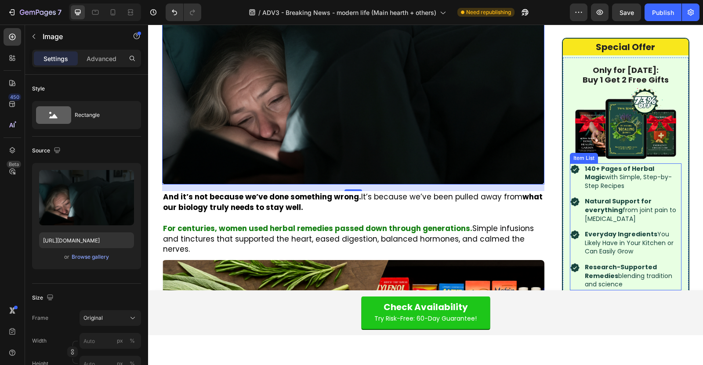
scroll to position [308, 0]
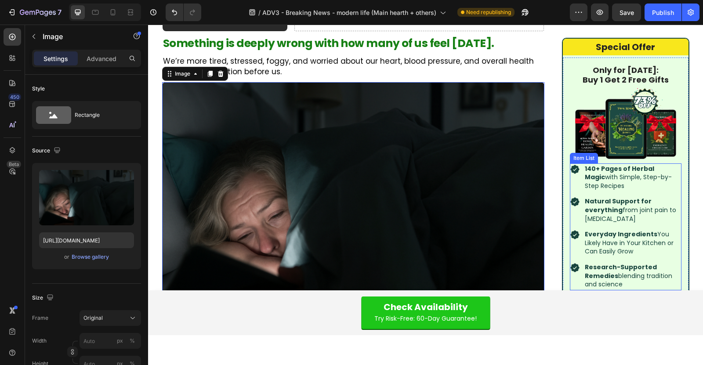
click at [578, 191] on div "140+ Pages of Herbal Magic with Simple, Step-by-Step Recipes" at bounding box center [626, 177] width 112 height 29
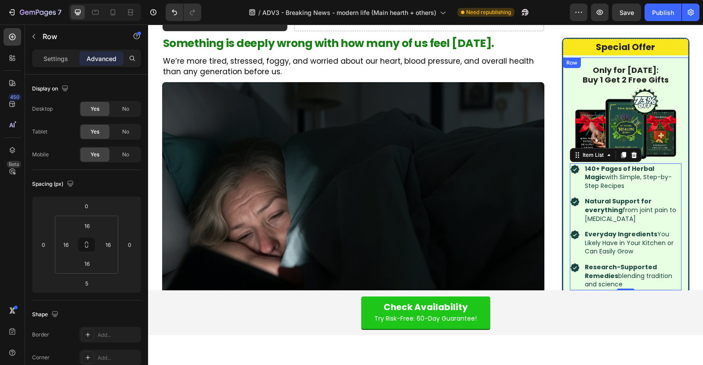
click at [567, 191] on div "Only for [DATE]: Buy 1 Get 2 Free Gifts Heading Image 140+ Pages of Herbal Magi…" at bounding box center [626, 194] width 126 height 272
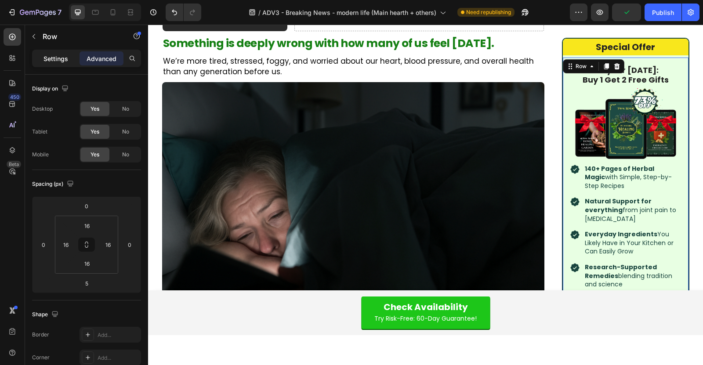
click at [58, 58] on p "Settings" at bounding box center [56, 58] width 25 height 9
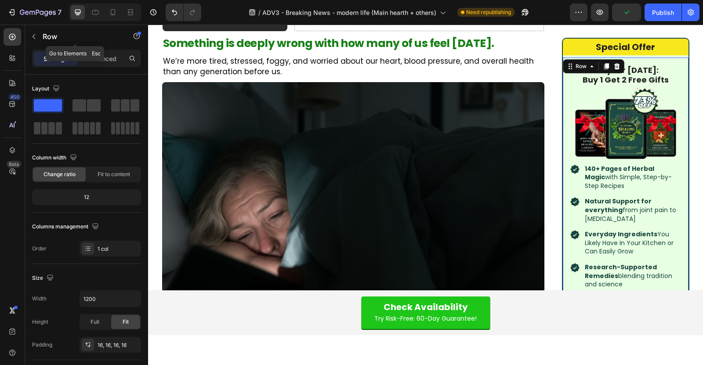
click at [106, 49] on div "Row" at bounding box center [75, 37] width 100 height 25
click at [106, 58] on p "Advanced" at bounding box center [102, 58] width 30 height 9
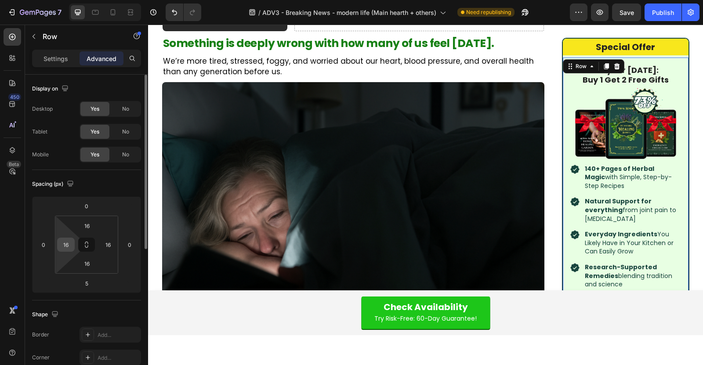
click at [69, 242] on input "16" at bounding box center [65, 244] width 13 height 13
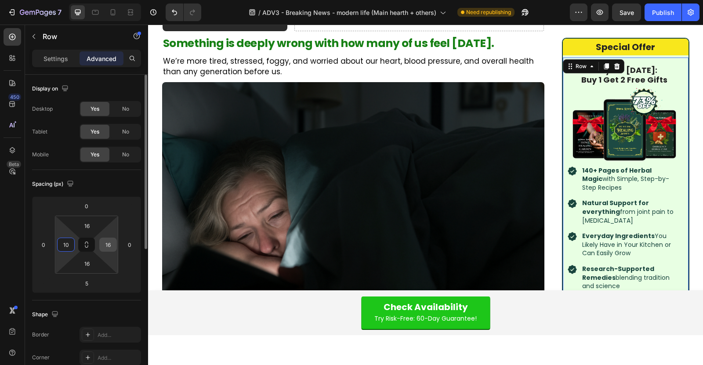
type input "10"
click at [103, 243] on input "16" at bounding box center [108, 244] width 13 height 13
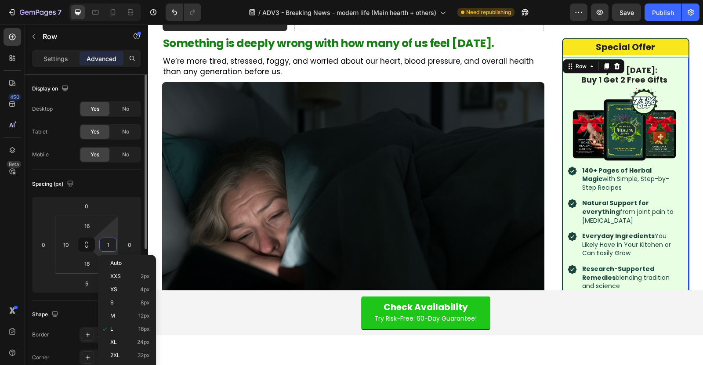
type input "10"
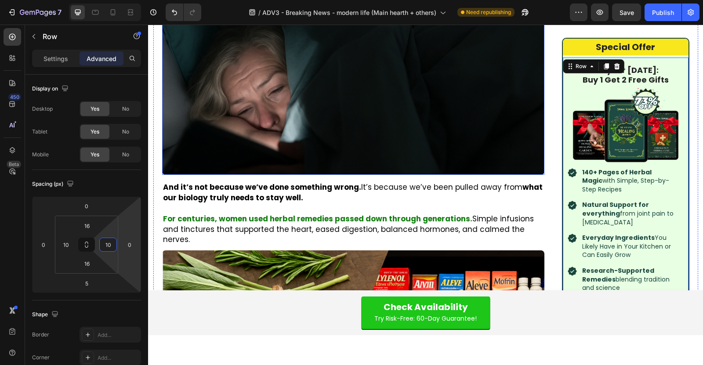
scroll to position [542, 0]
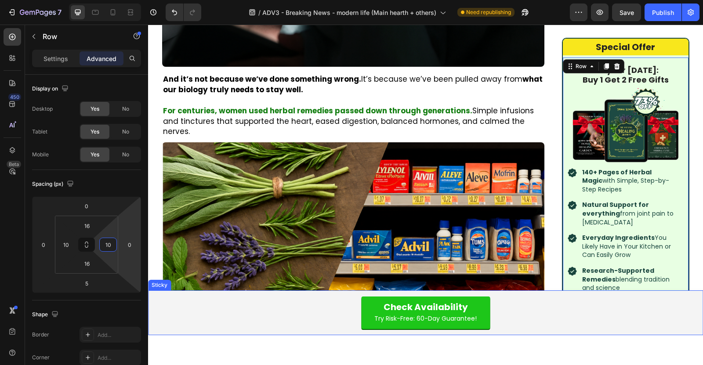
click at [158, 306] on div "Check Availability Try Risk-Free: 60-Day Guarantee! Button Row Product" at bounding box center [426, 313] width 546 height 36
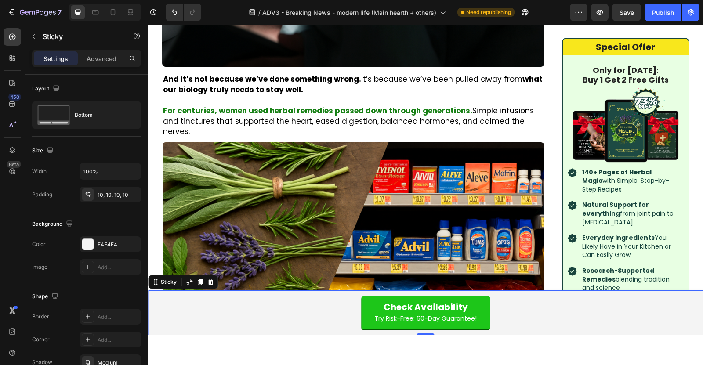
click at [106, 66] on div "Settings Advanced" at bounding box center [86, 59] width 109 height 18
click at [108, 61] on p "Advanced" at bounding box center [102, 58] width 30 height 9
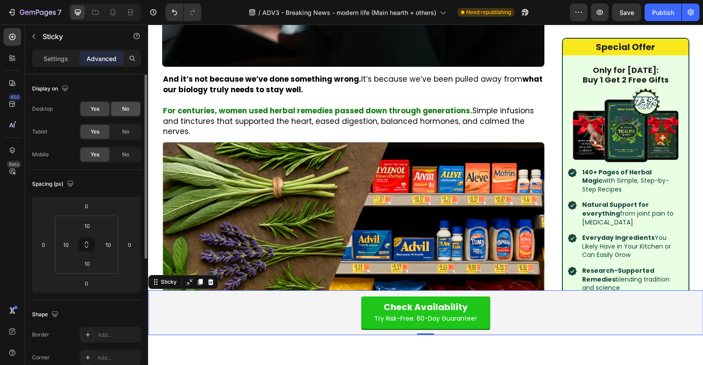
click at [123, 108] on span "No" at bounding box center [125, 109] width 7 height 8
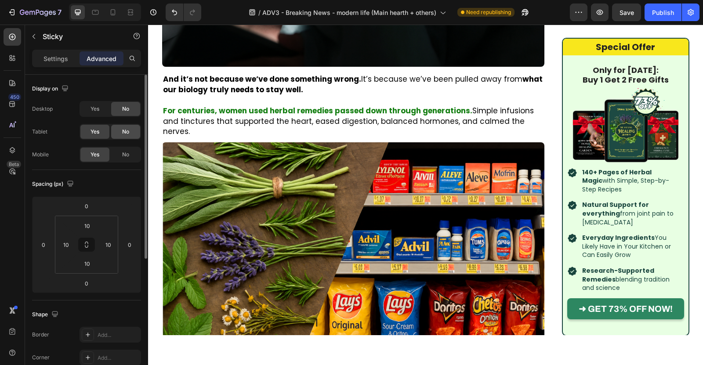
click at [130, 138] on div "No" at bounding box center [125, 132] width 29 height 14
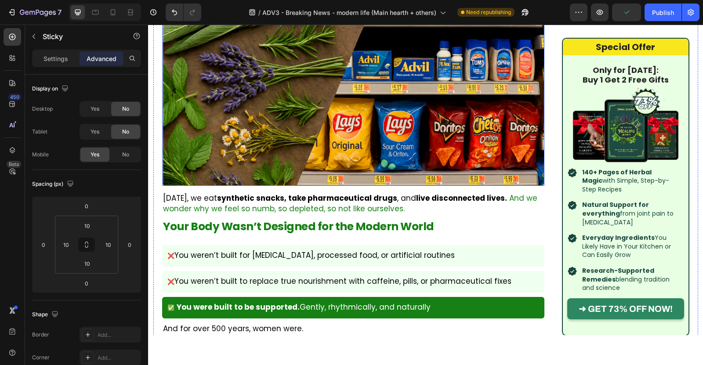
scroll to position [789, 0]
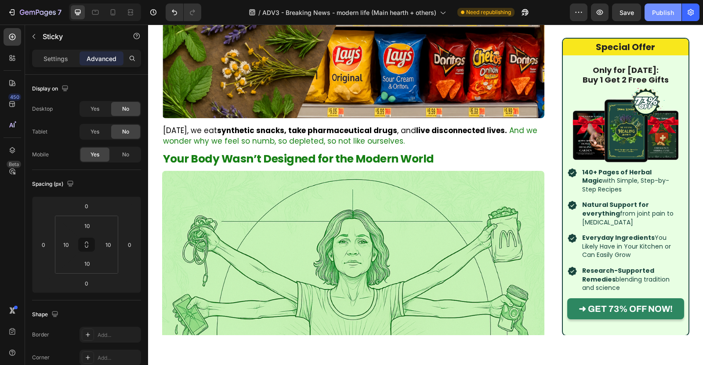
click at [633, 15] on div "Publish" at bounding box center [663, 12] width 22 height 9
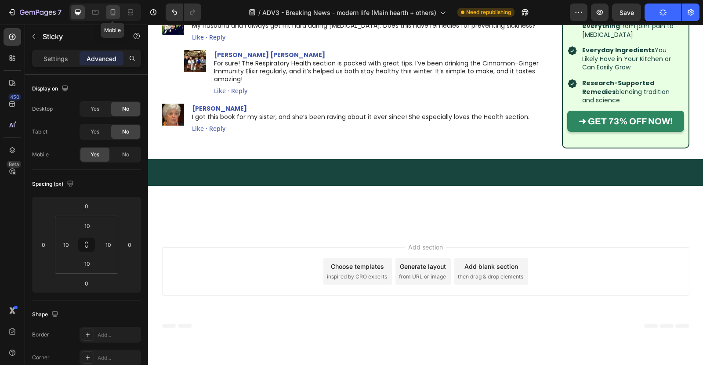
click at [116, 11] on icon at bounding box center [113, 12] width 9 height 9
type input "20"
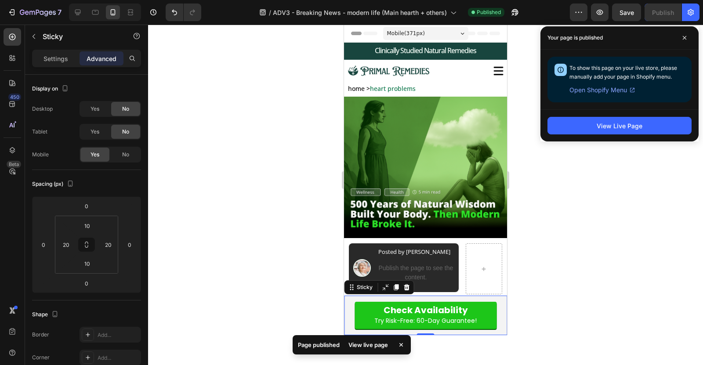
click at [555, 319] on div at bounding box center [425, 195] width 555 height 341
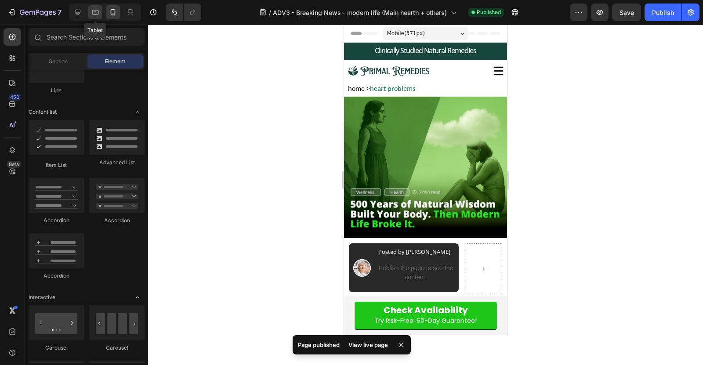
click at [97, 8] on icon at bounding box center [95, 12] width 9 height 9
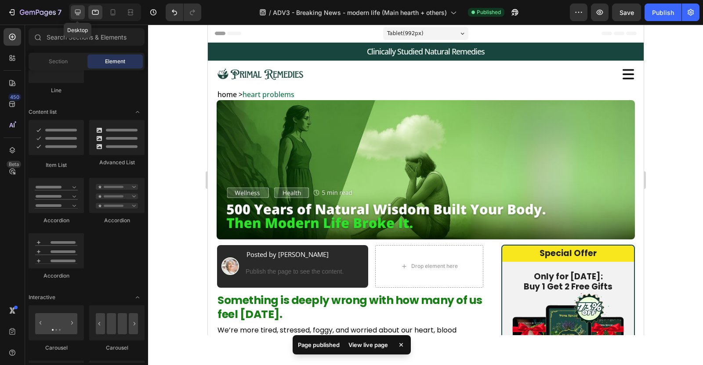
click at [81, 10] on icon at bounding box center [77, 12] width 9 height 9
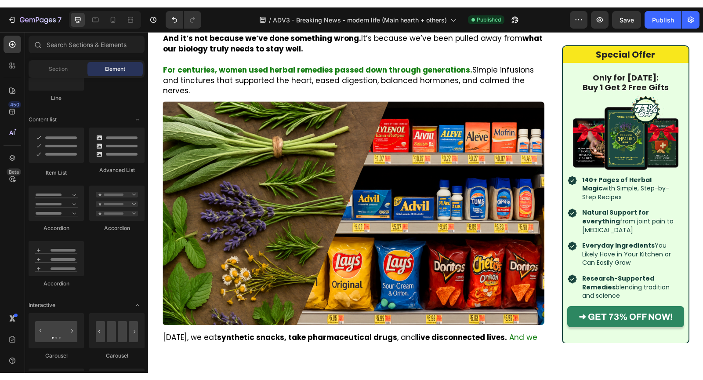
scroll to position [593, 0]
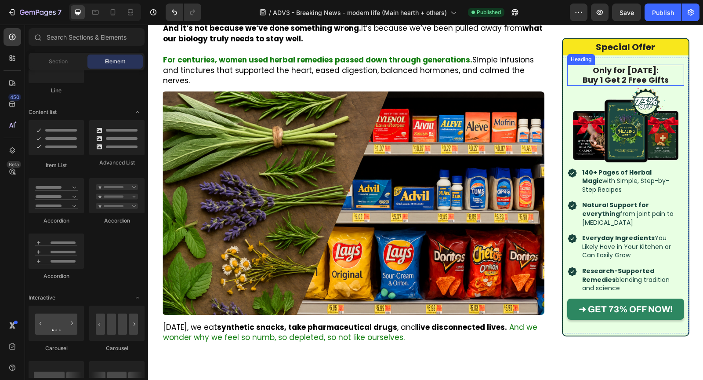
click at [627, 80] on h2 "Only for [DATE]: Buy 1 Get 2 Free Gifts" at bounding box center [626, 75] width 117 height 21
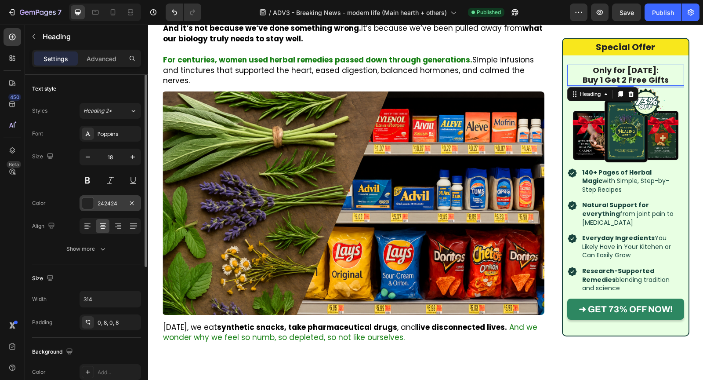
click at [107, 202] on div "242424" at bounding box center [110, 204] width 25 height 8
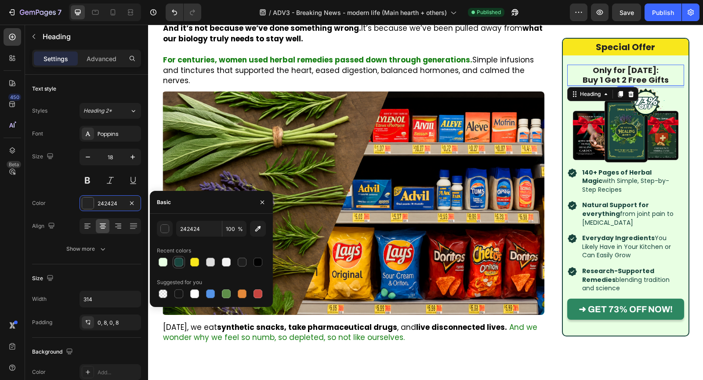
click at [180, 262] on div at bounding box center [179, 262] width 9 height 9
type input "19453E"
click at [633, 61] on div "Only for [DATE]: Buy 1 Get 2 Free Gifts Heading 5 Image 140+ Pages of Herbal Ma…" at bounding box center [626, 195] width 126 height 275
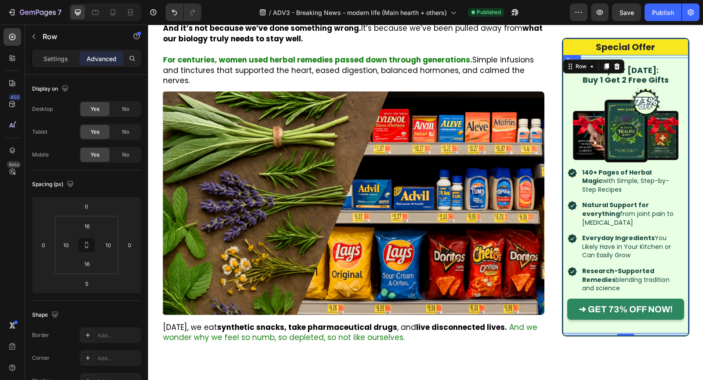
click at [633, 55] on div "Special Offer Heading Row" at bounding box center [626, 47] width 126 height 17
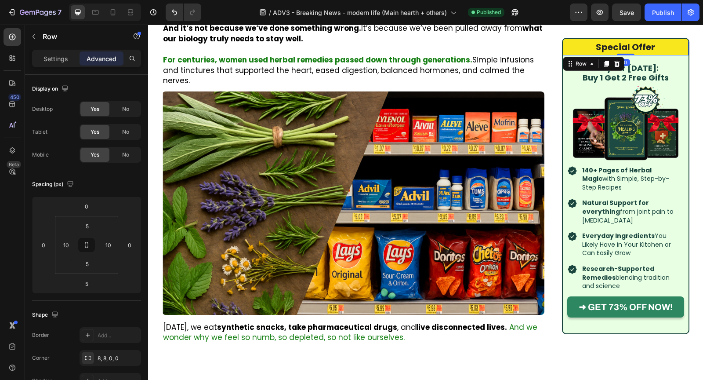
drag, startPoint x: 627, startPoint y: 56, endPoint x: 629, endPoint y: 45, distance: 11.5
click at [629, 45] on div "Special Offer Heading Row 0" at bounding box center [626, 47] width 126 height 17
type input "0"
click at [633, 65] on h2 "Only for [DATE]: Buy 1 Get 2 Free Gifts" at bounding box center [626, 72] width 117 height 21
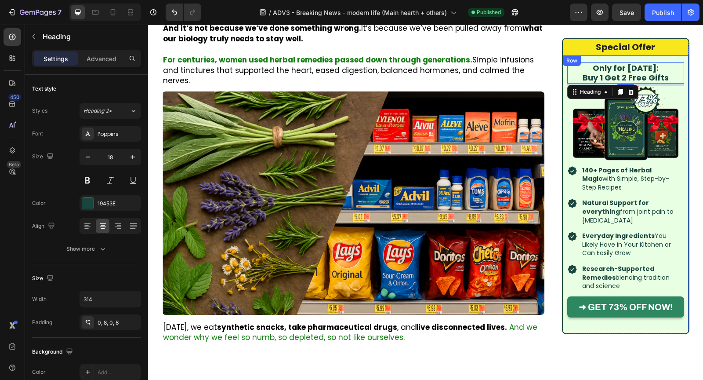
click at [633, 62] on div "Only for [DATE]: Buy 1 Get 2 Free Gifts Heading 5 Image 140+ Pages of Herbal Ma…" at bounding box center [626, 192] width 126 height 275
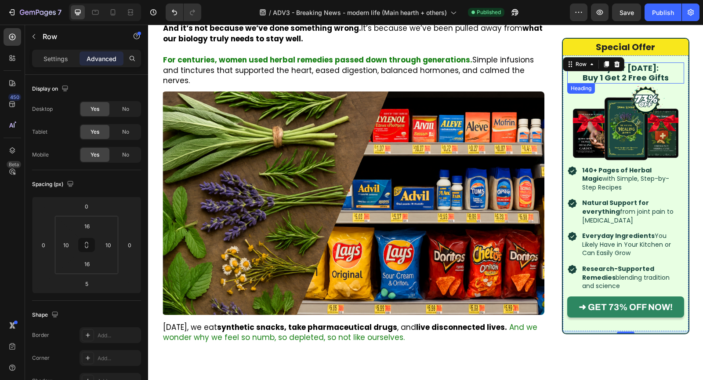
click at [633, 79] on h2 "Only for [DATE]: Buy 1 Get 2 Free Gifts" at bounding box center [626, 72] width 117 height 21
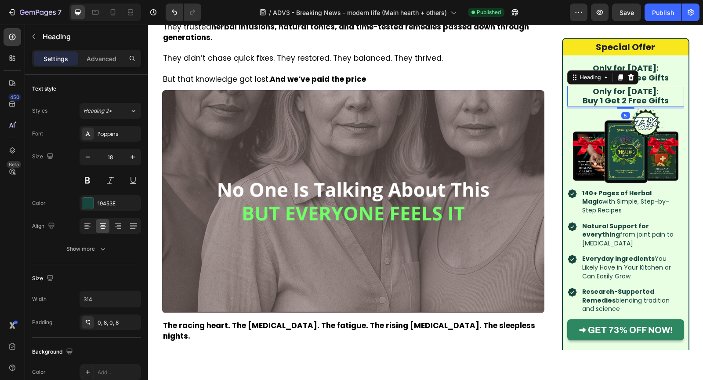
scroll to position [593, 0]
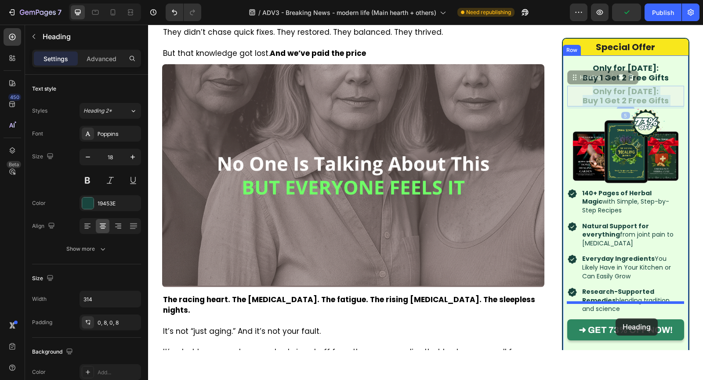
drag, startPoint x: 619, startPoint y: 96, endPoint x: 616, endPoint y: 318, distance: 222.5
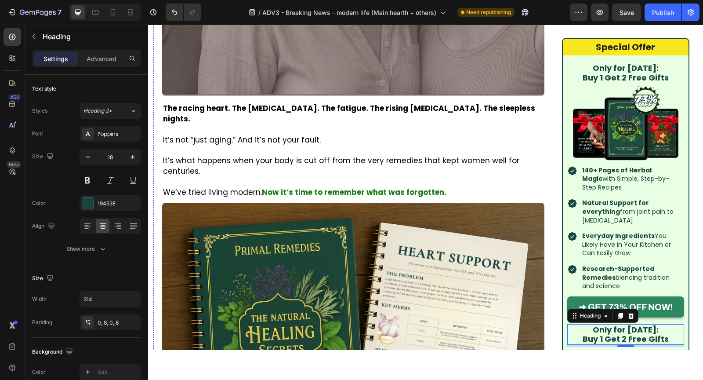
scroll to position [554, 0]
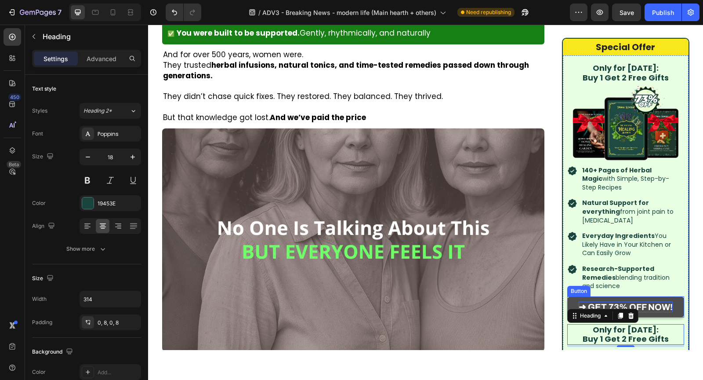
click at [658, 302] on strong "➜ GET 73% OFF NOW!" at bounding box center [626, 307] width 94 height 10
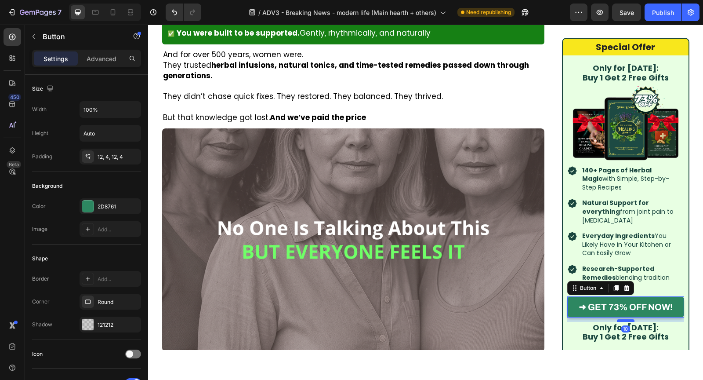
drag, startPoint x: 629, startPoint y: 304, endPoint x: 633, endPoint y: 302, distance: 4.9
click at [633, 319] on div at bounding box center [626, 320] width 18 height 3
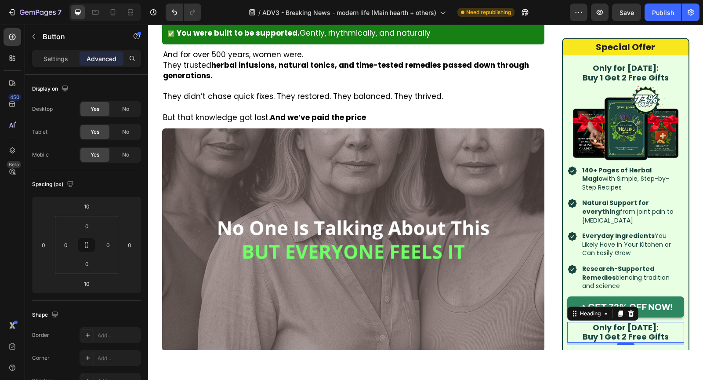
click at [639, 322] on p "Only for [DATE]: Buy 1 Get 2 Free Gifts" at bounding box center [626, 331] width 110 height 19
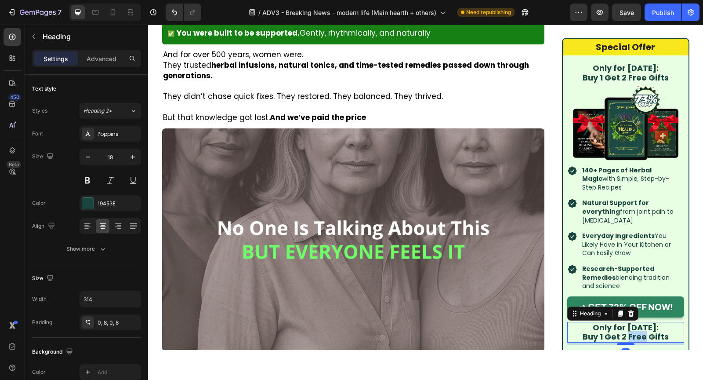
click at [631, 322] on p "Only for [DATE]: Buy 1 Get 2 Free Gifts" at bounding box center [626, 331] width 110 height 19
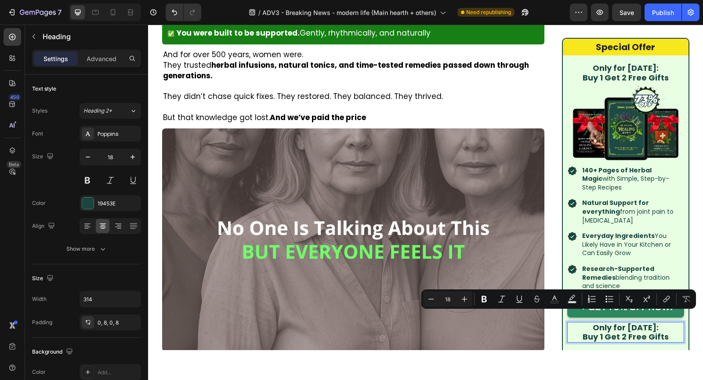
click at [591, 322] on p "Only for [DATE]: Buy 1 Get 2 Free Gifts" at bounding box center [626, 331] width 110 height 19
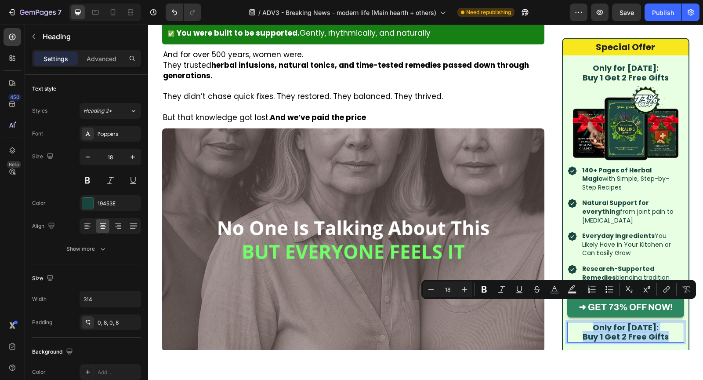
drag, startPoint x: 591, startPoint y: 309, endPoint x: 670, endPoint y: 316, distance: 78.6
click at [670, 322] on p "Only for [DATE]: Buy 1 Get 2 Free Gifts" at bounding box center [626, 331] width 110 height 19
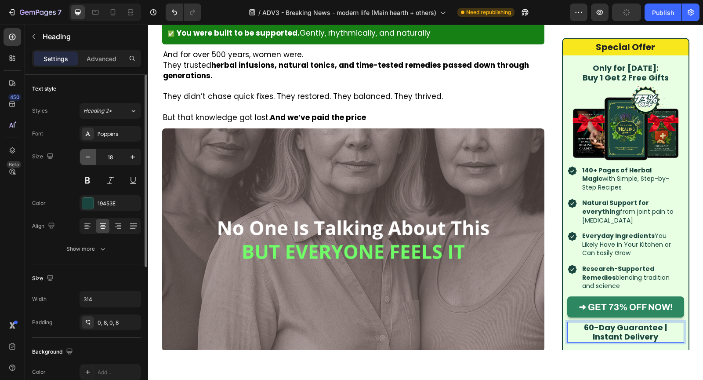
click at [88, 153] on icon "button" at bounding box center [88, 157] width 9 height 9
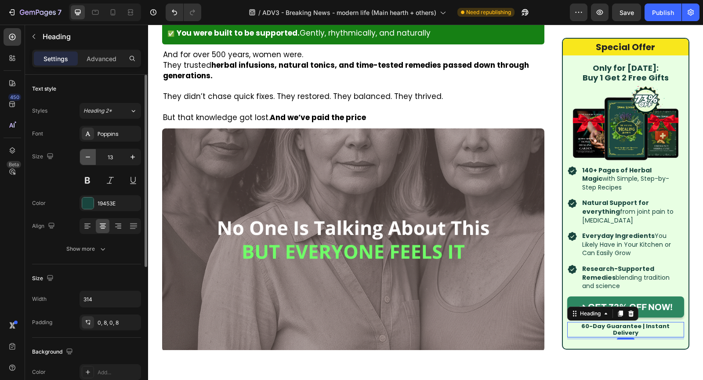
click at [88, 154] on icon "button" at bounding box center [88, 157] width 9 height 9
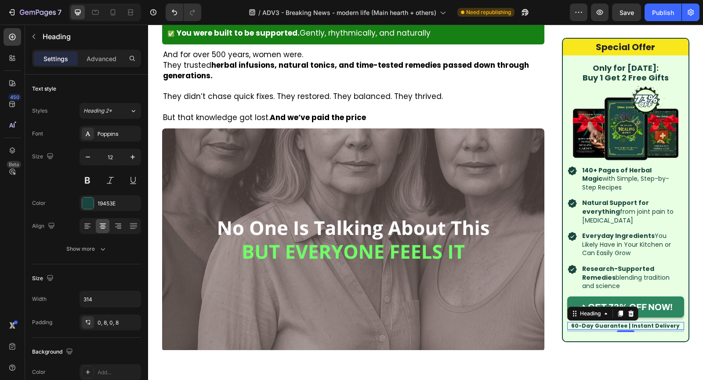
click at [595, 322] on p "60-Day Guarantee | Instant Delivery" at bounding box center [626, 325] width 110 height 6
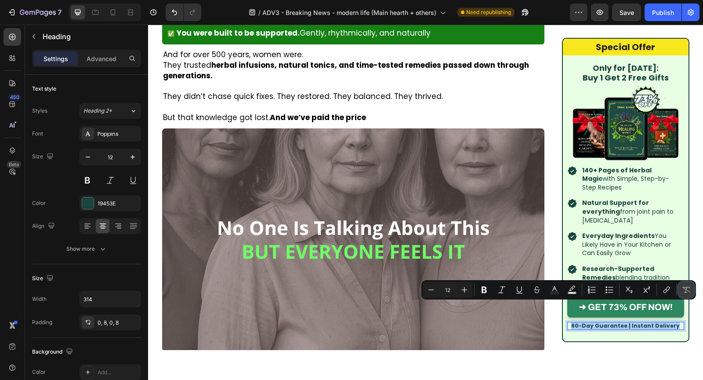
click at [687, 290] on icon "Editor contextual toolbar" at bounding box center [687, 290] width 8 height 6
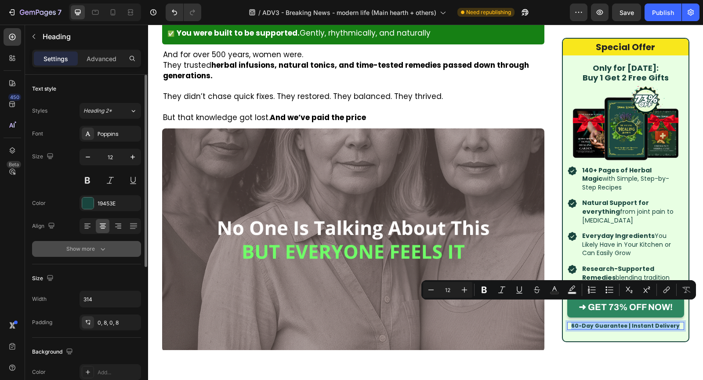
click at [84, 248] on div "Show more" at bounding box center [86, 248] width 41 height 9
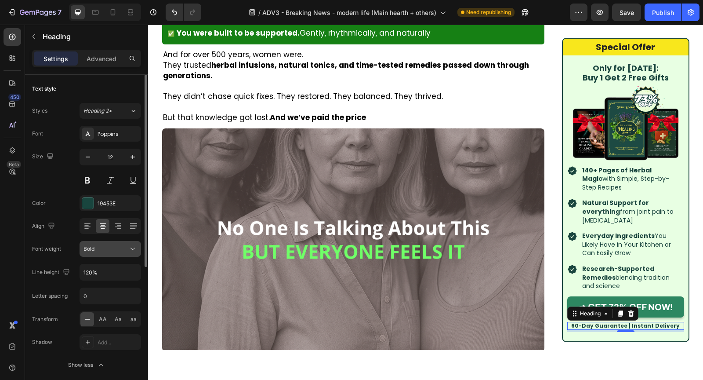
click at [121, 247] on div "Bold" at bounding box center [106, 249] width 45 height 8
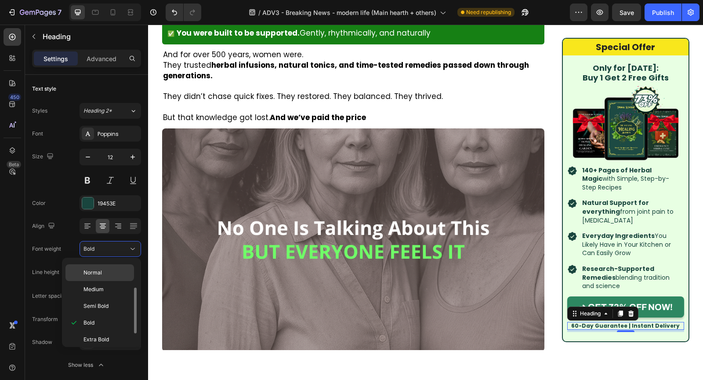
click at [111, 273] on p "Normal" at bounding box center [107, 273] width 47 height 8
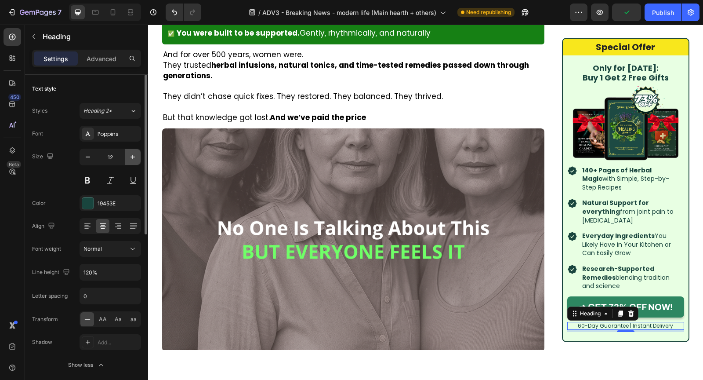
click at [132, 154] on icon "button" at bounding box center [132, 157] width 9 height 9
type input "13"
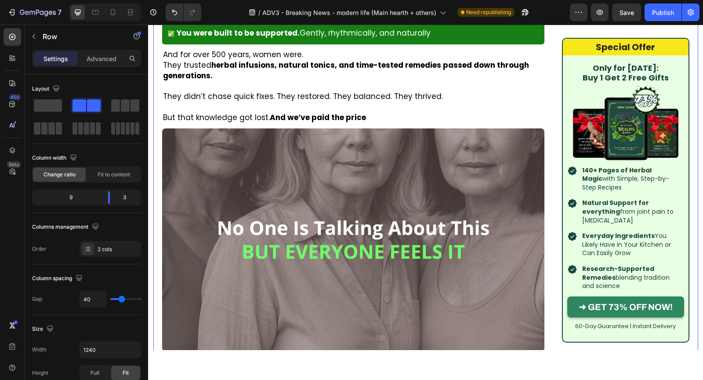
type input "29"
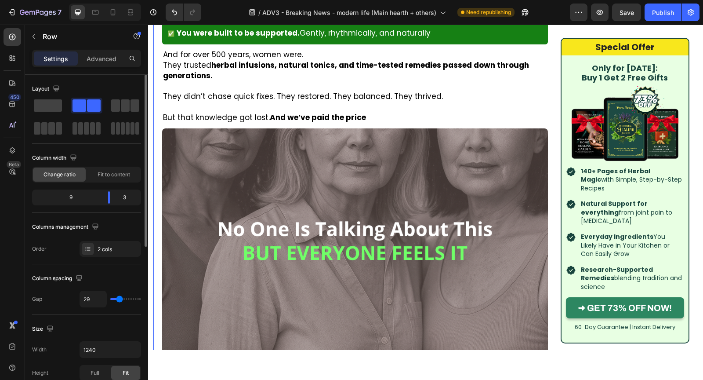
type input "23"
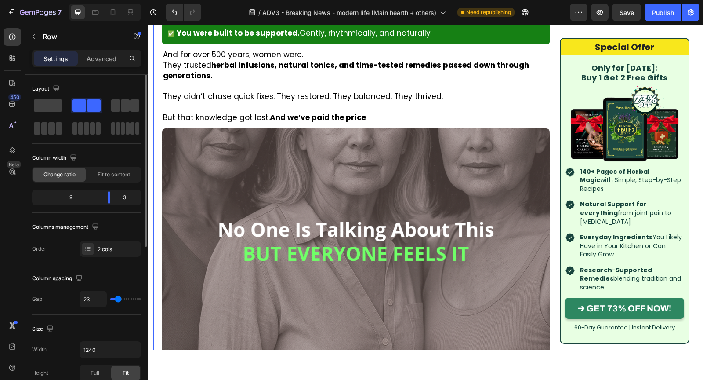
type input "24"
type input "28"
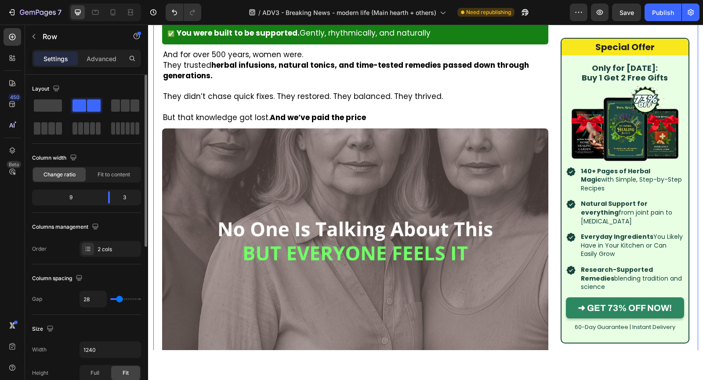
type input "29"
type input "30"
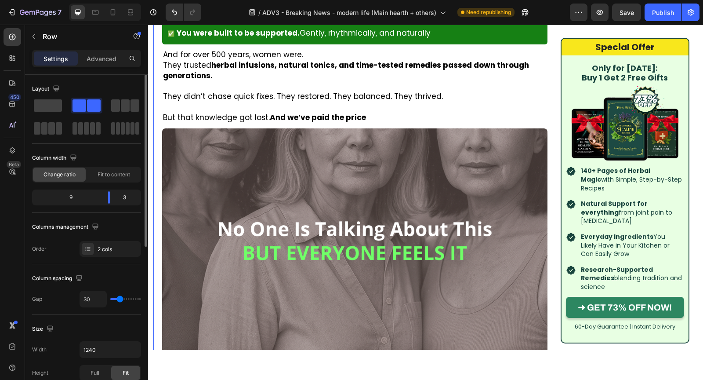
type input "30"
click at [120, 300] on input "range" at bounding box center [125, 299] width 31 height 2
click at [91, 11] on icon at bounding box center [95, 12] width 9 height 9
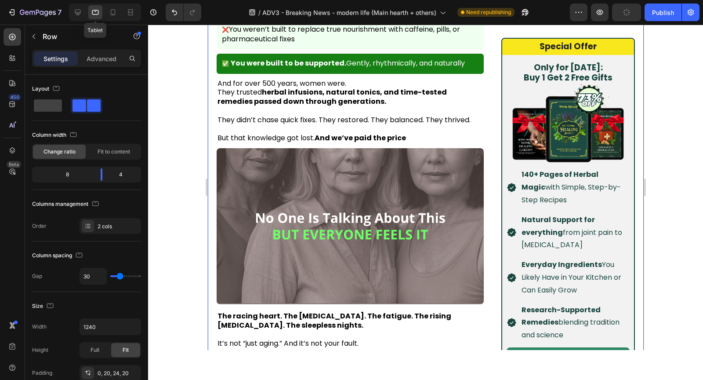
type input "40"
type input "100%"
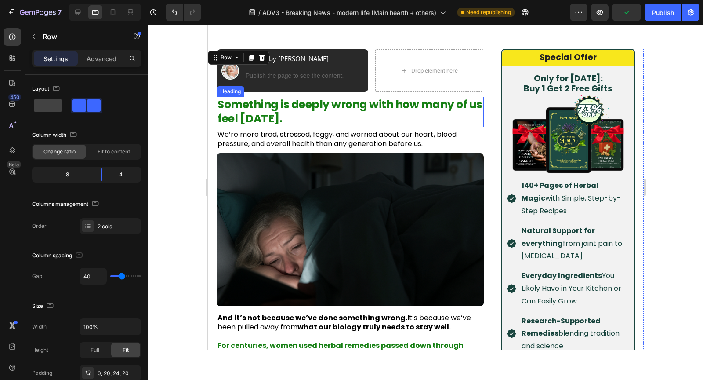
scroll to position [233, 0]
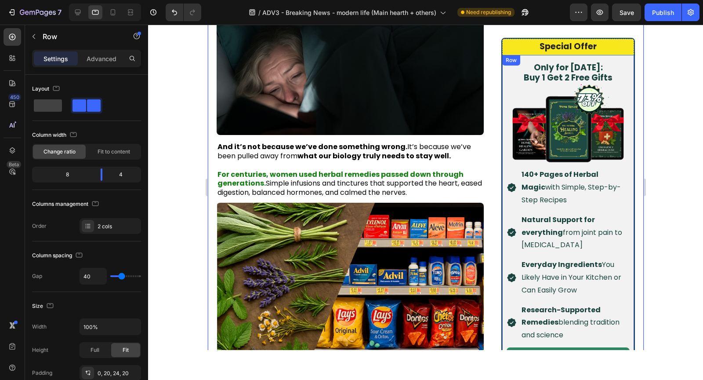
click at [504, 106] on div "Only for Today: Buy 1 Get 2 Free Gifts Heading Image 140+ Pages of Herbal Magic…" at bounding box center [568, 227] width 132 height 345
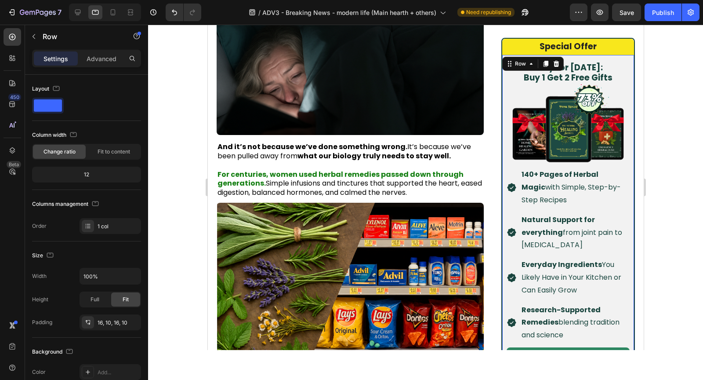
click at [502, 87] on div "Only for Today: Buy 1 Get 2 Free Gifts Heading Image 140+ Pages of Herbal Magic…" at bounding box center [568, 227] width 132 height 345
click at [581, 54] on div "Special Offer Heading Row" at bounding box center [568, 47] width 132 height 16
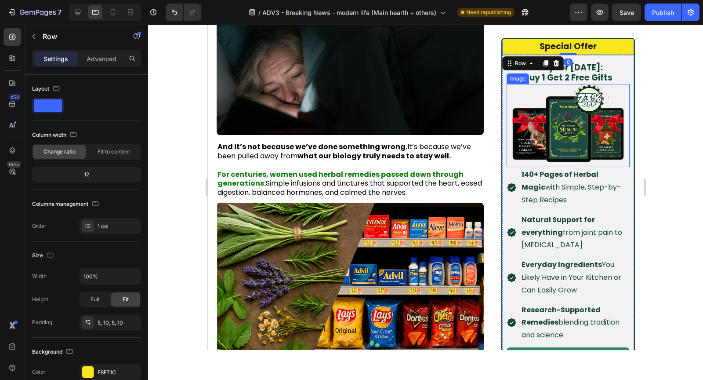
click at [519, 94] on img at bounding box center [567, 126] width 123 height 84
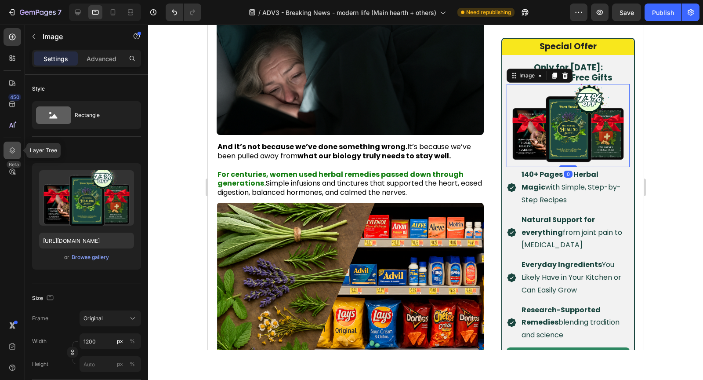
click at [13, 152] on icon at bounding box center [12, 150] width 9 height 9
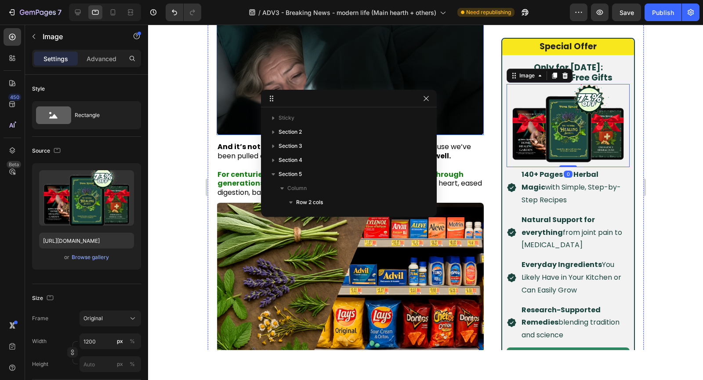
scroll to position [661, 0]
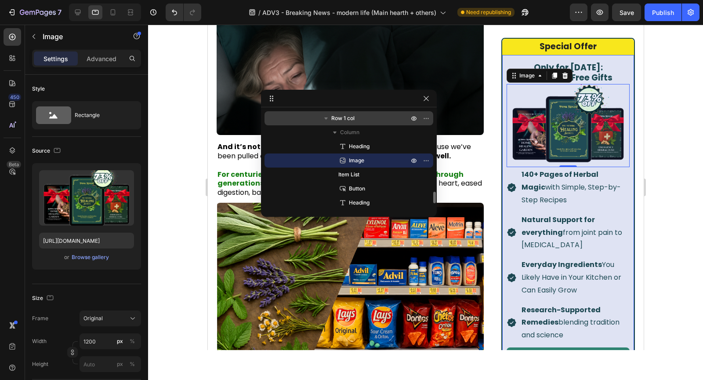
click at [352, 114] on span "Row 1 col" at bounding box center [342, 118] width 23 height 9
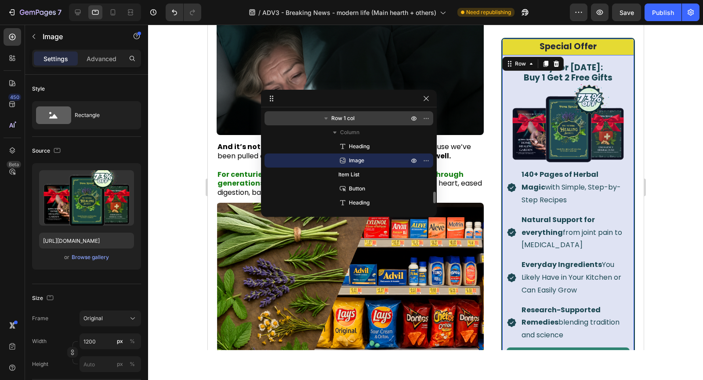
scroll to position [619, 0]
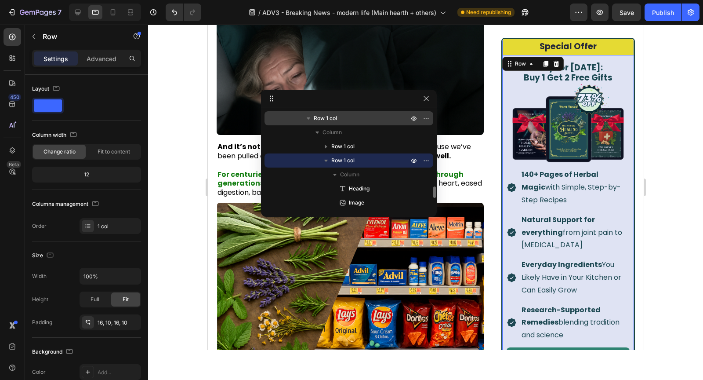
click at [327, 114] on span "Row 1 col" at bounding box center [325, 118] width 23 height 9
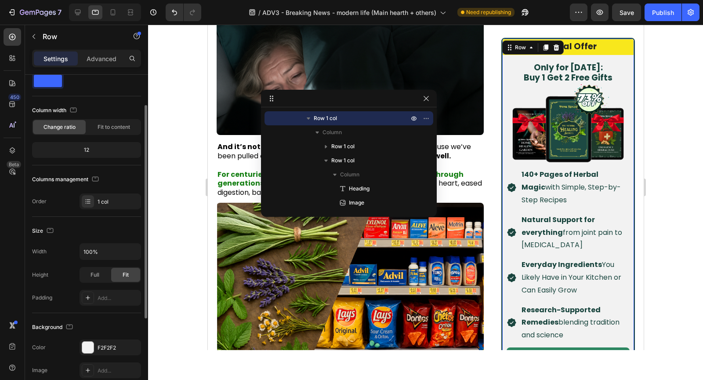
scroll to position [95, 0]
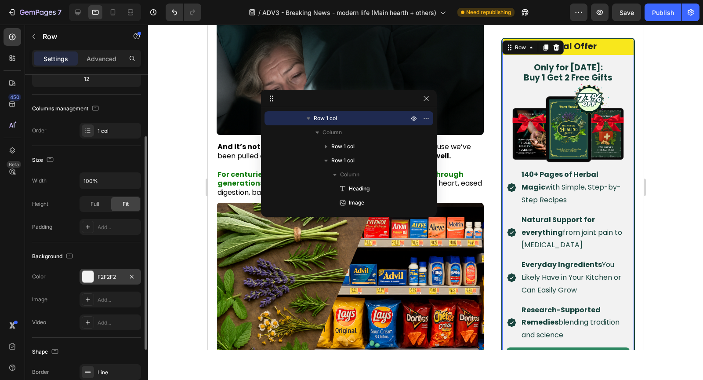
click at [112, 279] on div "F2F2F2" at bounding box center [111, 277] width 62 height 16
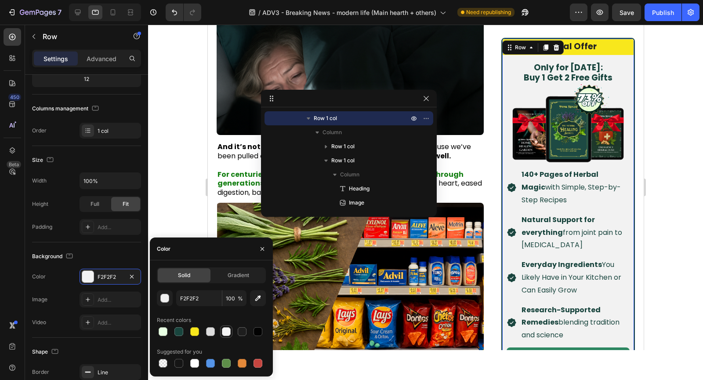
click at [229, 335] on div at bounding box center [226, 331] width 9 height 9
click at [206, 331] on div at bounding box center [210, 331] width 9 height 9
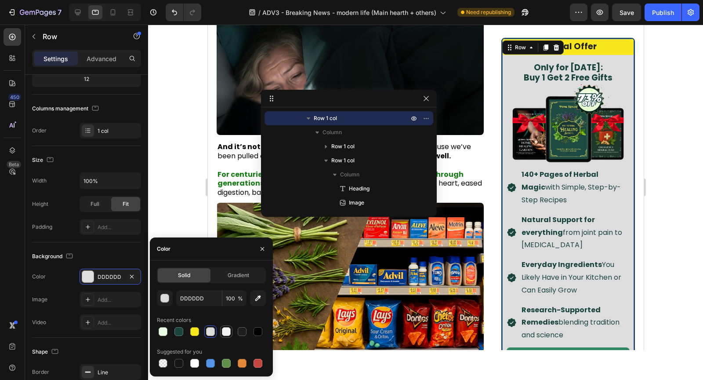
click at [227, 334] on div at bounding box center [226, 331] width 9 height 9
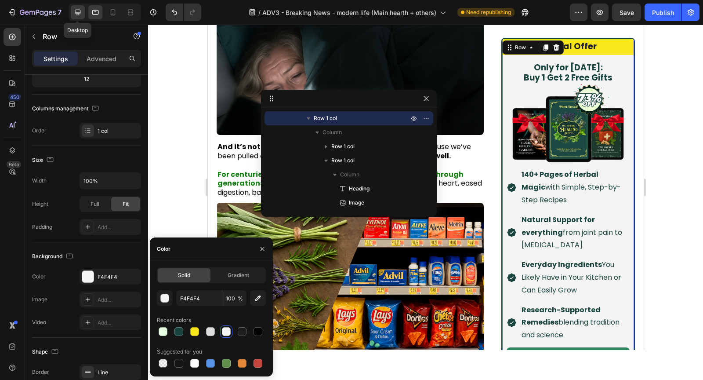
click at [82, 12] on div at bounding box center [78, 12] width 14 height 14
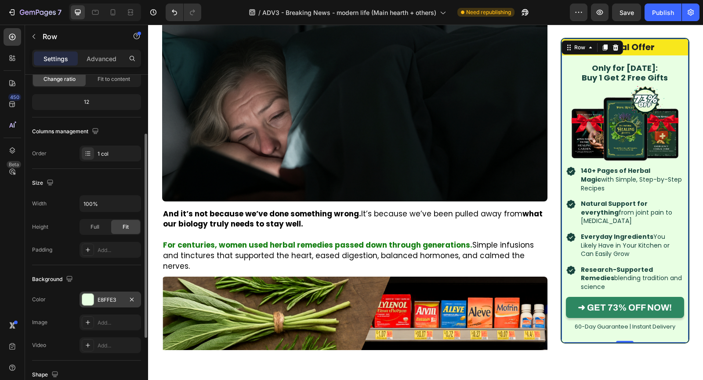
click at [111, 296] on div "E8FFE3" at bounding box center [110, 300] width 25 height 8
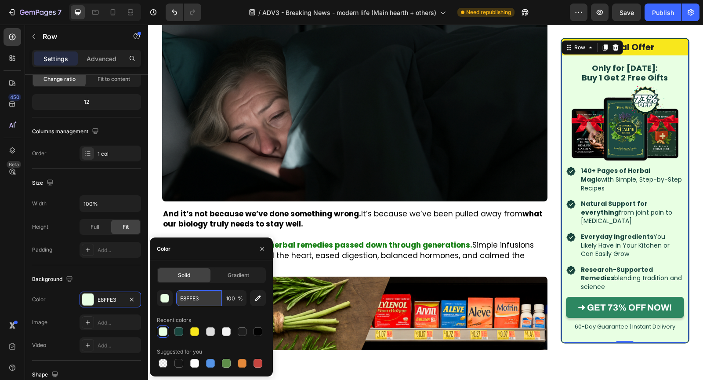
click at [211, 290] on input "E8FFE3" at bounding box center [199, 298] width 46 height 16
click at [94, 15] on icon at bounding box center [95, 12] width 7 height 5
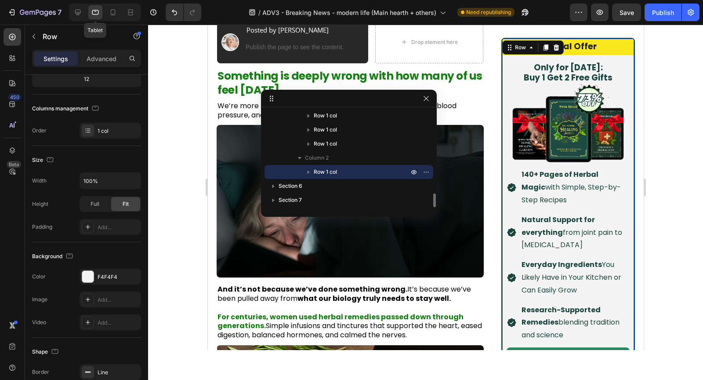
scroll to position [216, 0]
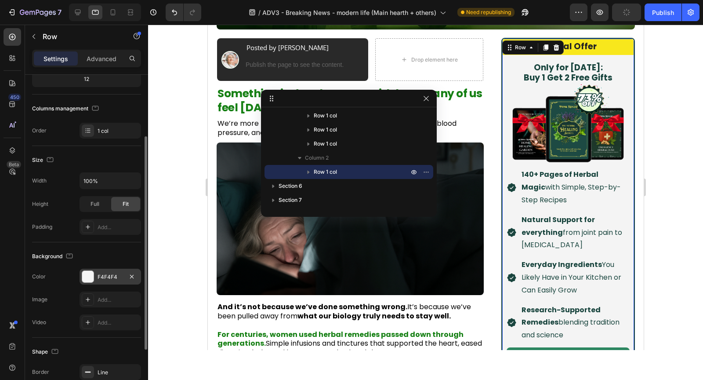
click at [106, 277] on div "F4F4F4" at bounding box center [110, 277] width 25 height 8
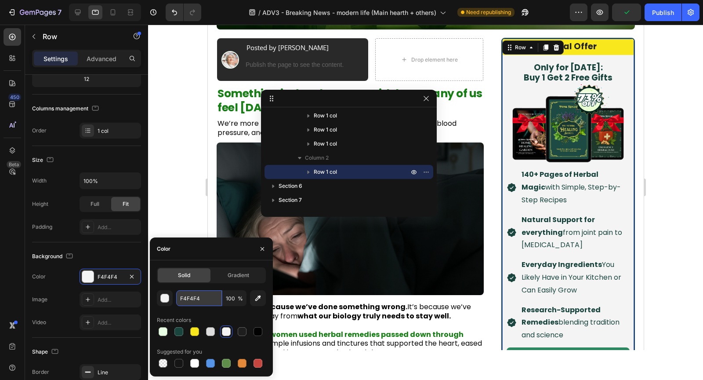
click at [196, 291] on input "F4F4F4" at bounding box center [199, 298] width 46 height 16
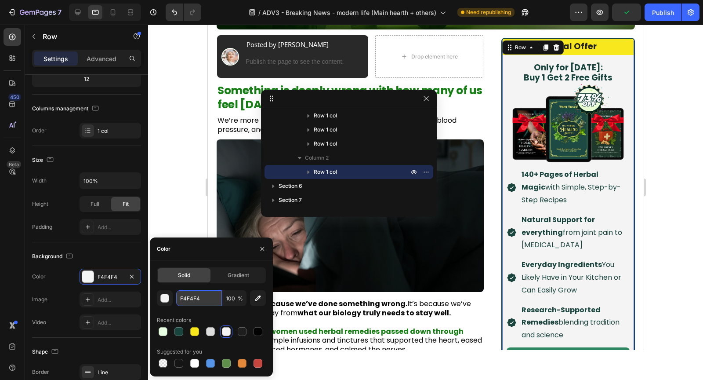
paste input "E8FFE3"
click at [196, 298] on input "E8FFE3F4F4F4" at bounding box center [199, 298] width 46 height 16
paste input "text"
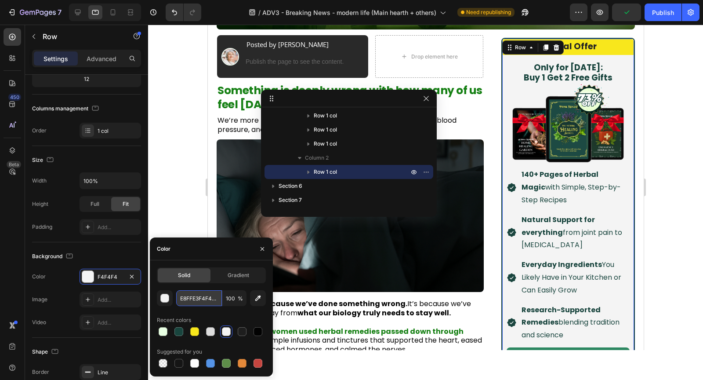
type input "E8FFE3"
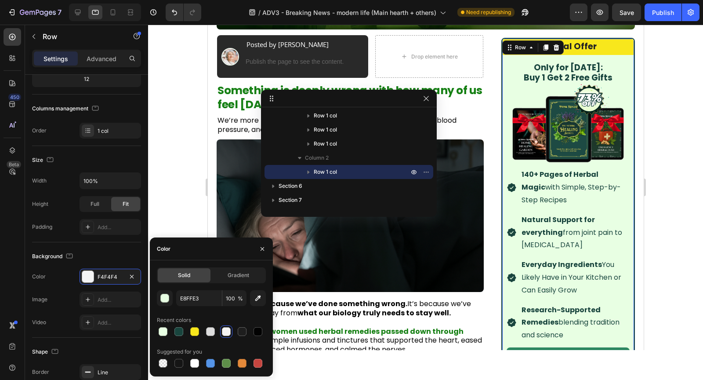
click at [182, 207] on div at bounding box center [425, 202] width 555 height 355
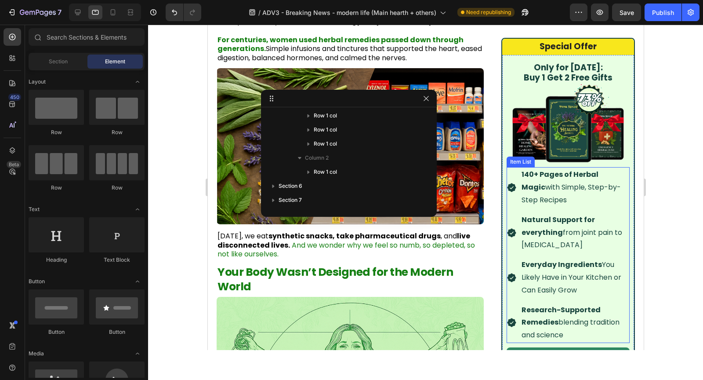
scroll to position [537, 0]
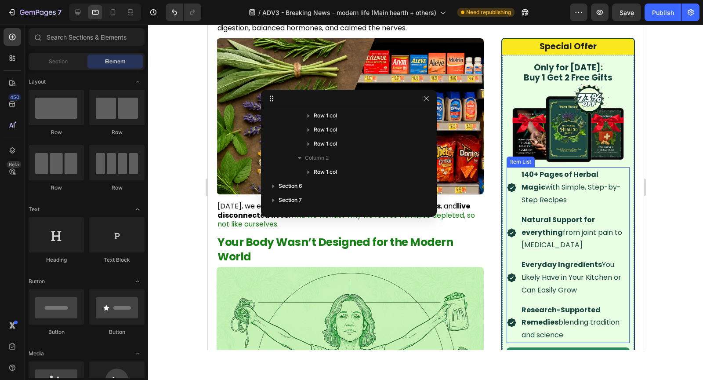
click at [519, 210] on div "140+ Pages of Herbal Magic with Simple, Step-by-Step Recipes Natural Support fo…" at bounding box center [567, 255] width 123 height 176
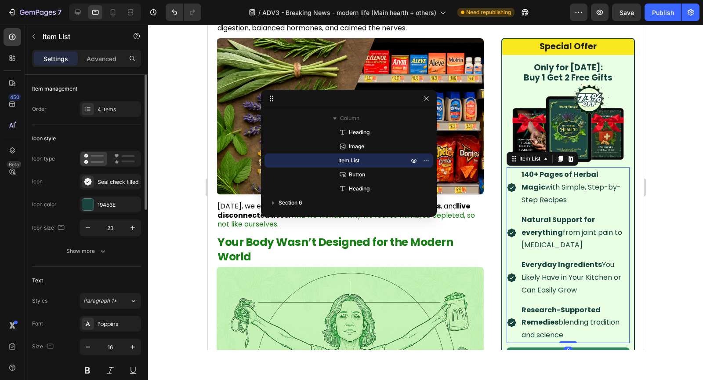
scroll to position [58, 0]
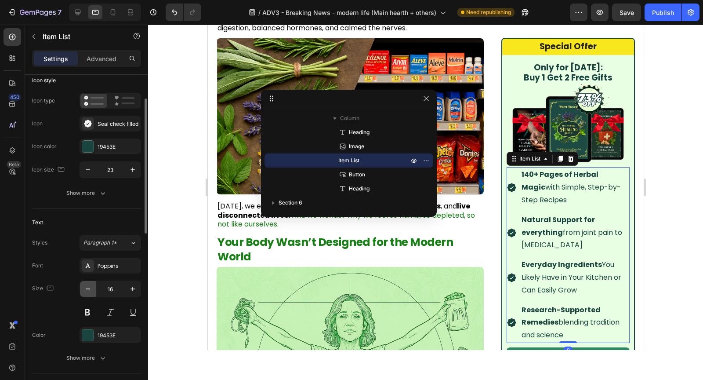
click at [90, 284] on icon "button" at bounding box center [88, 288] width 9 height 9
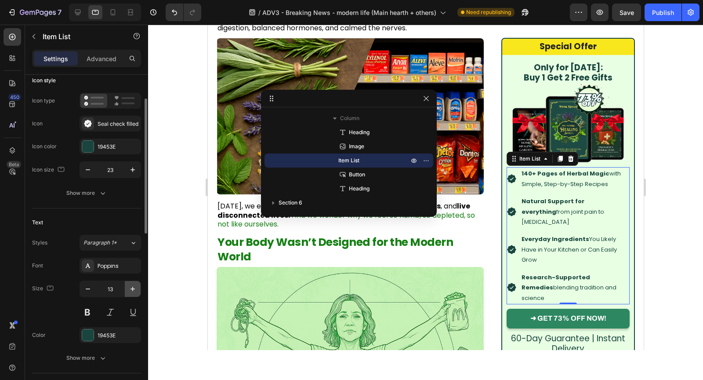
click at [128, 284] on icon "button" at bounding box center [132, 288] width 9 height 9
type input "14"
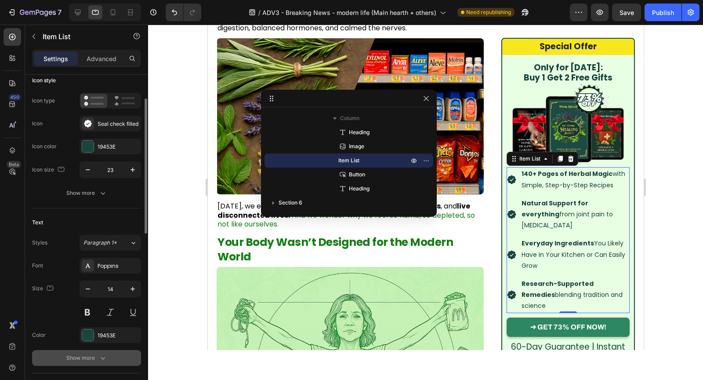
click at [92, 362] on button "Show more" at bounding box center [86, 358] width 109 height 16
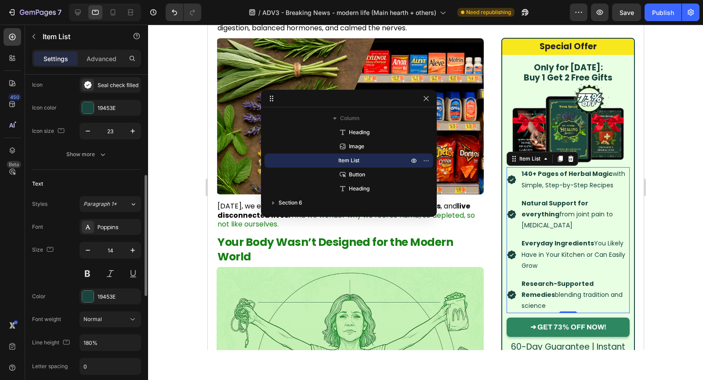
scroll to position [144, 0]
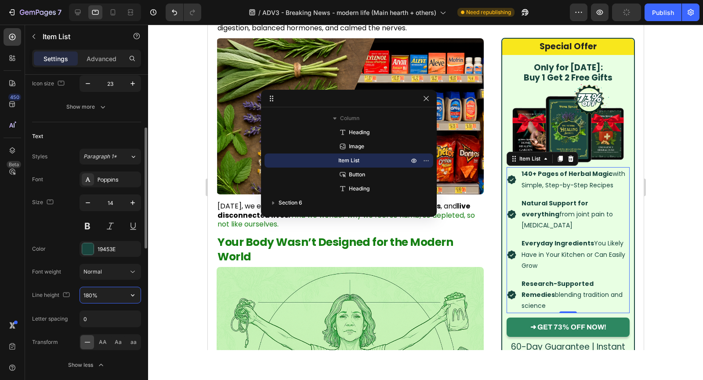
click at [108, 297] on input "180%" at bounding box center [110, 295] width 61 height 16
click at [132, 295] on icon "button" at bounding box center [132, 295] width 9 height 9
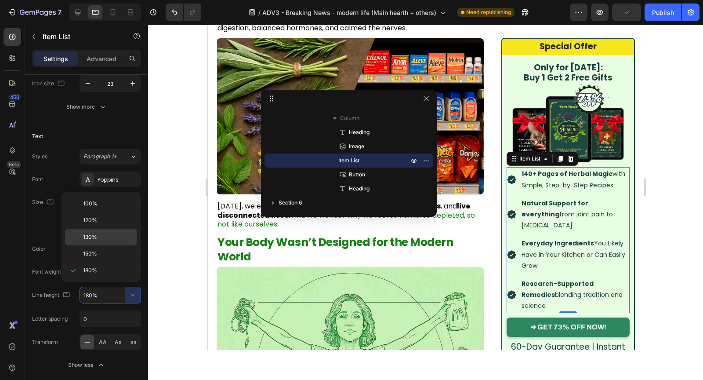
click at [93, 242] on div "130%" at bounding box center [101, 237] width 72 height 17
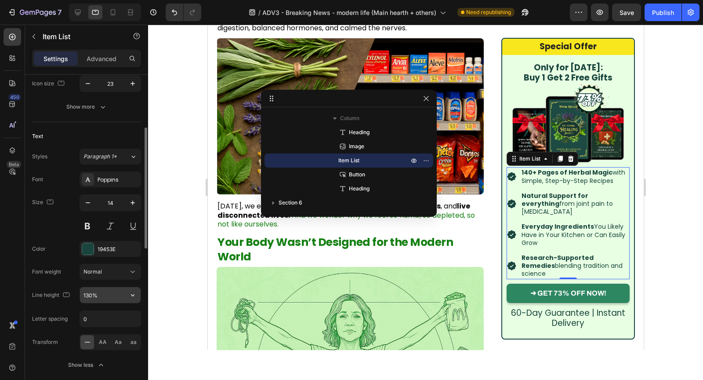
click at [89, 294] on input "130%" at bounding box center [110, 295] width 61 height 16
click at [87, 294] on input "130%" at bounding box center [110, 295] width 61 height 16
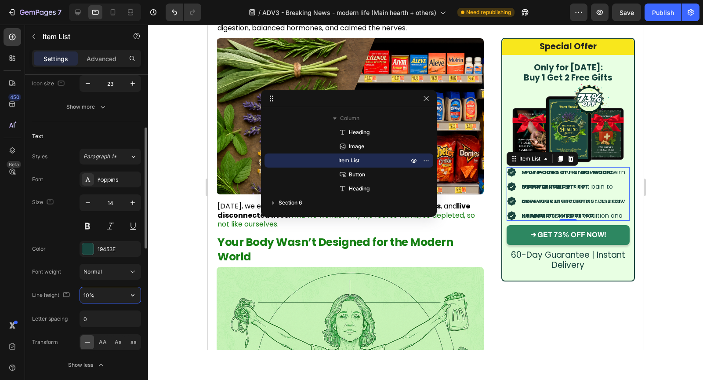
type input "140%"
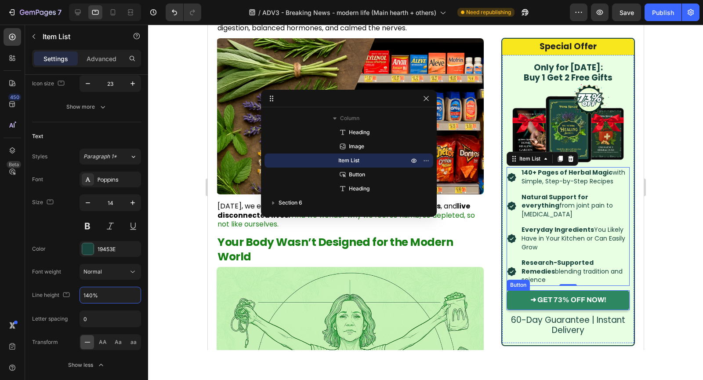
click at [564, 315] on p "60-Day Guarantee | Instant Delivery" at bounding box center [568, 325] width 116 height 20
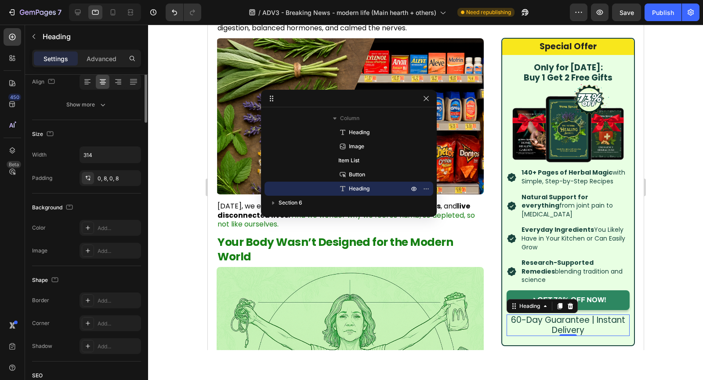
scroll to position [0, 0]
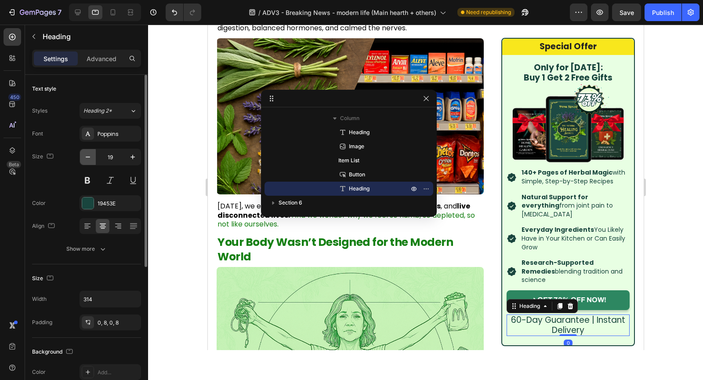
click at [88, 153] on icon "button" at bounding box center [88, 157] width 9 height 9
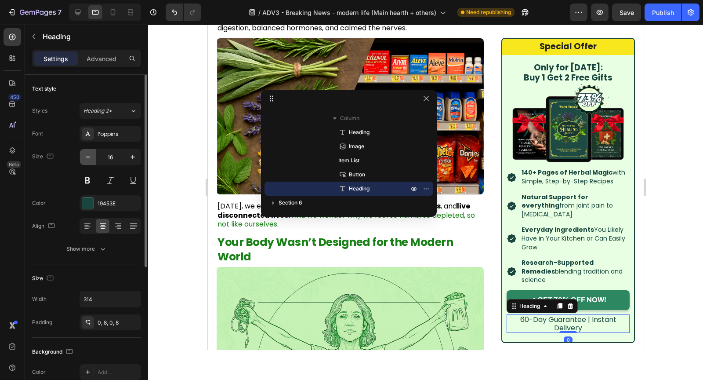
click at [88, 153] on icon "button" at bounding box center [88, 157] width 9 height 9
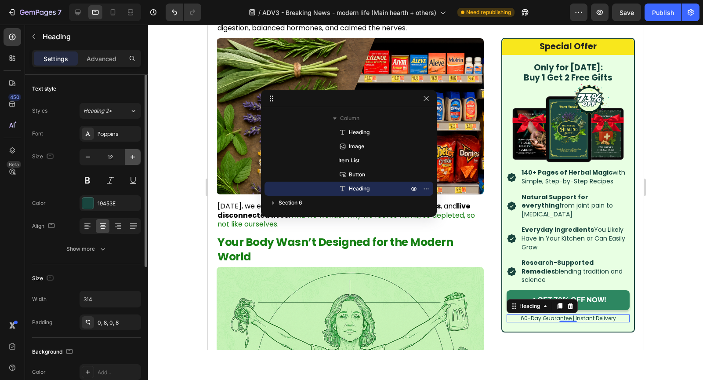
click at [135, 158] on icon "button" at bounding box center [132, 157] width 9 height 9
type input "13"
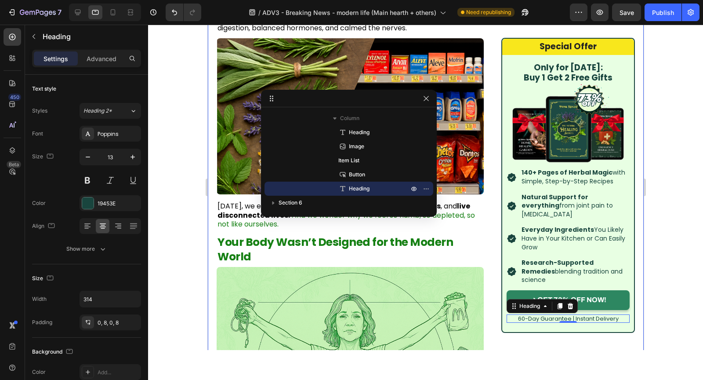
click at [661, 267] on div at bounding box center [425, 202] width 555 height 355
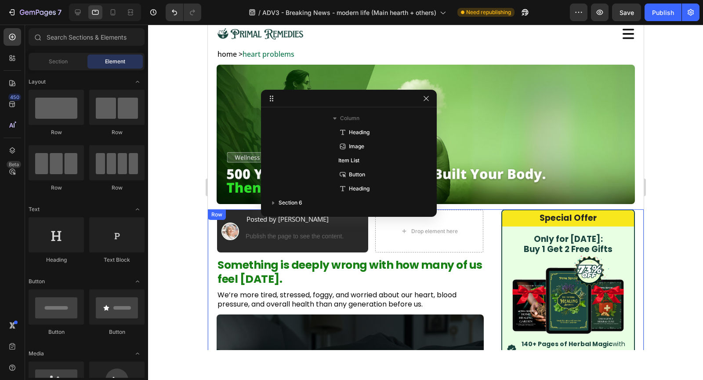
scroll to position [69, 0]
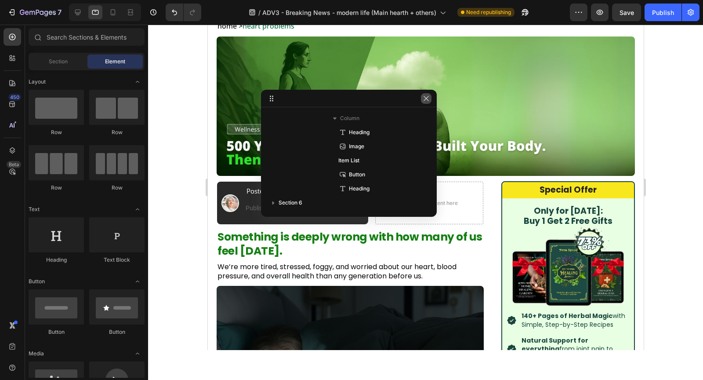
click at [426, 98] on icon "button" at bounding box center [426, 98] width 5 height 5
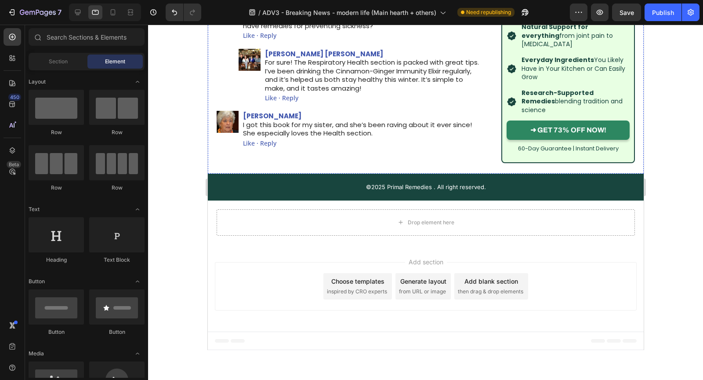
scroll to position [3514, 0]
click at [78, 15] on icon at bounding box center [77, 12] width 9 height 9
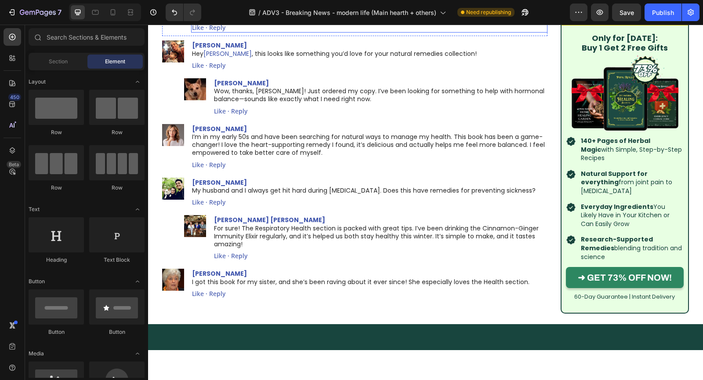
scroll to position [3423, 0]
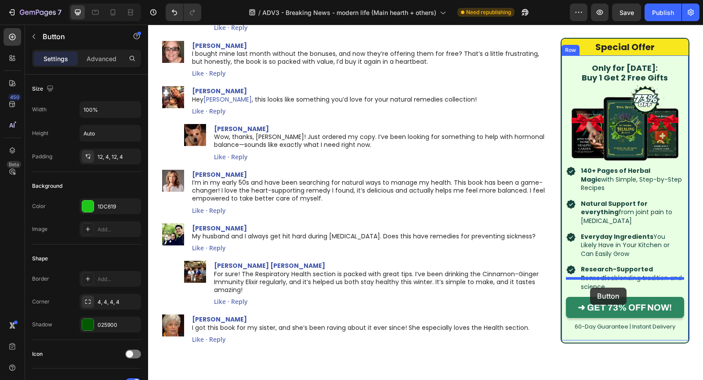
drag, startPoint x: 197, startPoint y: 246, endPoint x: 590, endPoint y: 288, distance: 395.2
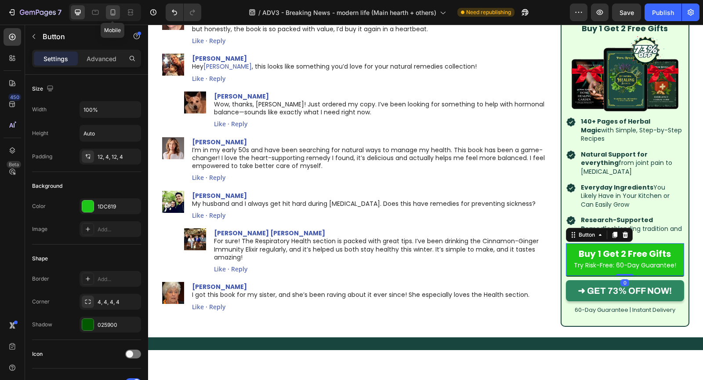
click at [113, 15] on icon at bounding box center [113, 12] width 9 height 9
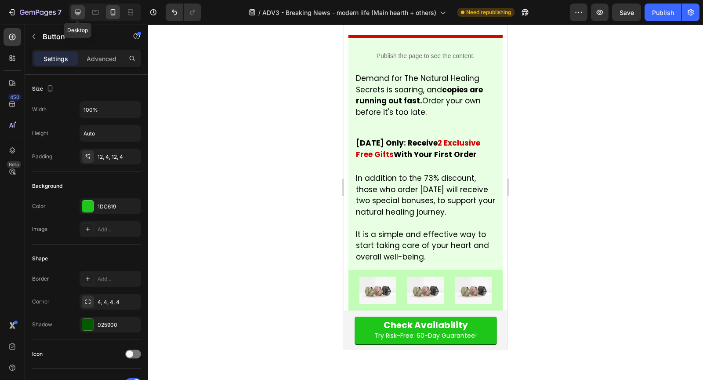
click at [78, 16] on icon at bounding box center [77, 12] width 9 height 9
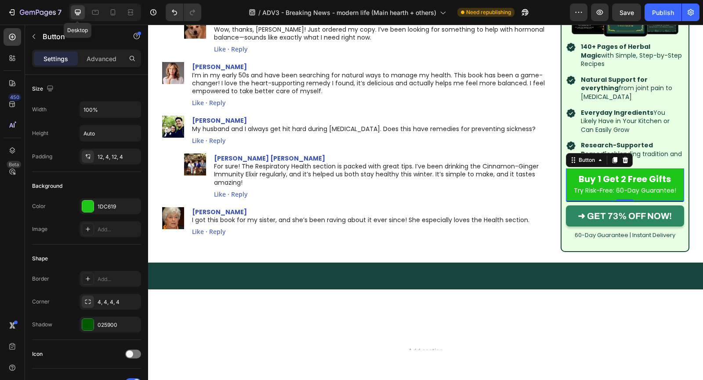
scroll to position [3523, 0]
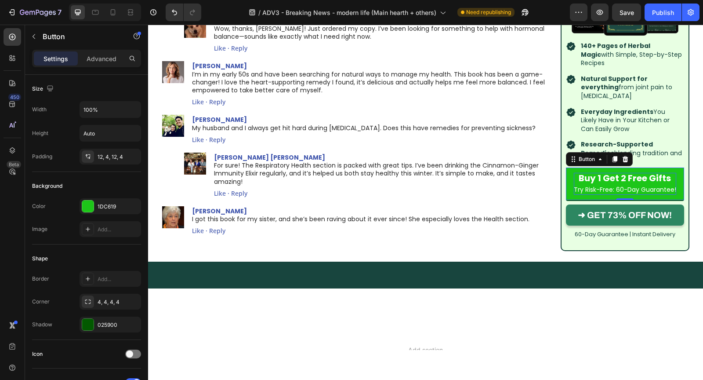
click at [641, 184] on strong "Buy 1 Get 2 Free Gifts" at bounding box center [625, 178] width 92 height 12
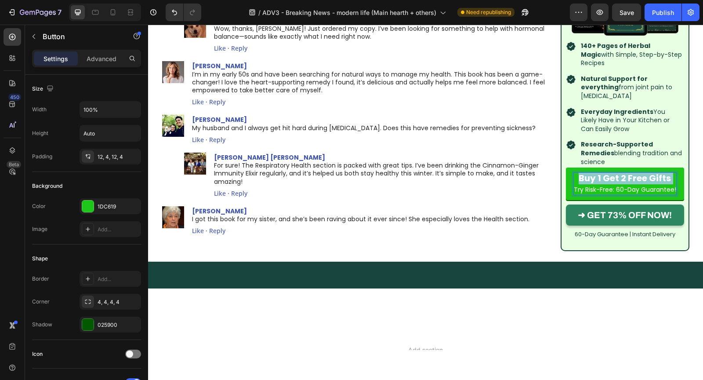
click at [641, 184] on strong "Buy 1 Get 2 Free Gifts" at bounding box center [625, 178] width 92 height 12
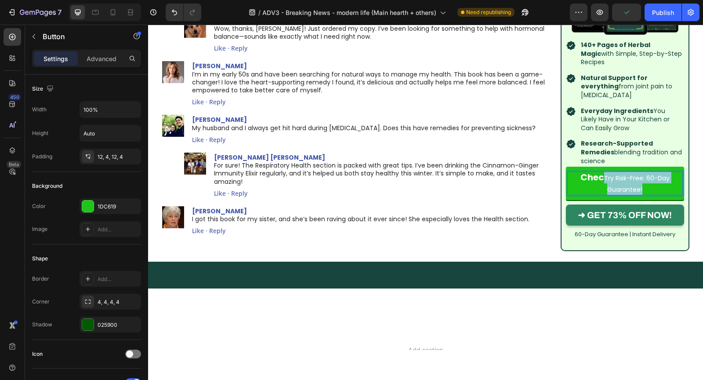
drag, startPoint x: 603, startPoint y: 284, endPoint x: 650, endPoint y: 295, distance: 48.3
click at [650, 195] on p "Chec Try Risk-Free: 60-Day Guarantee!" at bounding box center [625, 183] width 115 height 23
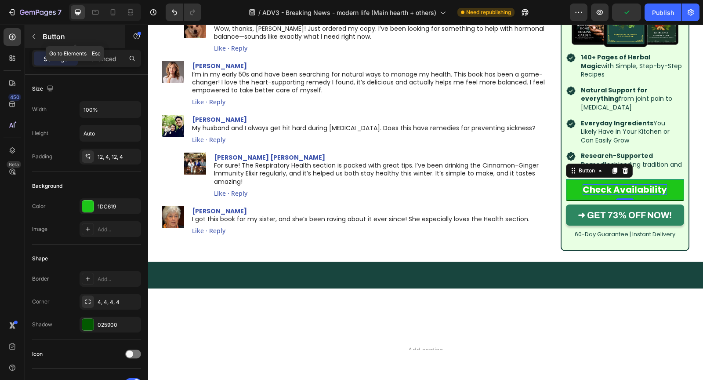
click at [104, 47] on div "Button" at bounding box center [75, 36] width 100 height 23
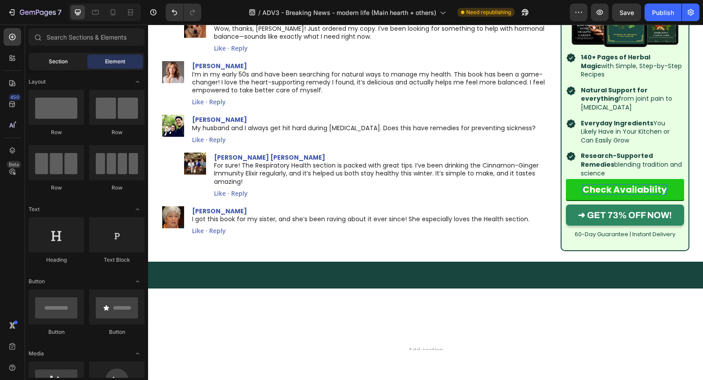
click at [66, 60] on span "Section" at bounding box center [58, 62] width 19 height 8
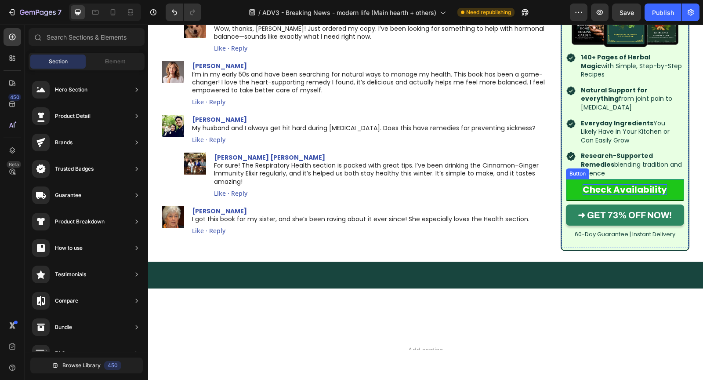
click at [573, 200] on link "Check Availability" at bounding box center [625, 189] width 118 height 21
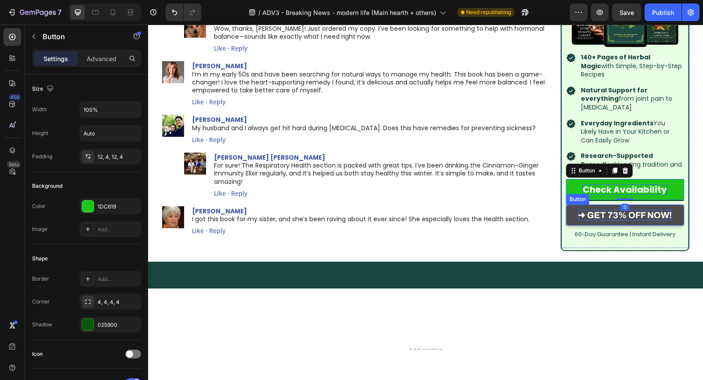
click at [601, 220] on strong "➜ GET 73% OFF NOW!" at bounding box center [625, 215] width 94 height 10
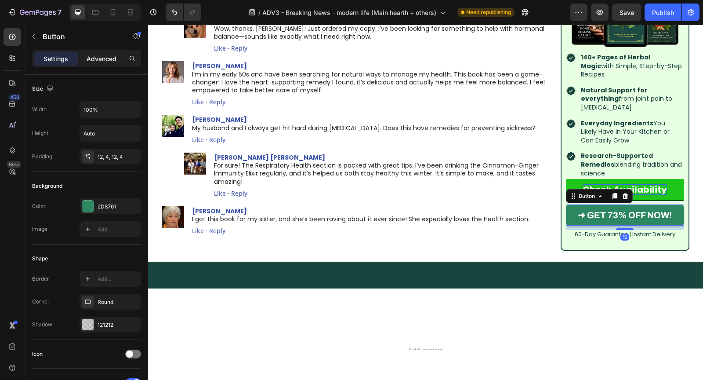
click at [97, 60] on p "Advanced" at bounding box center [102, 58] width 30 height 9
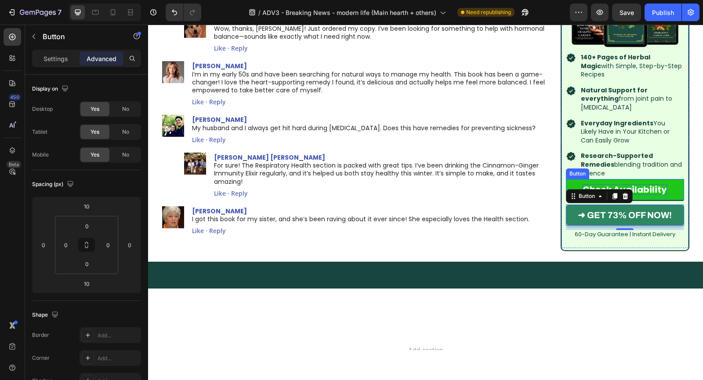
click at [570, 200] on link "Check Availability" at bounding box center [625, 189] width 118 height 21
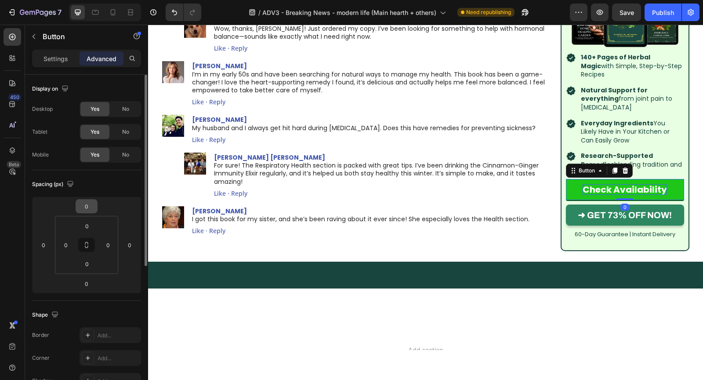
click at [88, 204] on input "0" at bounding box center [87, 206] width 18 height 13
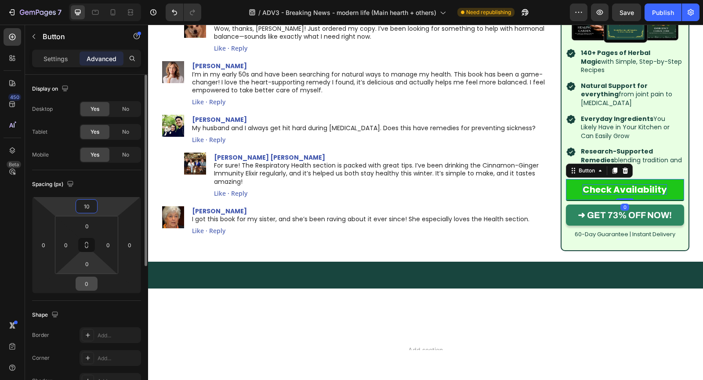
type input "10"
click at [87, 281] on input "0" at bounding box center [87, 283] width 18 height 13
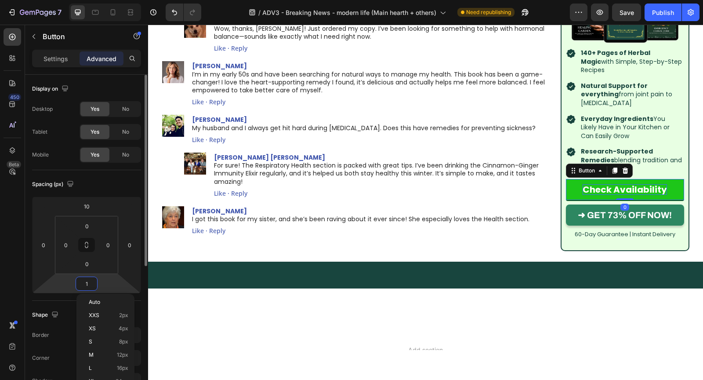
type input "10"
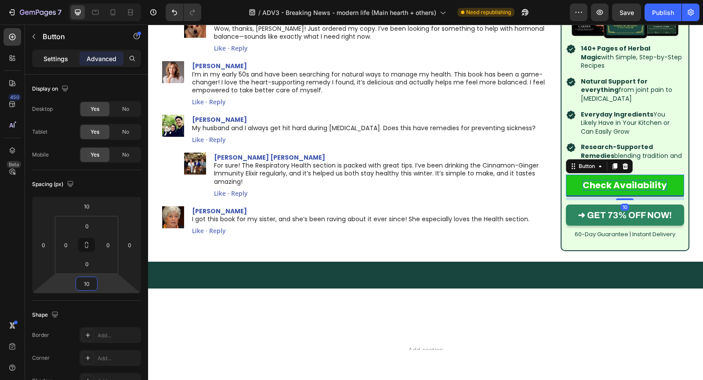
click at [66, 52] on div "Settings" at bounding box center [56, 58] width 44 height 14
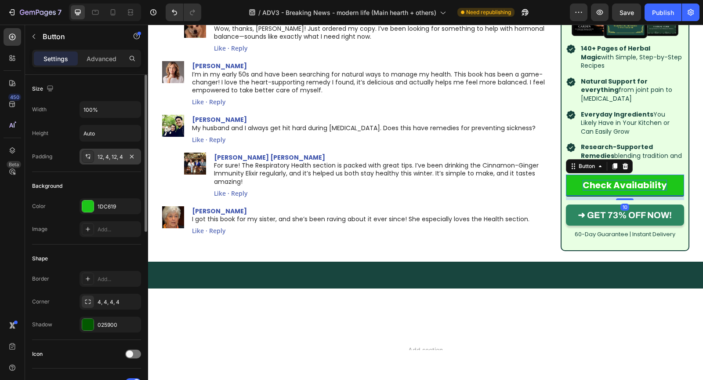
click at [119, 157] on div "12, 4, 12, 4" at bounding box center [110, 157] width 25 height 8
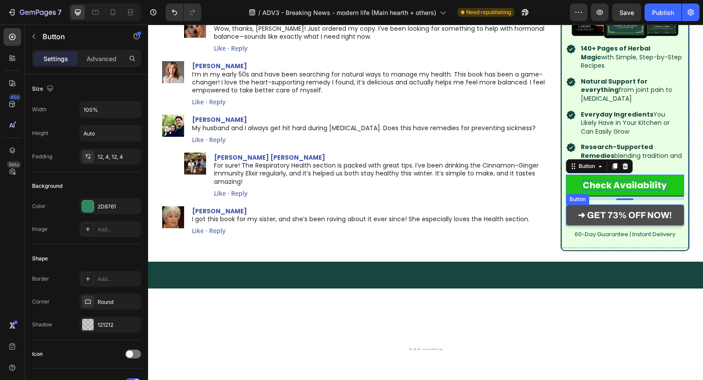
click at [573, 226] on link "➜ GET 73% OFF NOW!" at bounding box center [625, 214] width 118 height 21
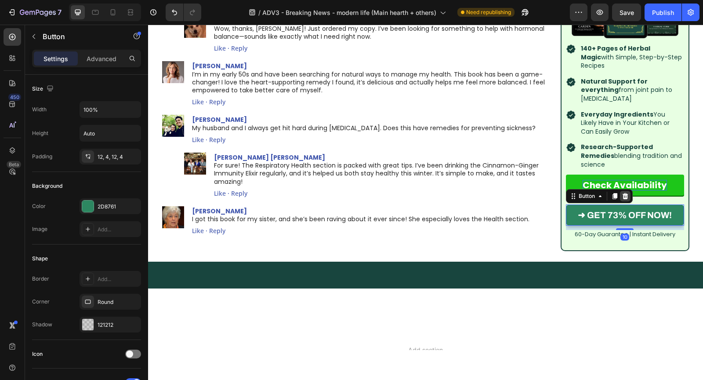
click at [626, 199] on icon at bounding box center [626, 196] width 6 height 6
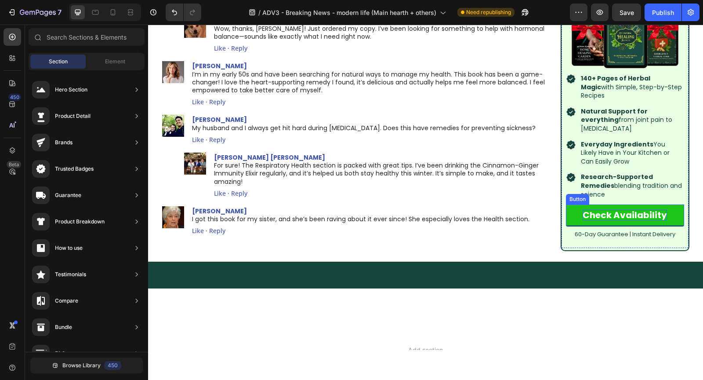
click at [630, 221] on strong "Check Availability" at bounding box center [625, 215] width 84 height 12
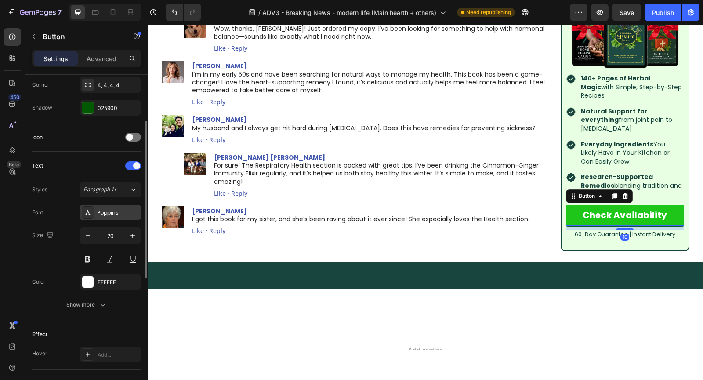
scroll to position [228, 0]
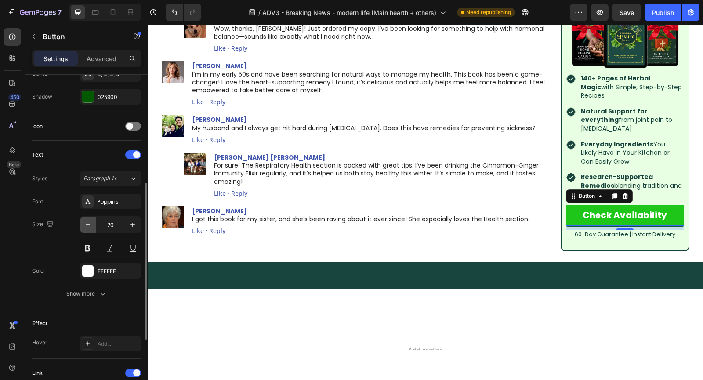
click at [86, 223] on icon "button" at bounding box center [88, 224] width 9 height 9
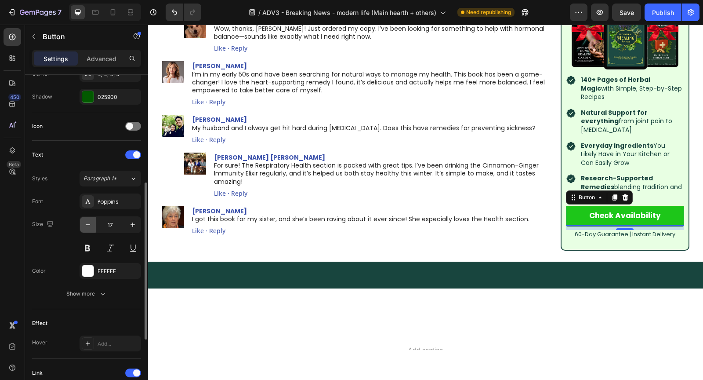
click at [86, 223] on icon "button" at bounding box center [88, 224] width 9 height 9
click at [133, 222] on icon "button" at bounding box center [132, 224] width 9 height 9
type input "18"
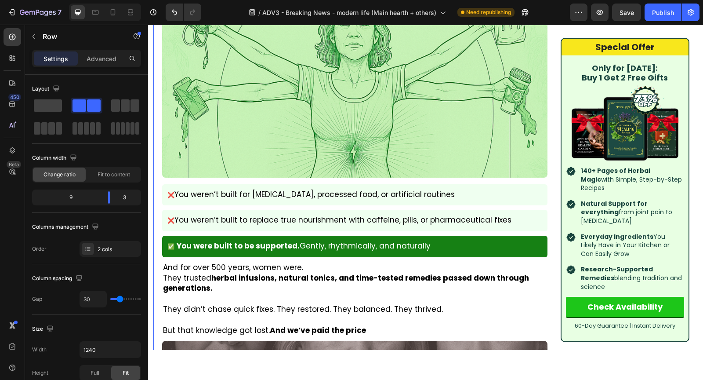
scroll to position [720, 0]
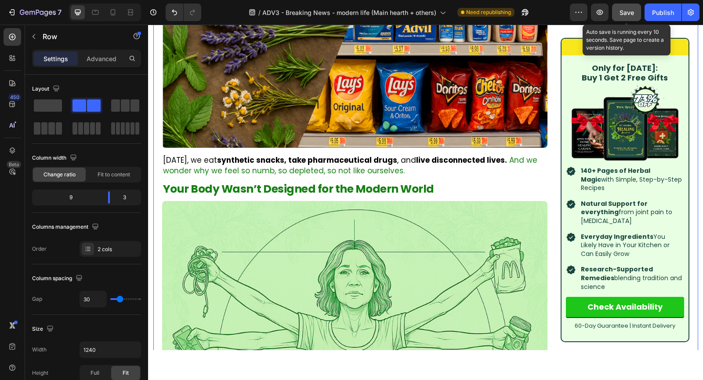
click at [630, 12] on span "Save" at bounding box center [627, 12] width 15 height 7
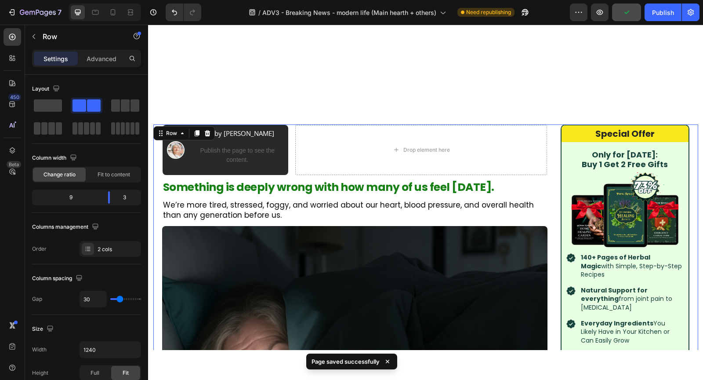
scroll to position [89, 0]
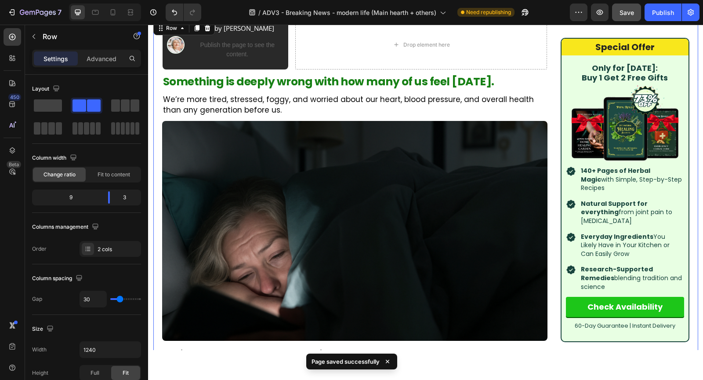
click at [584, 13] on img at bounding box center [426, 13] width 528 height 0
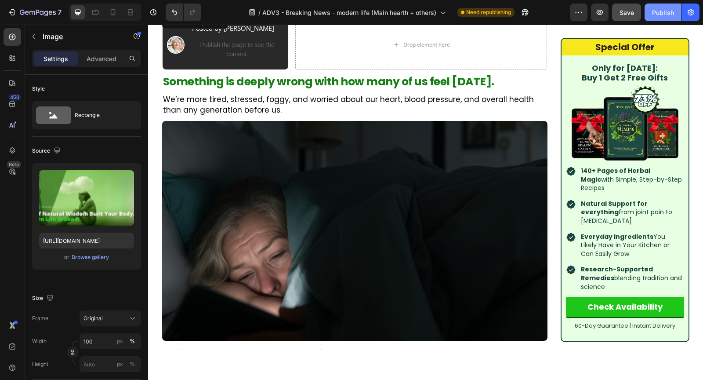
click at [678, 10] on button "Publish" at bounding box center [663, 13] width 37 height 18
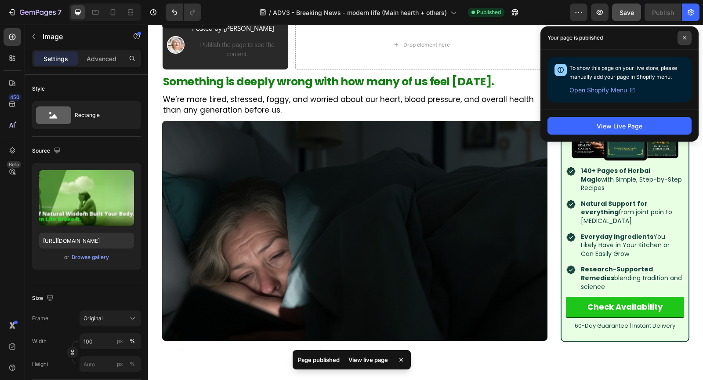
click at [685, 34] on span at bounding box center [685, 38] width 14 height 14
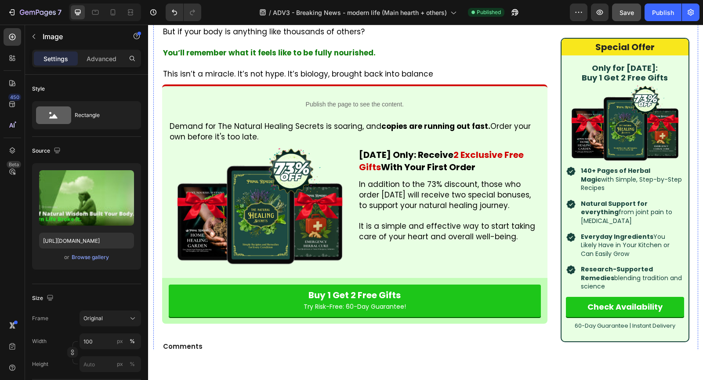
scroll to position [3073, 0]
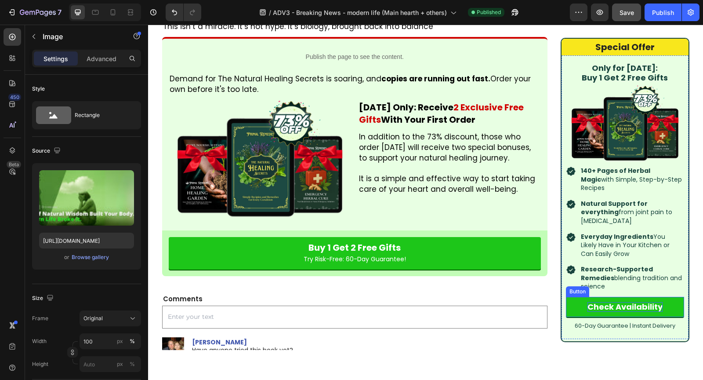
click at [650, 301] on strong "Check Availability" at bounding box center [625, 306] width 75 height 11
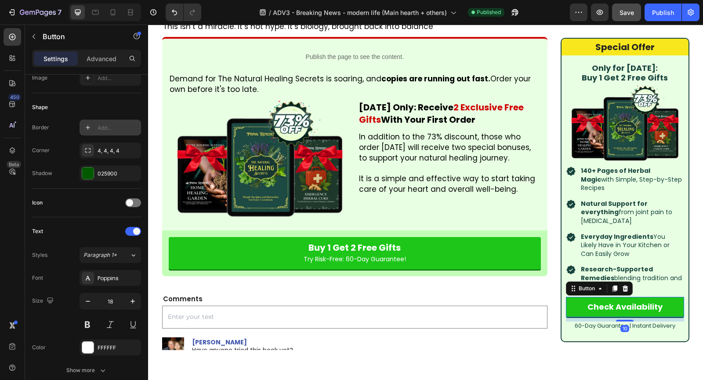
scroll to position [366, 0]
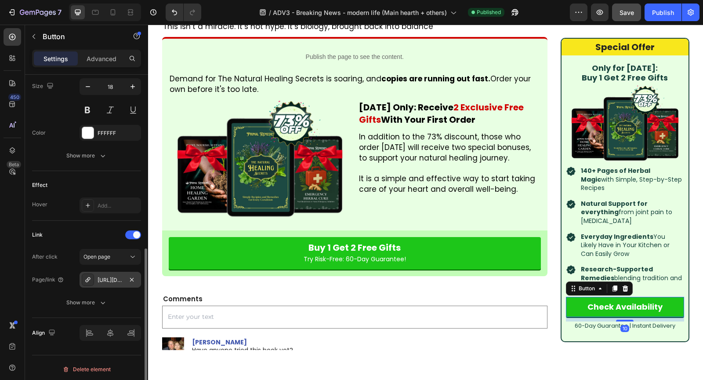
click at [103, 277] on div "[URL][DOMAIN_NAME]" at bounding box center [110, 280] width 25 height 8
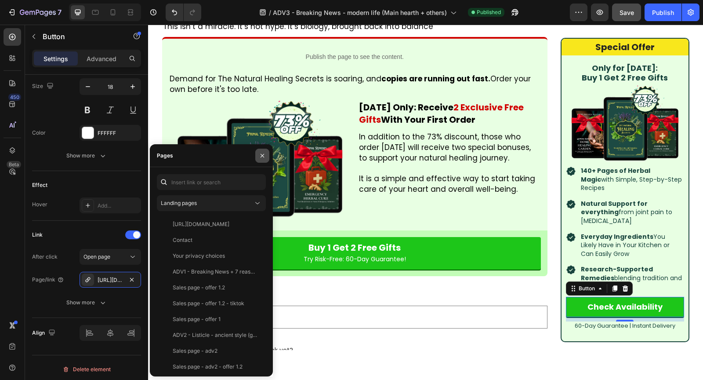
click at [258, 155] on button "button" at bounding box center [262, 156] width 14 height 14
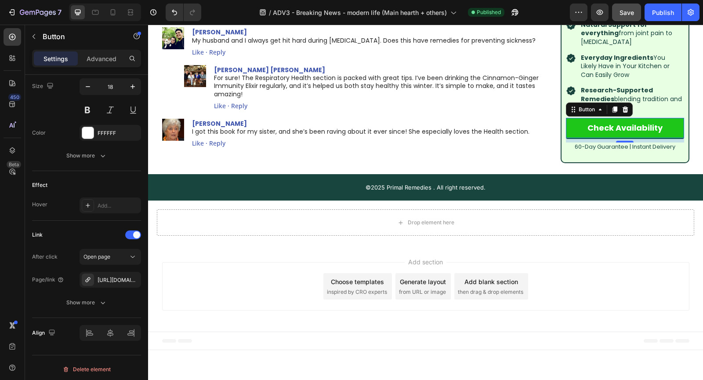
scroll to position [4000, 0]
click at [41, 10] on icon "button" at bounding box center [38, 12] width 36 height 7
